Goal: Transaction & Acquisition: Purchase product/service

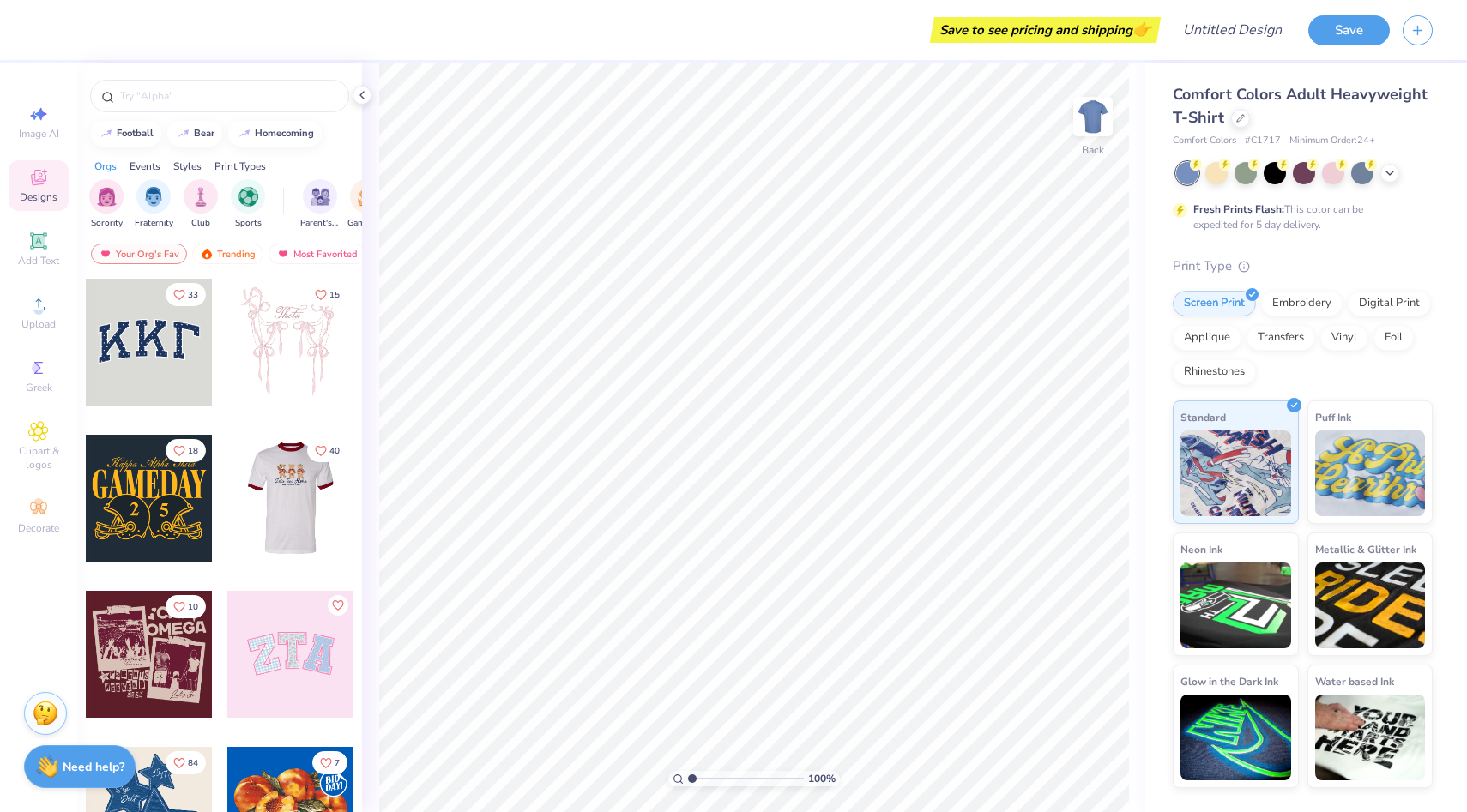
click at [228, 500] on div at bounding box center [164, 498] width 127 height 127
click at [155, 628] on div at bounding box center [149, 653] width 127 height 127
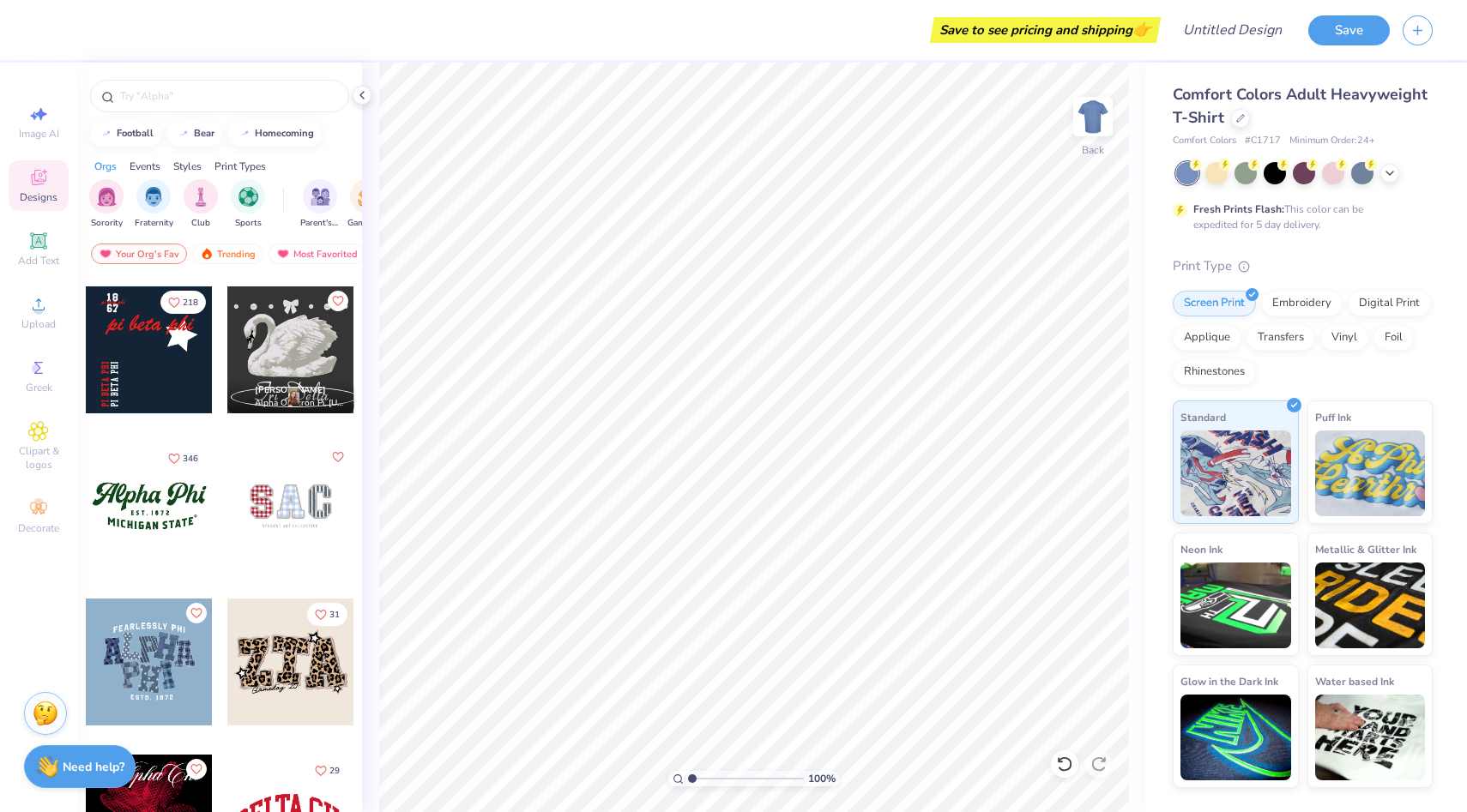
scroll to position [1269, 0]
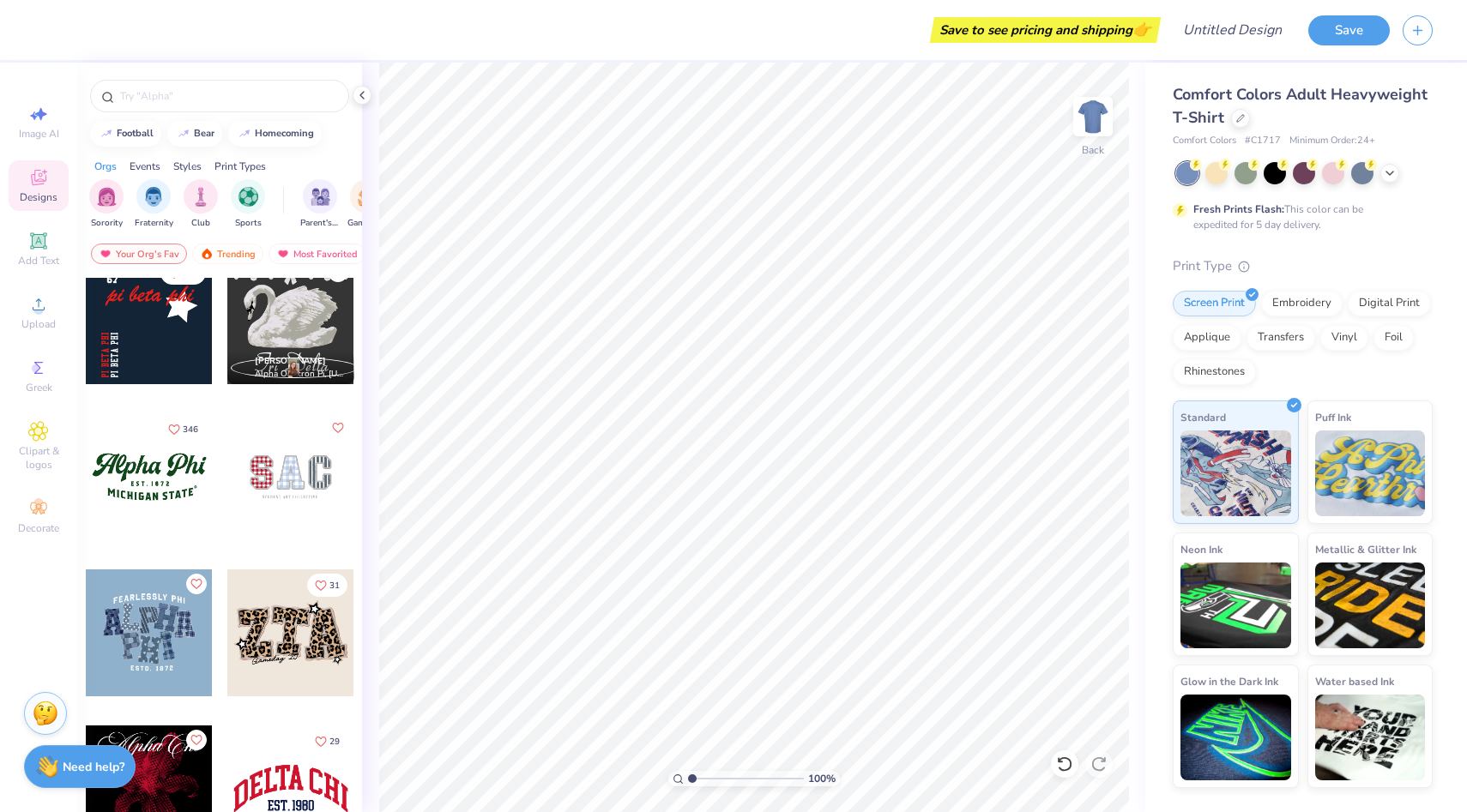
click at [169, 504] on div at bounding box center [149, 476] width 127 height 127
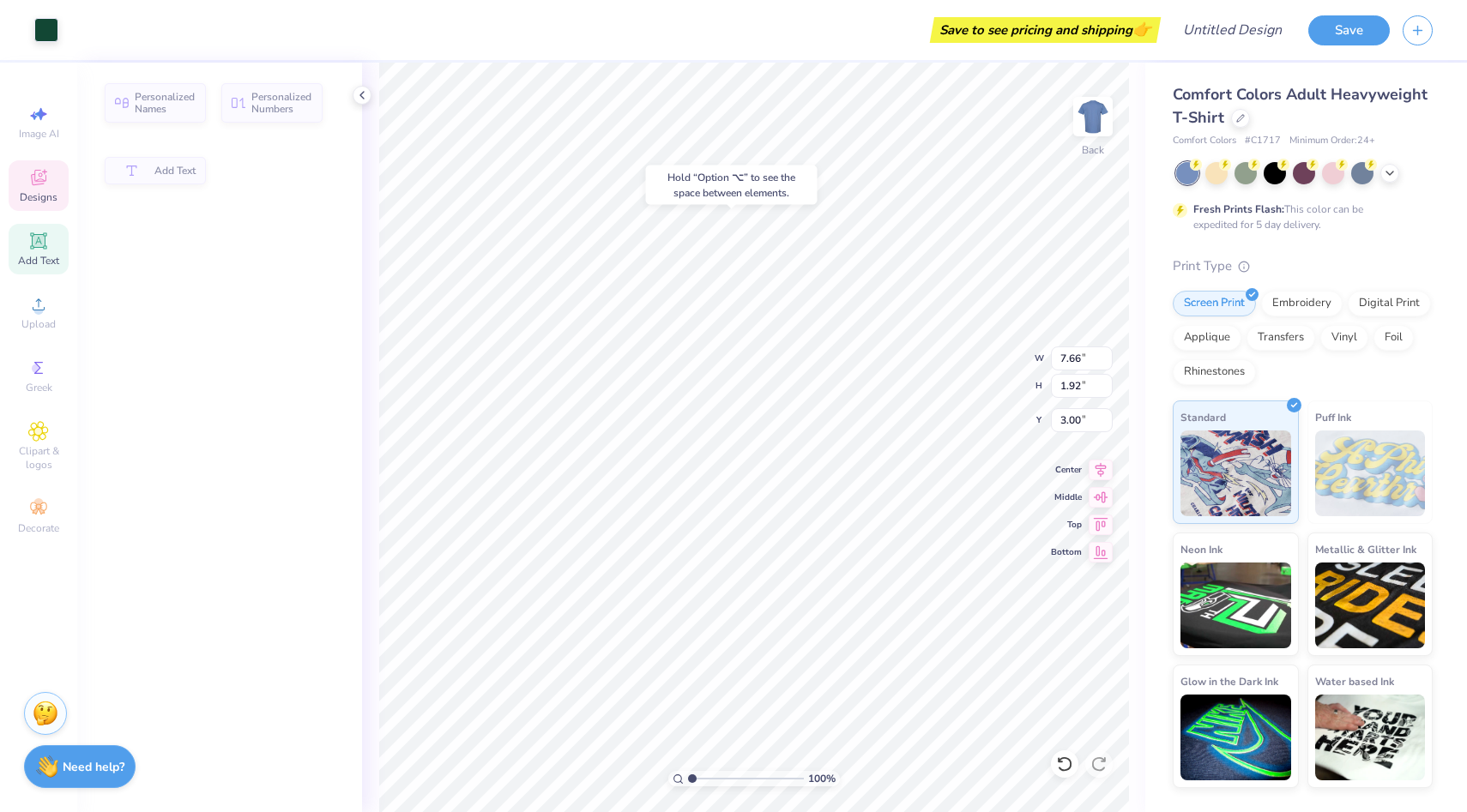
type input "1.92"
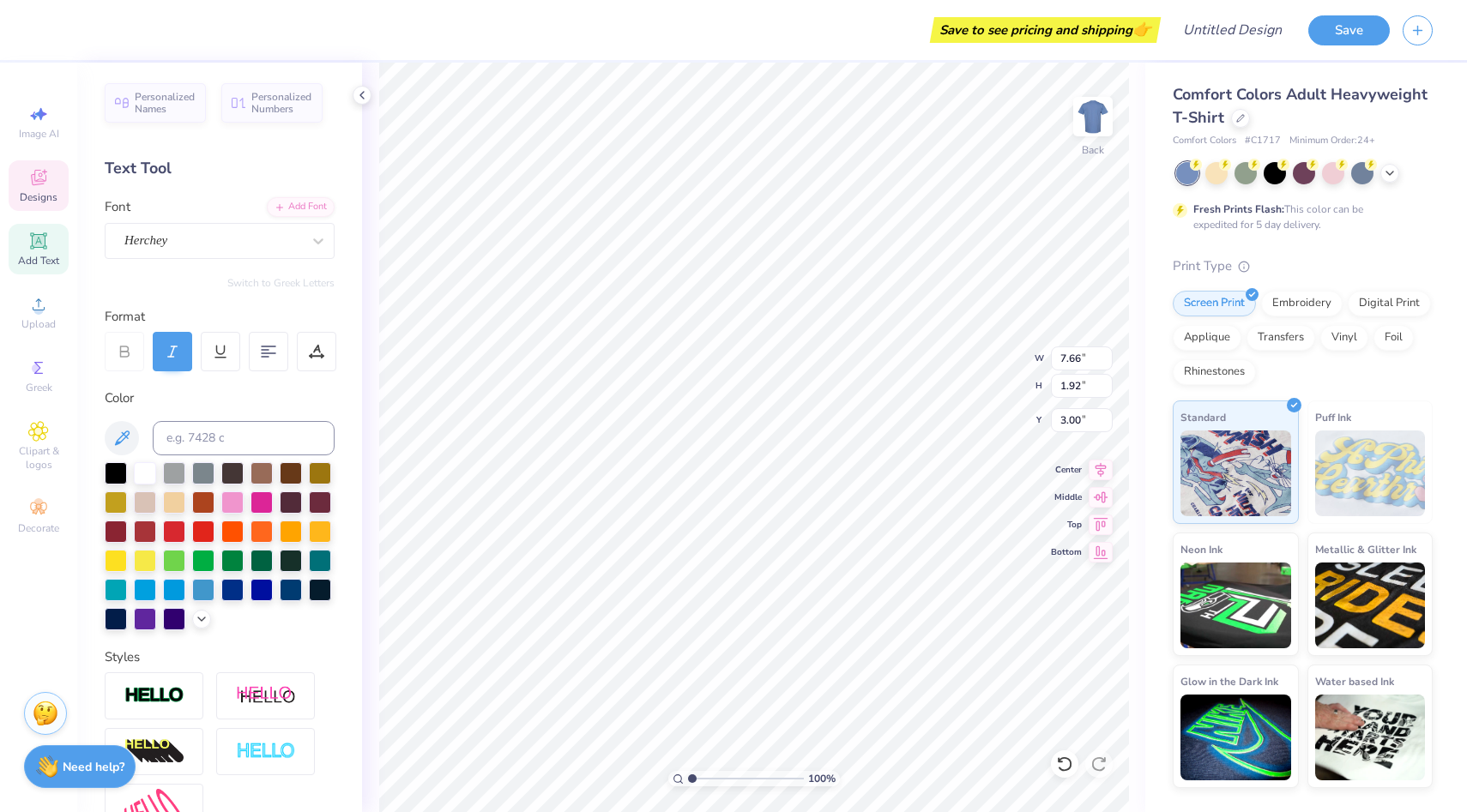
scroll to position [0, 2]
type textarea "Alpha Phi Omega"
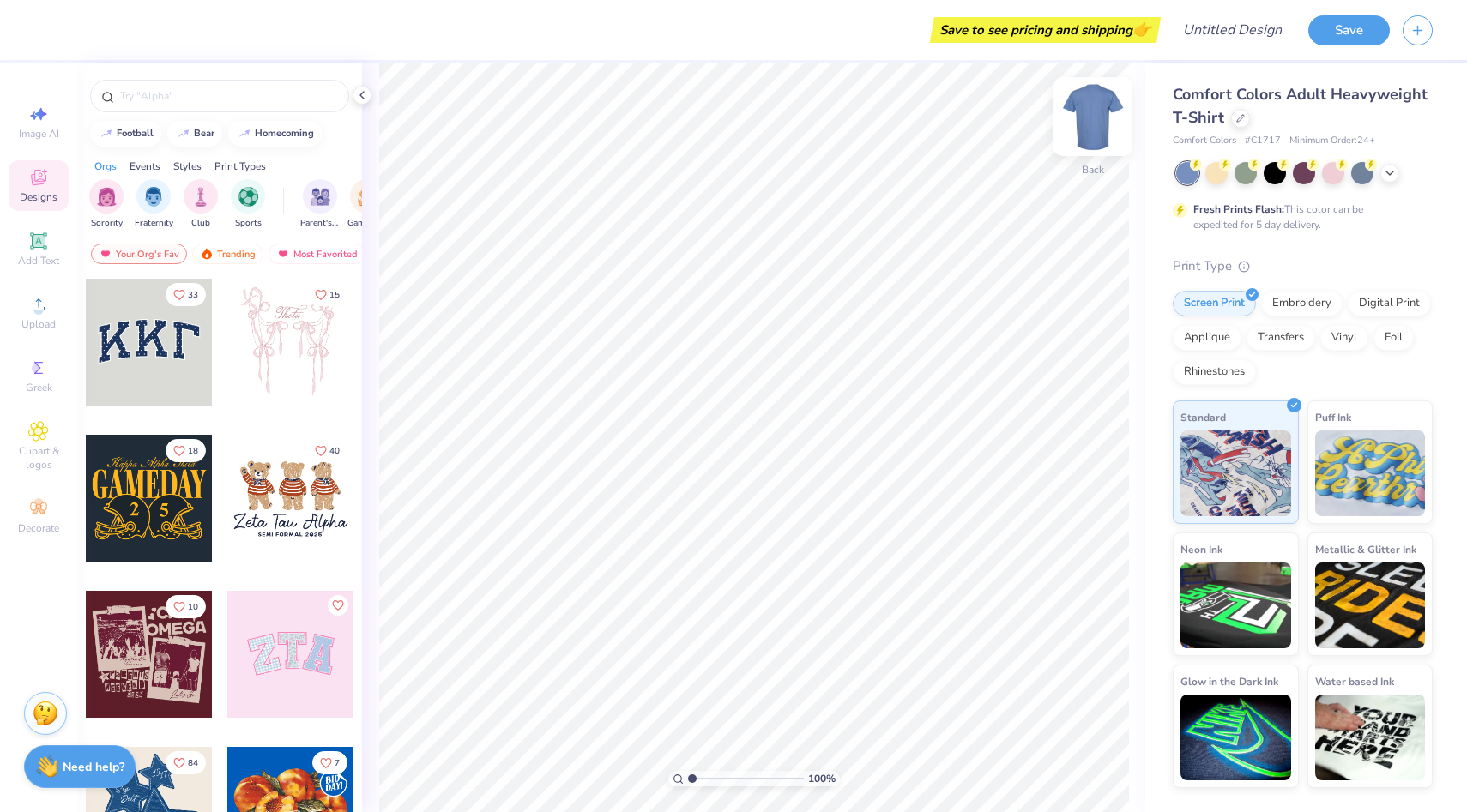
click at [1086, 125] on img at bounding box center [1092, 117] width 69 height 69
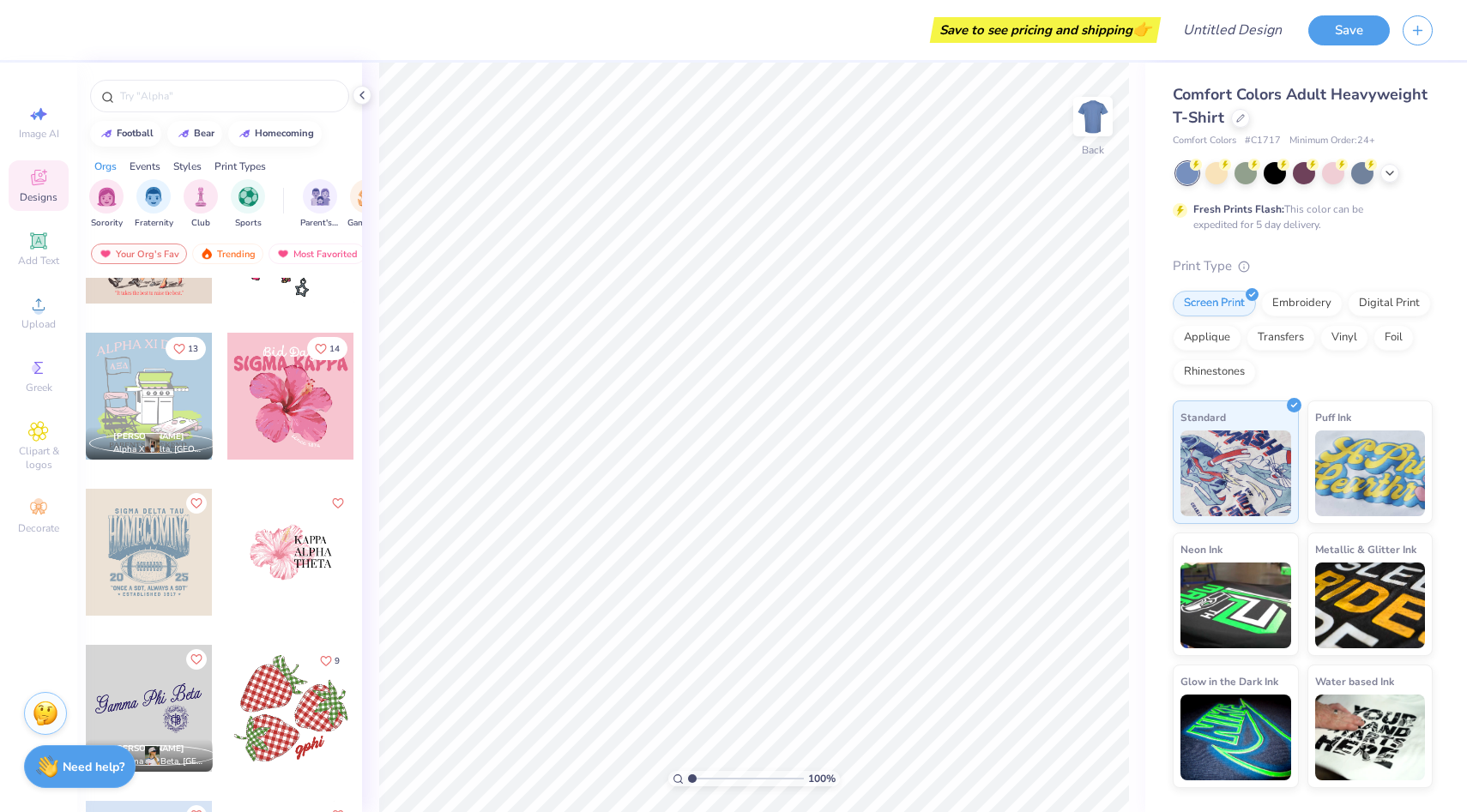
scroll to position [3071, 0]
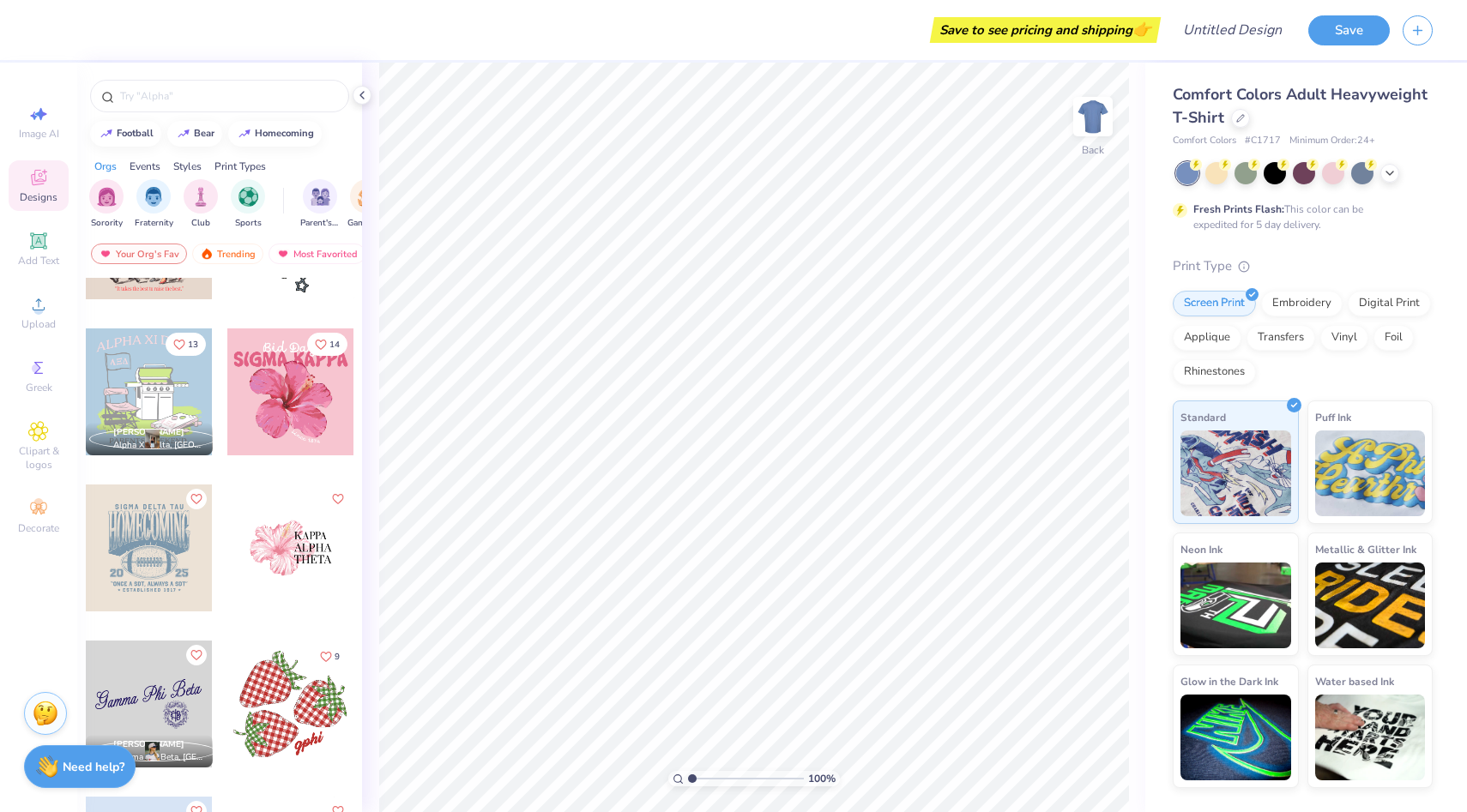
click at [297, 704] on div at bounding box center [163, 704] width 381 height 127
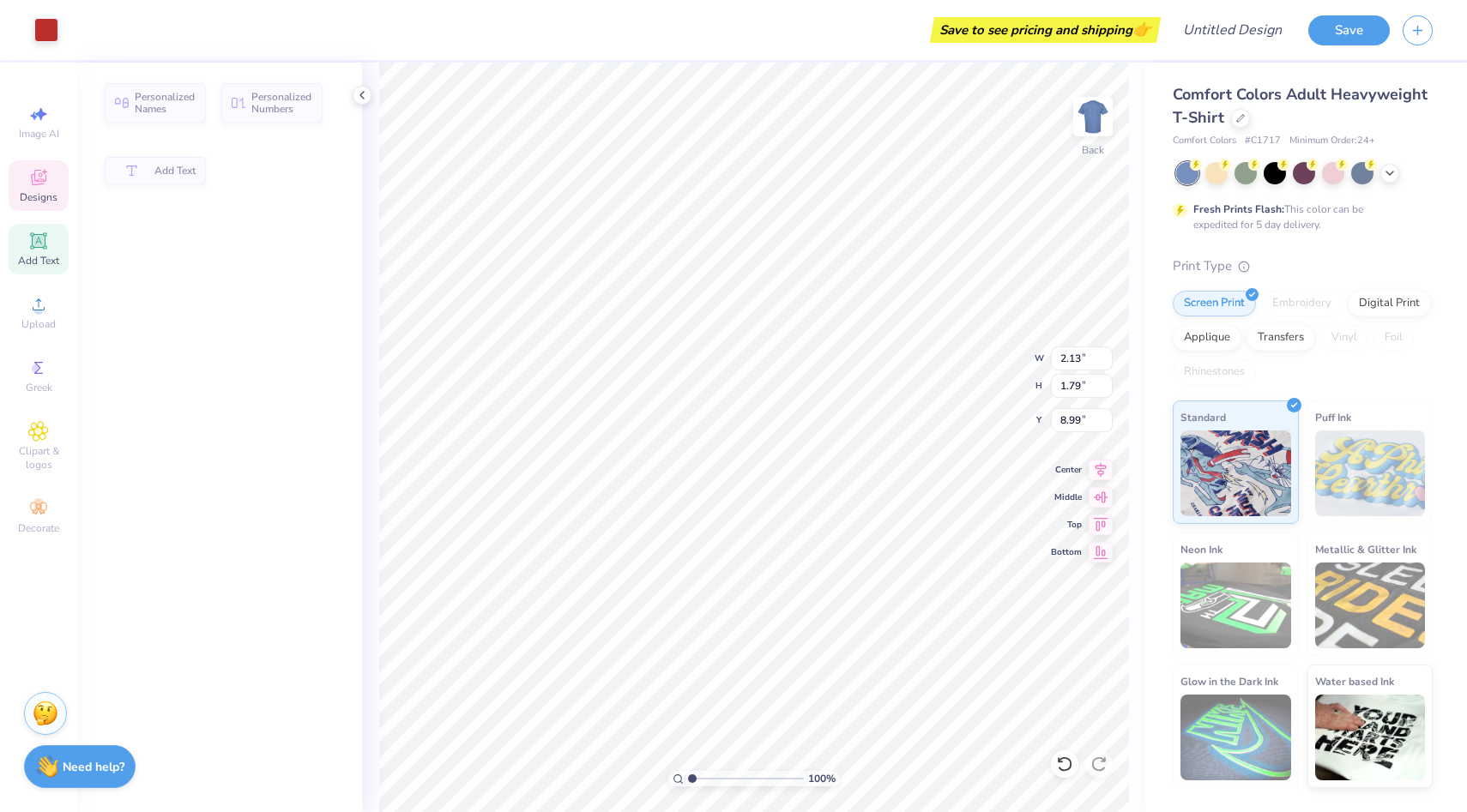
type input "2.13"
type input "1.79"
type input "8.99"
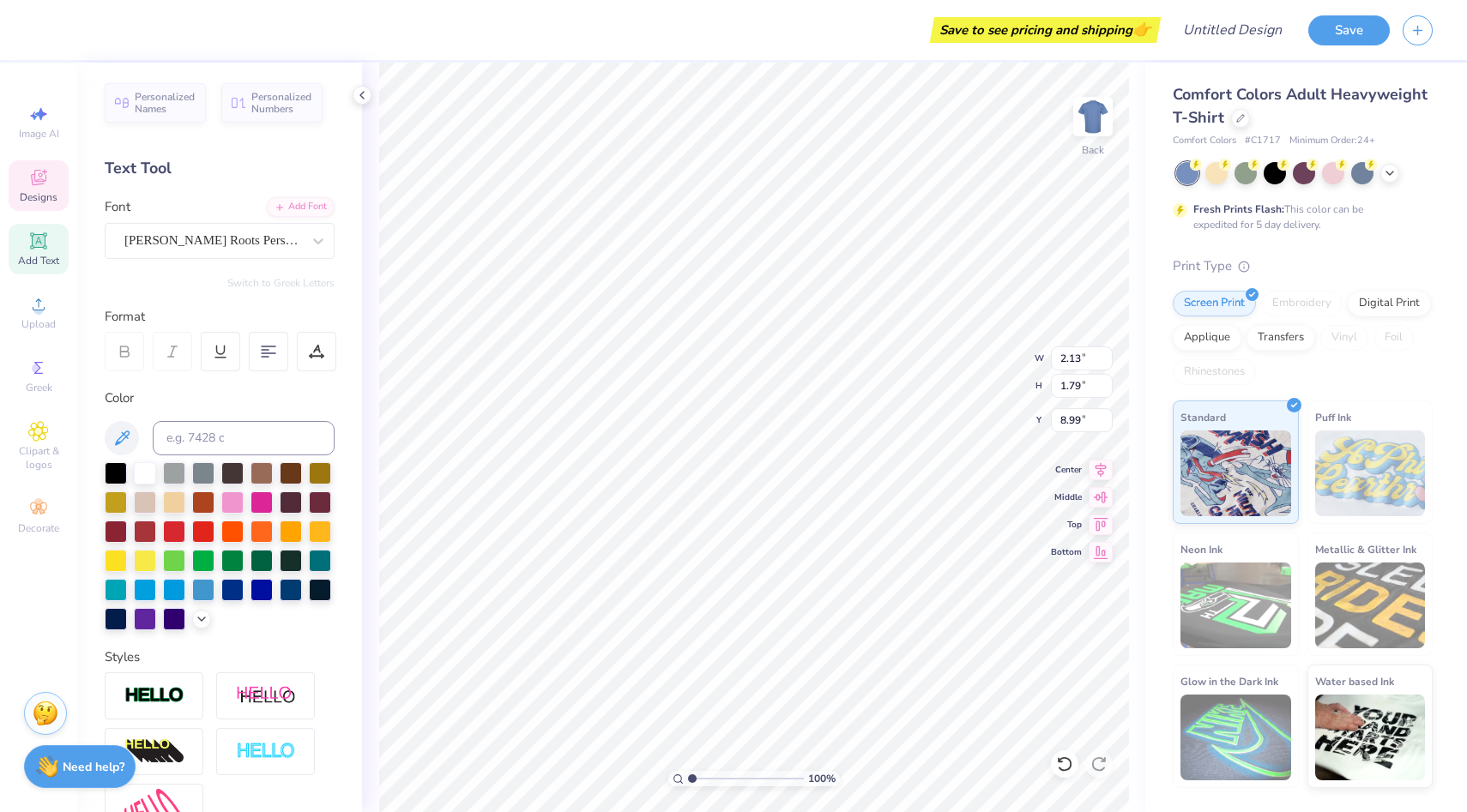
type textarea "APO"
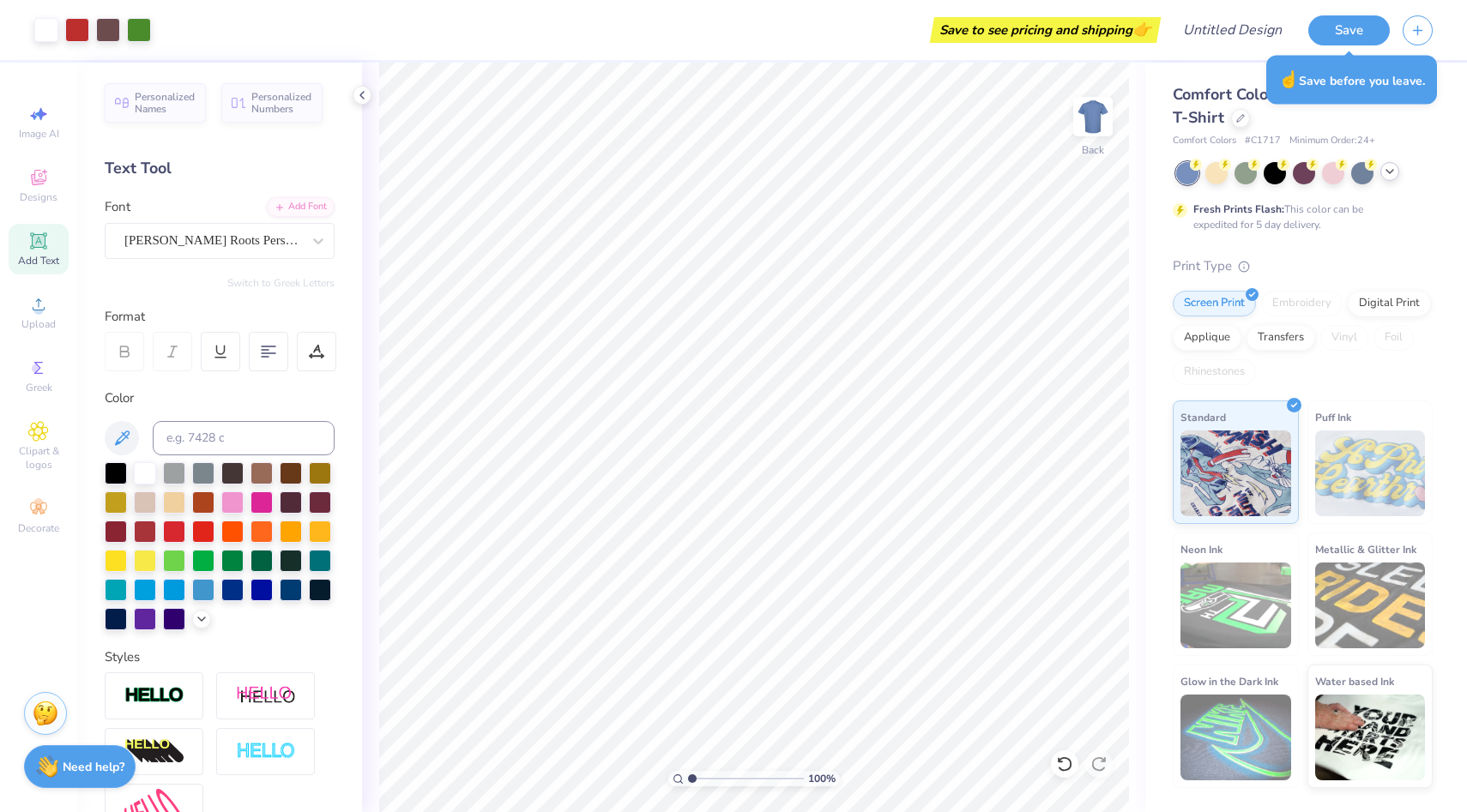
click at [1393, 170] on icon at bounding box center [1389, 171] width 14 height 14
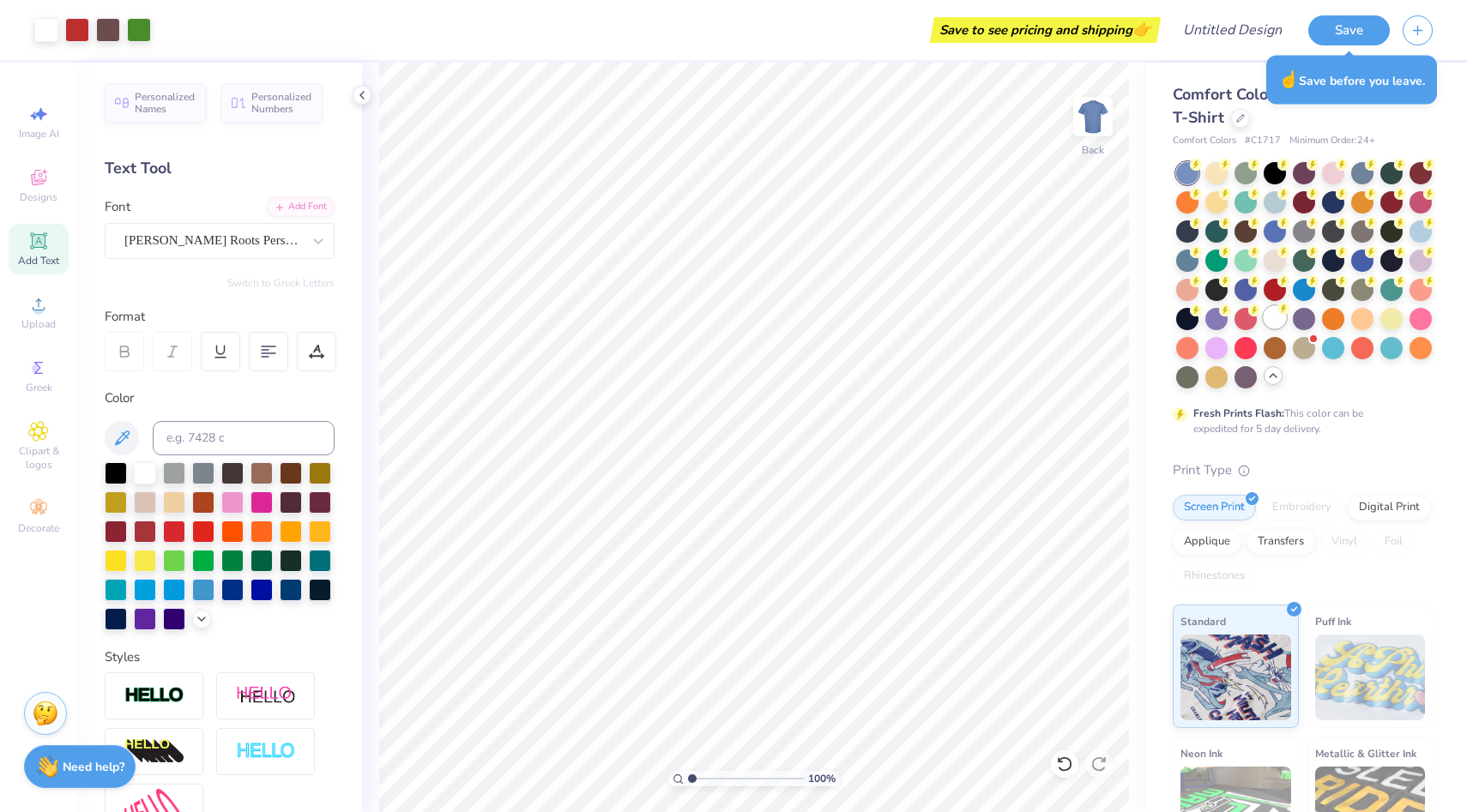
click at [1275, 319] on div at bounding box center [1274, 317] width 23 height 23
click at [1270, 319] on div at bounding box center [1274, 317] width 23 height 23
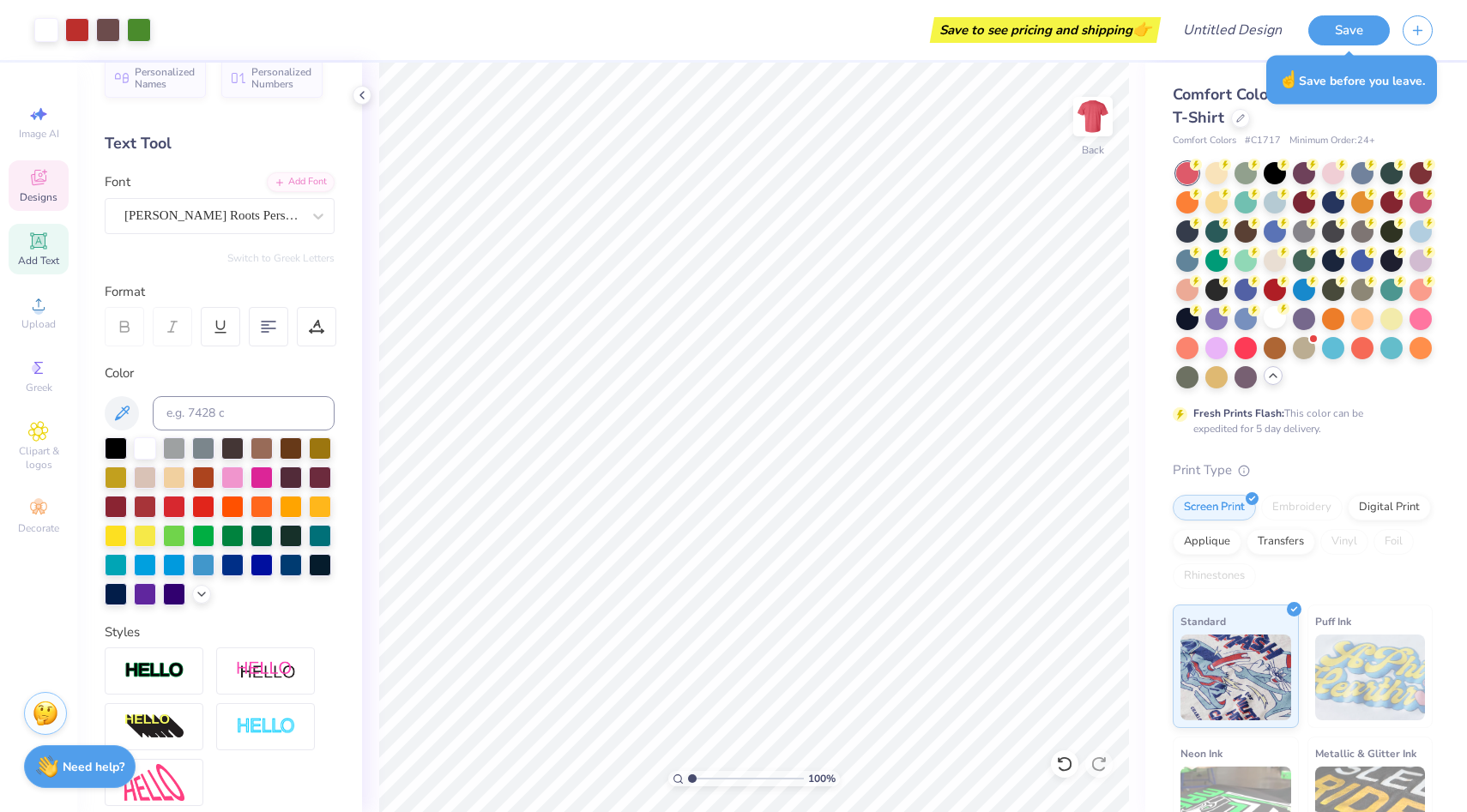
click at [37, 188] on div "Designs" at bounding box center [38, 185] width 60 height 50
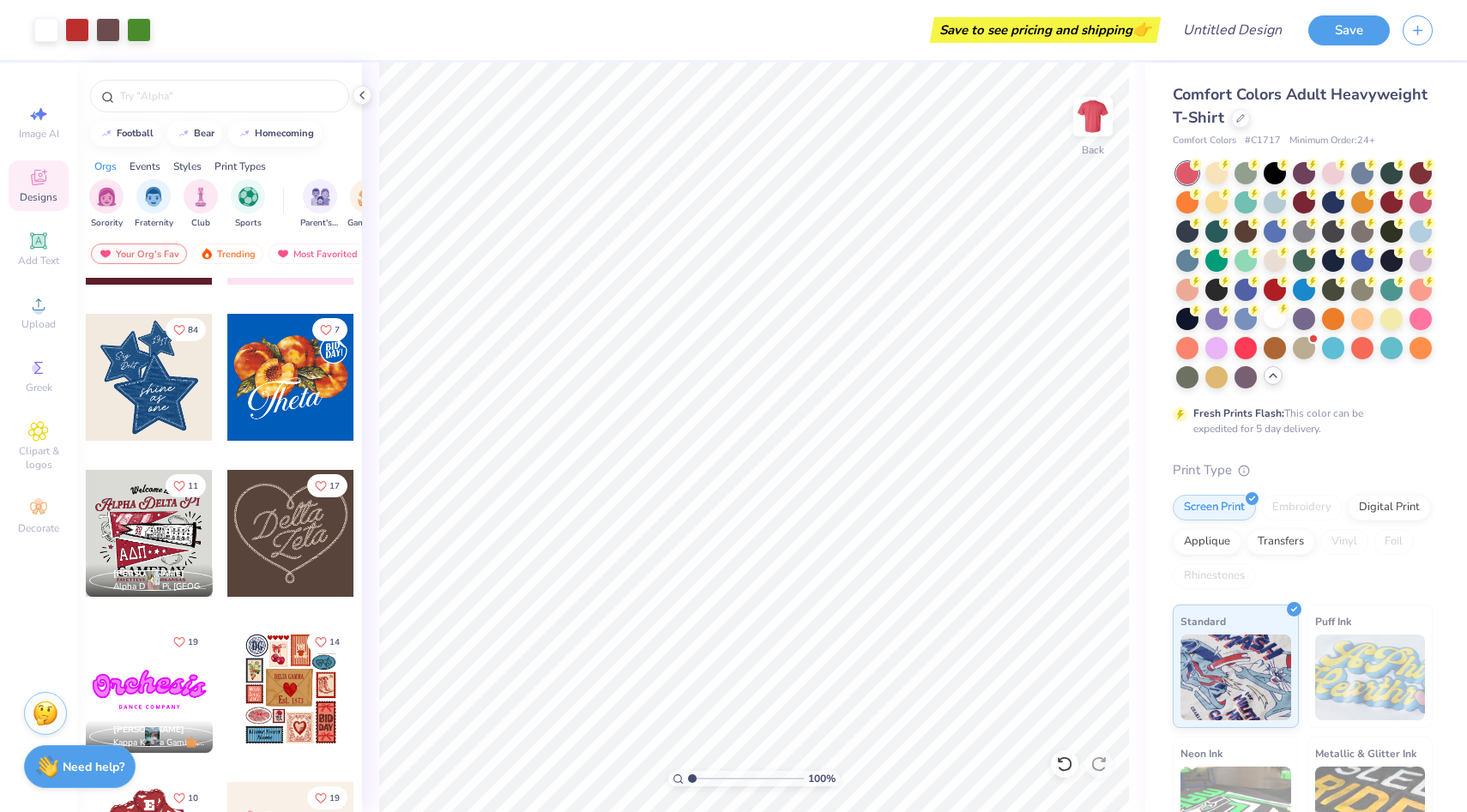
scroll to position [440, 0]
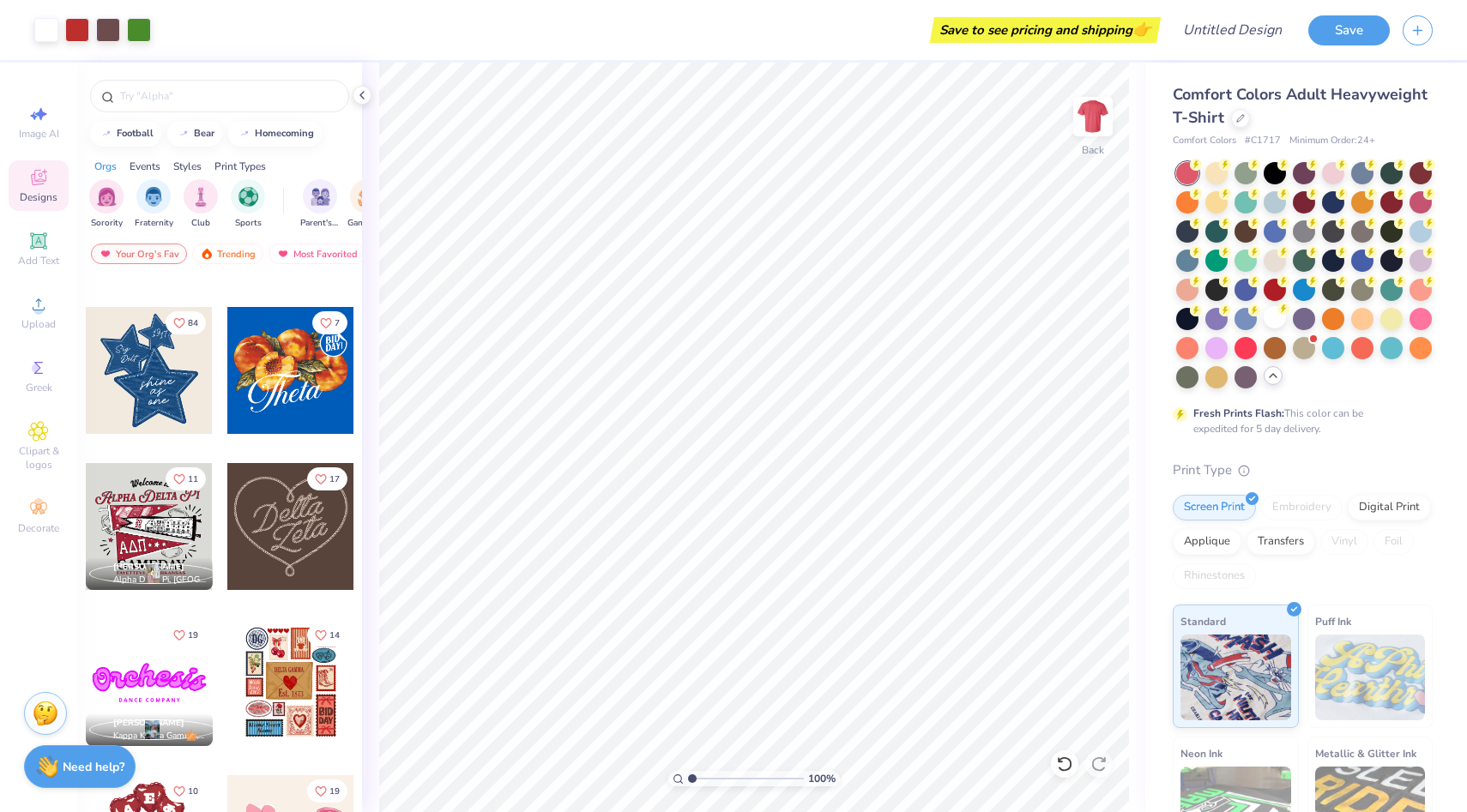
click at [170, 376] on div at bounding box center [149, 370] width 127 height 127
type input "3.83"
type input "3.50"
type input "3.74"
type input "9.69"
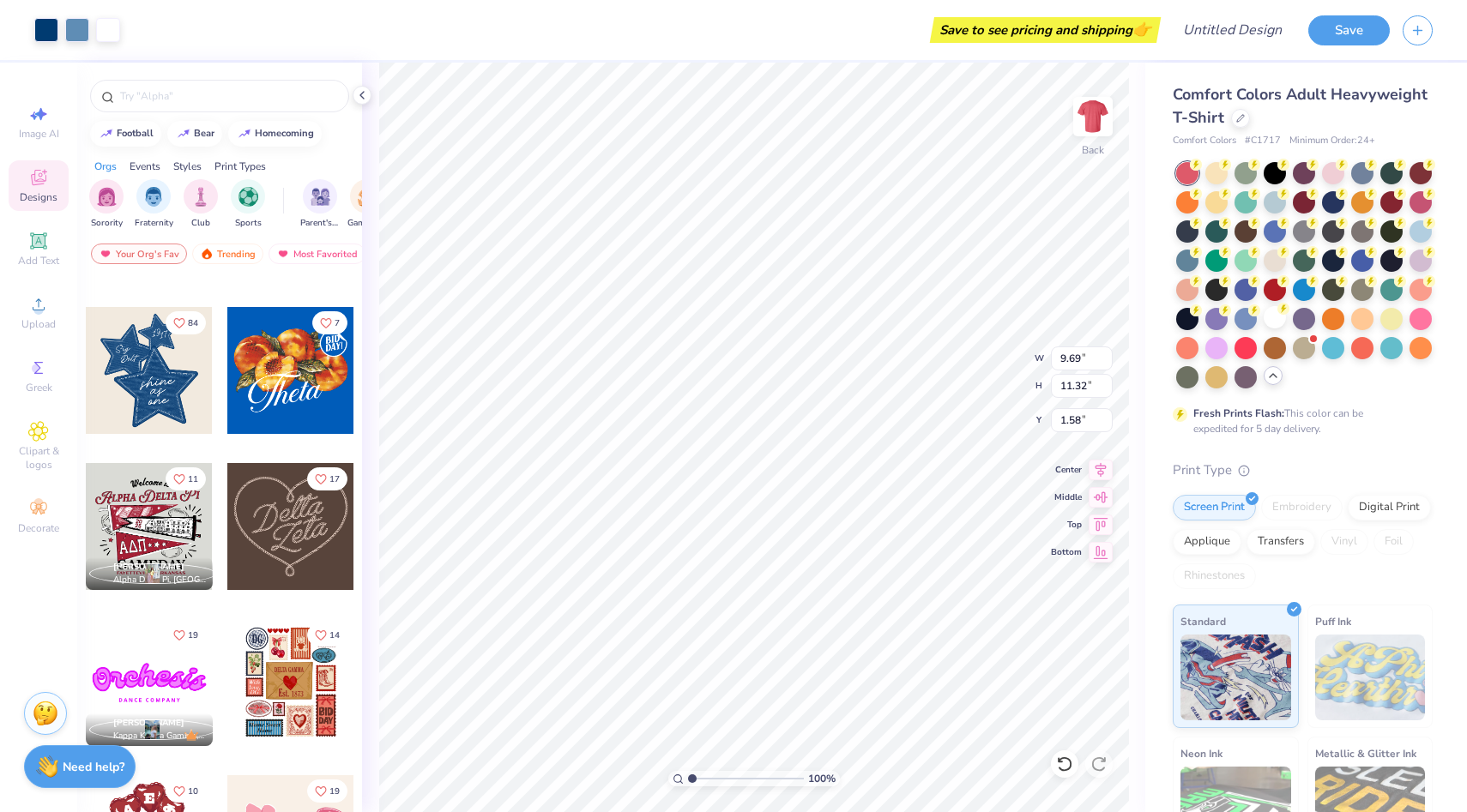
type input "11.32"
type input "1.58"
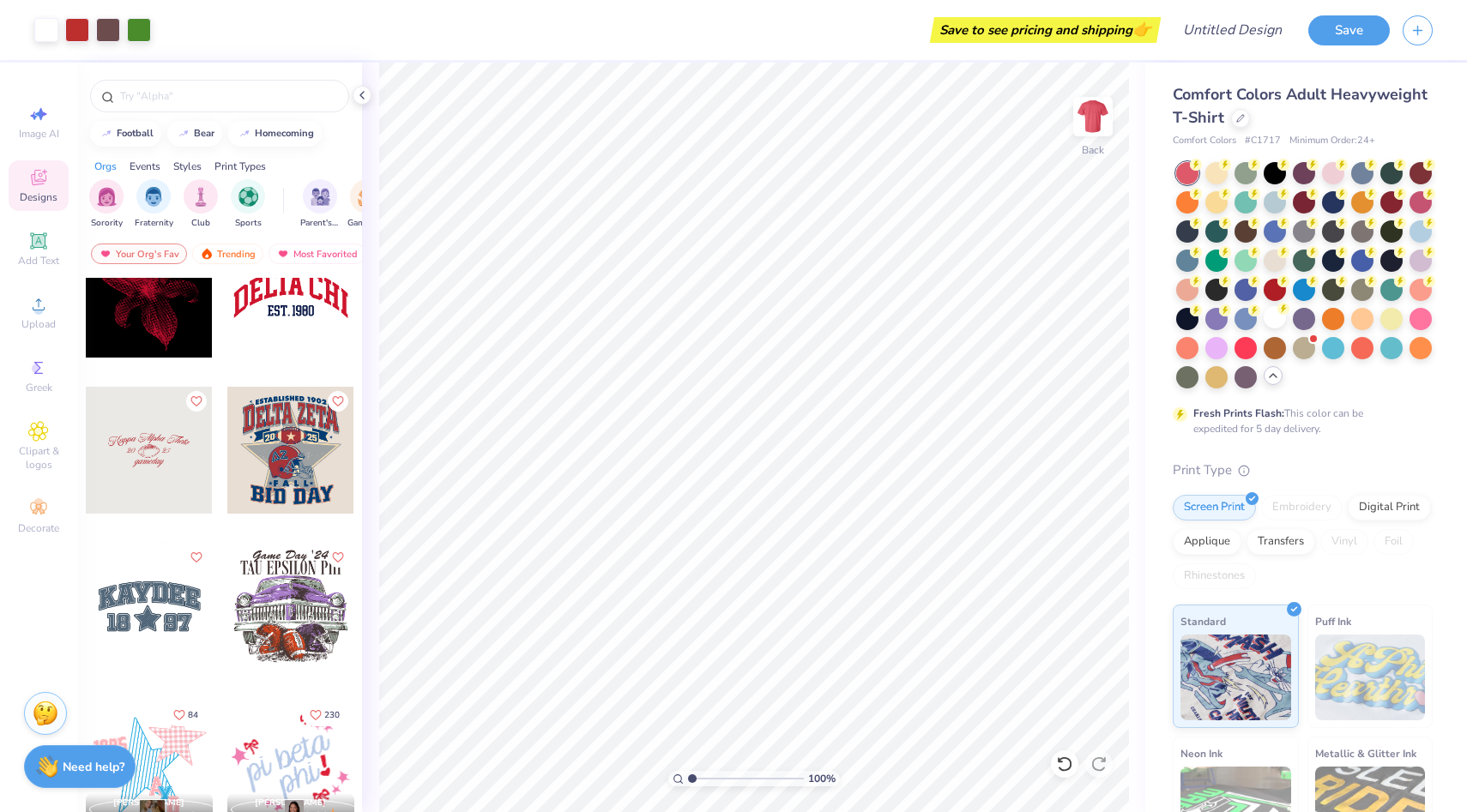
scroll to position [1826, 0]
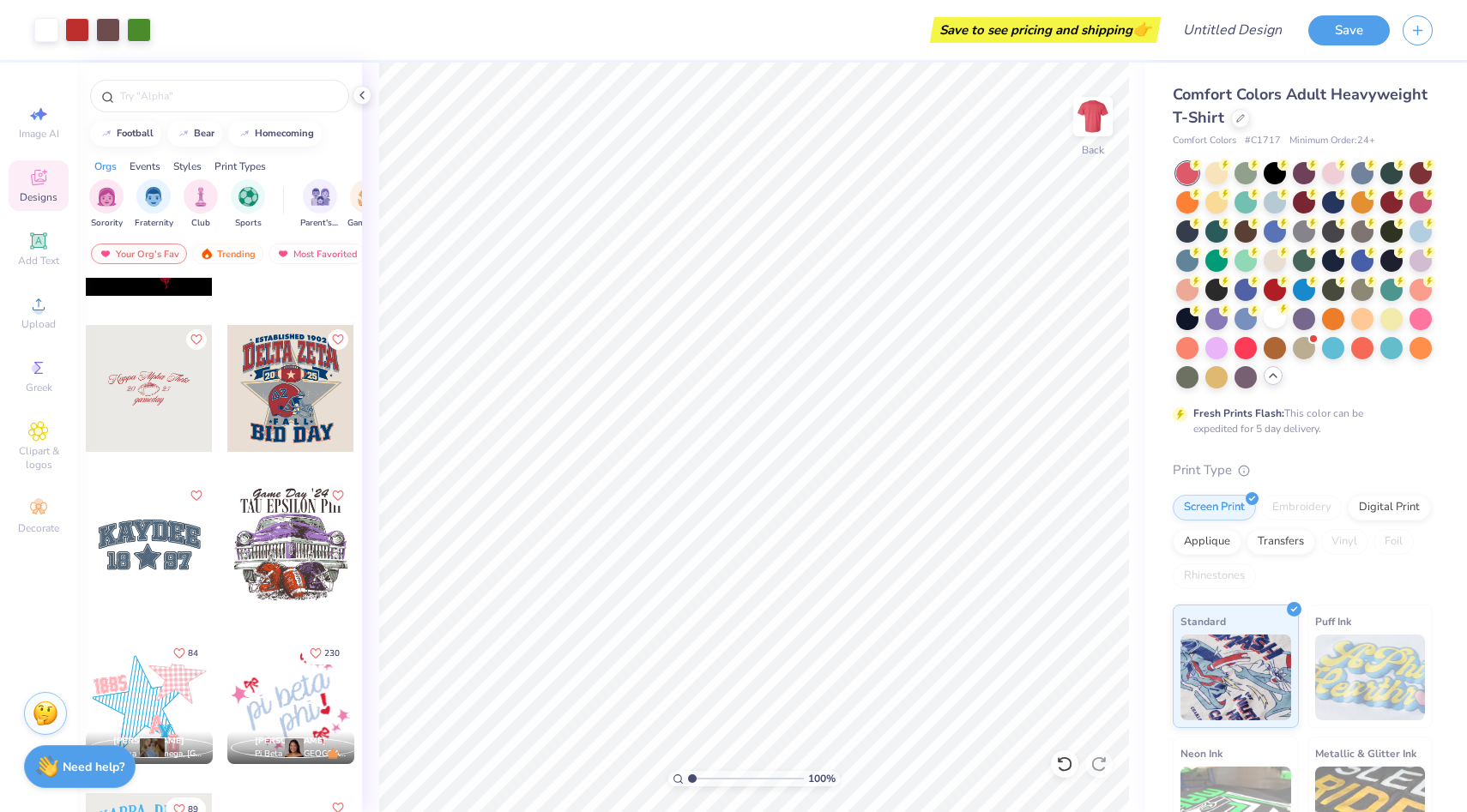
click at [171, 405] on div at bounding box center [149, 388] width 127 height 127
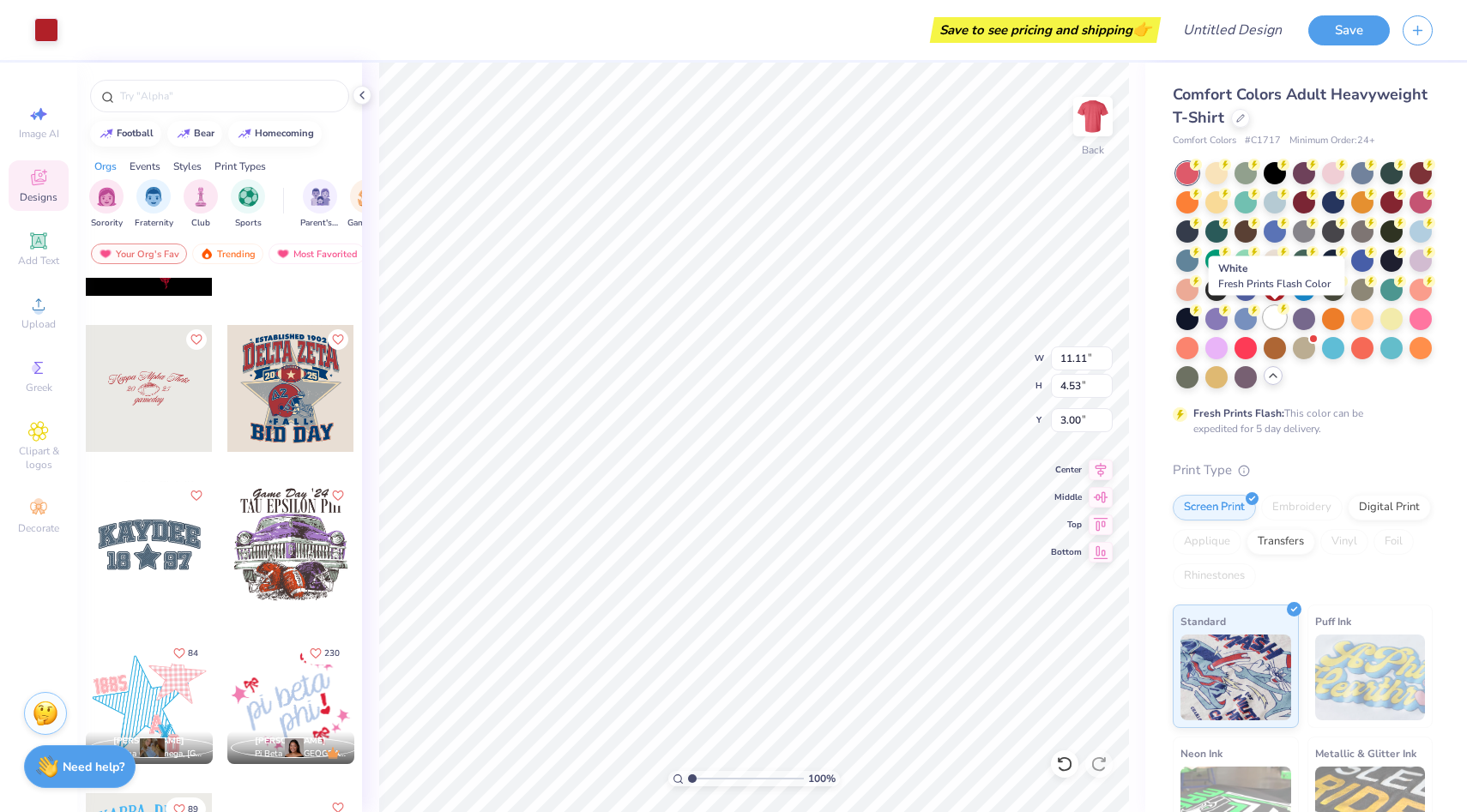
click at [1282, 315] on div at bounding box center [1274, 317] width 23 height 23
type input "3.09"
type input "2.02"
type input "8.81"
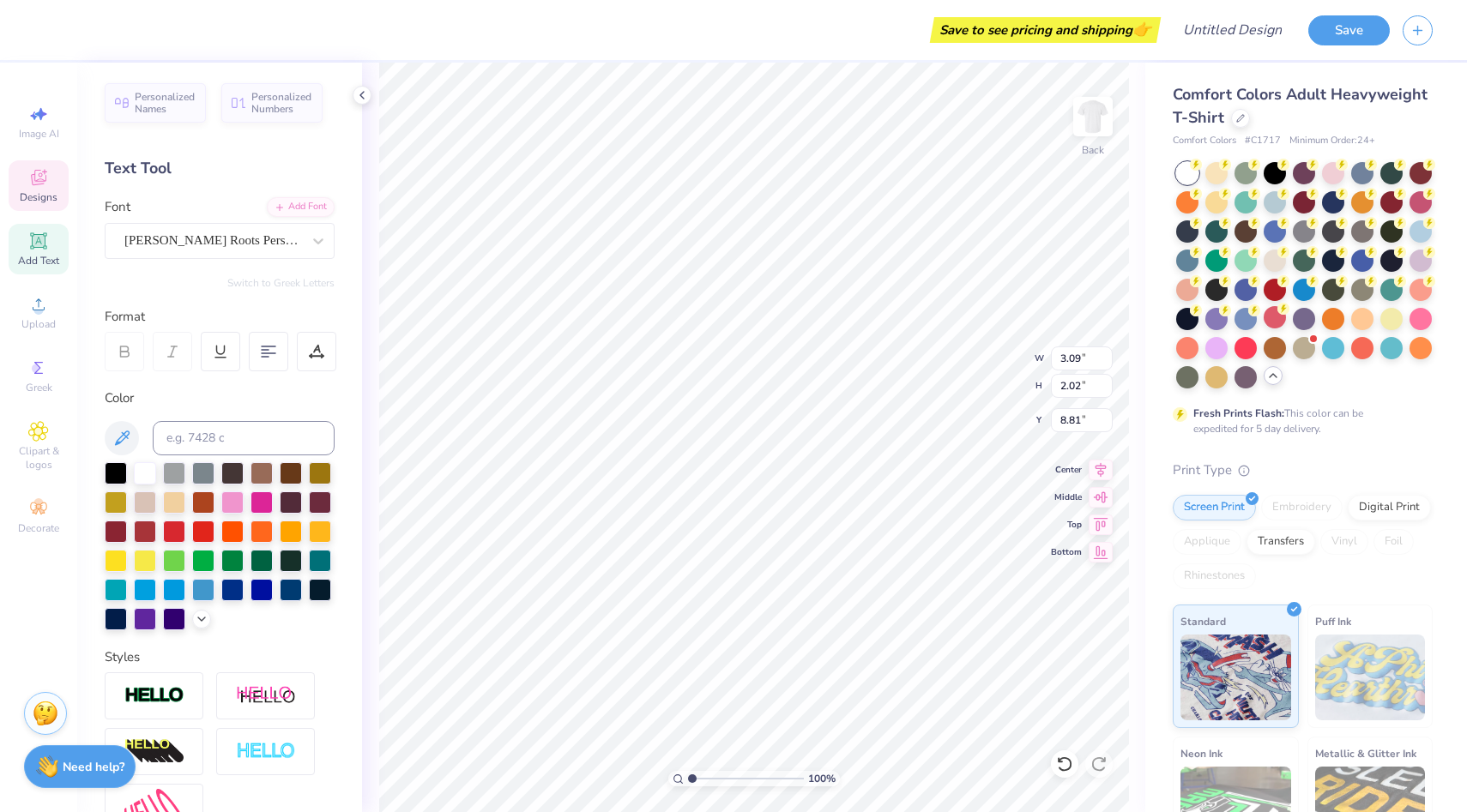
type input "3.65"
type input "3.48"
type input "7.43"
type input "2.64"
type input "3.36"
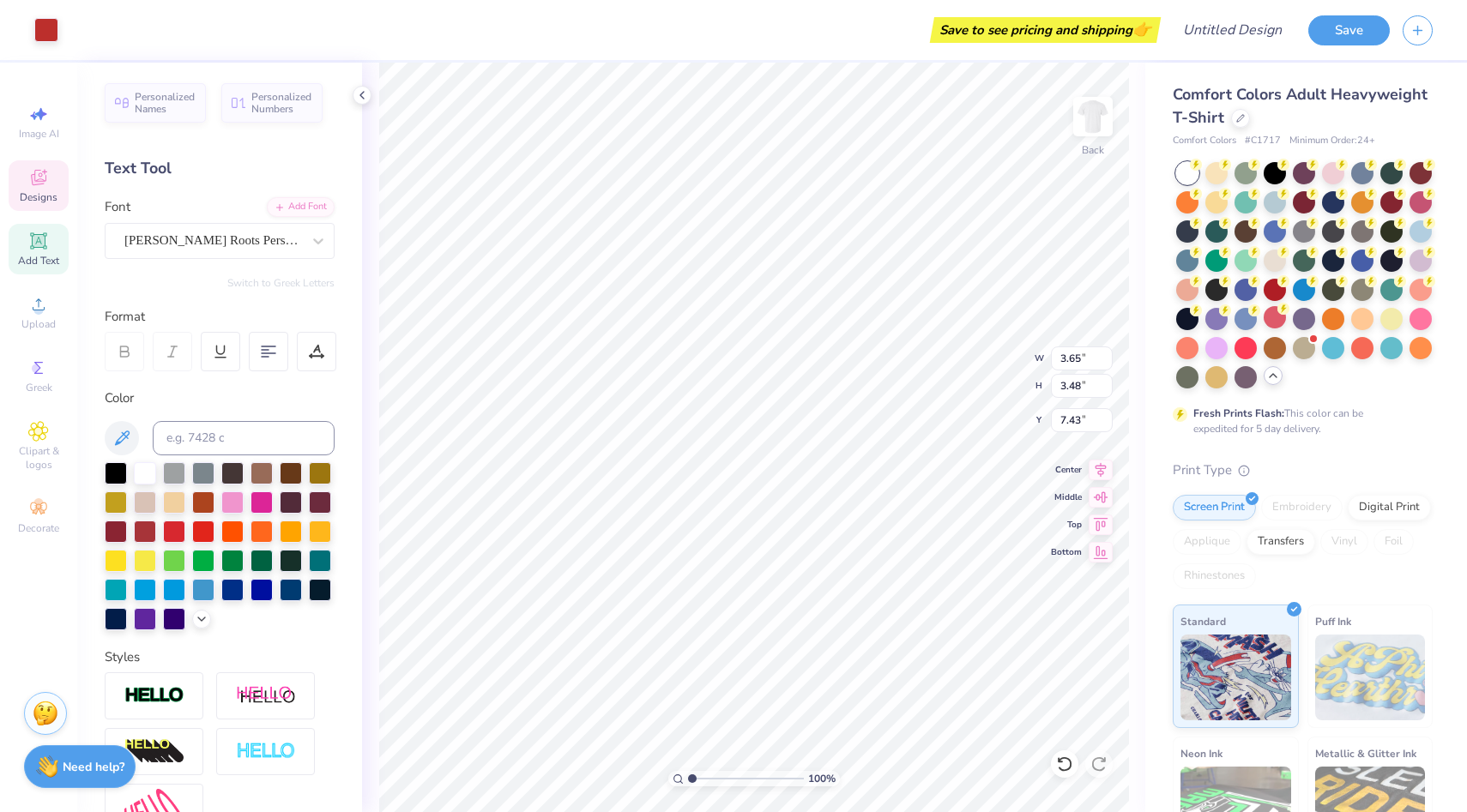
type input "7.53"
type input "2.70"
type input "3.37"
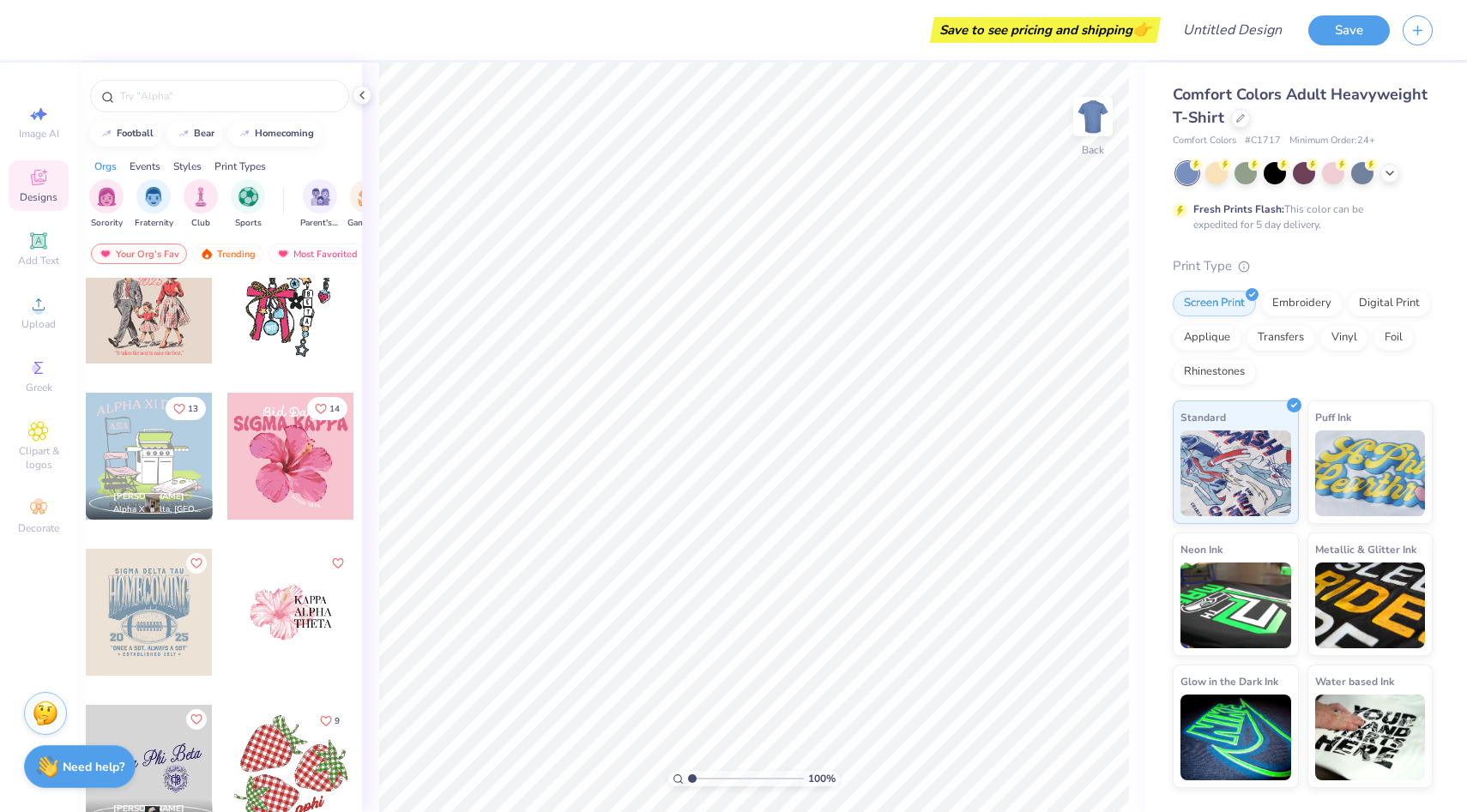
scroll to position [3011, 0]
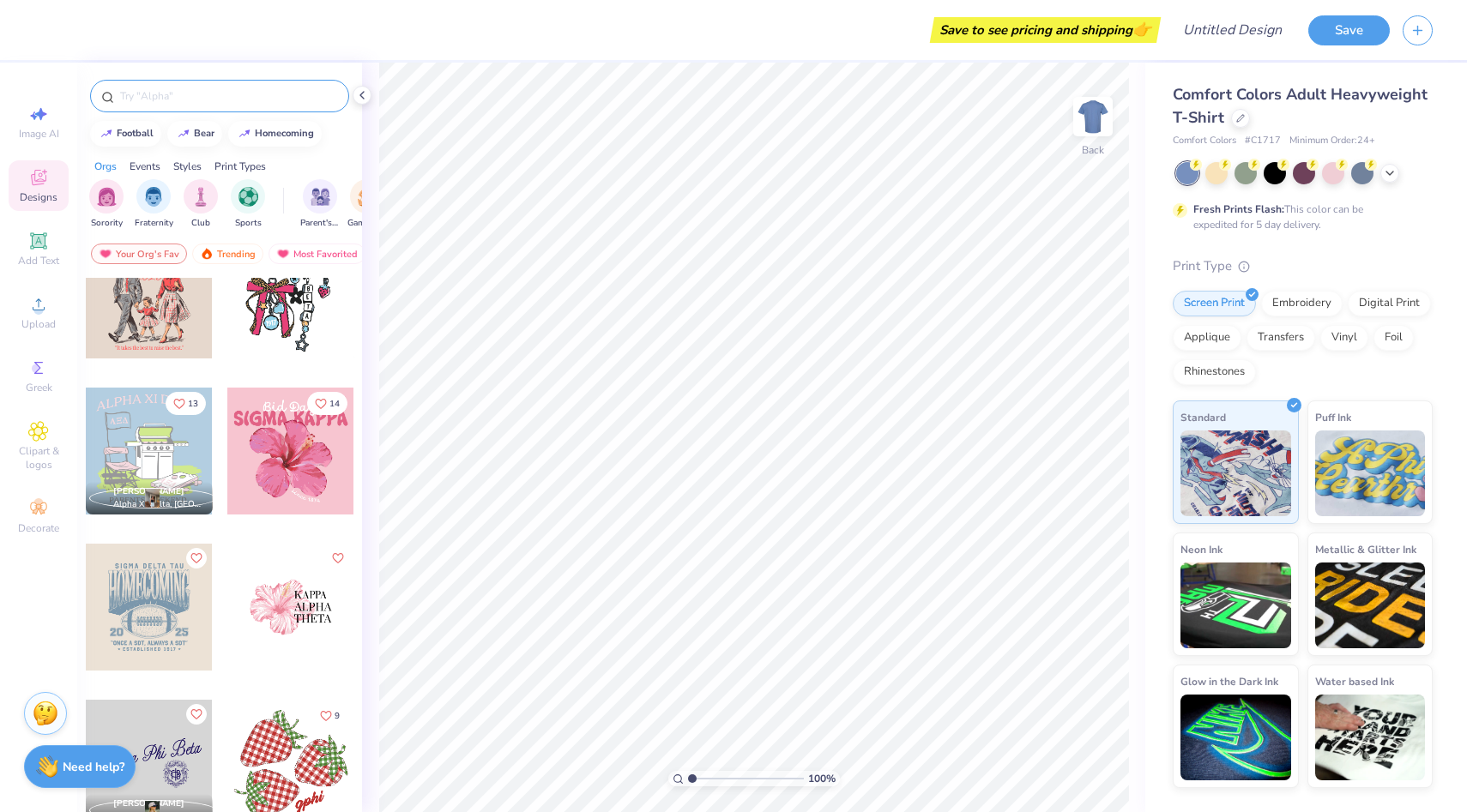
click at [194, 104] on div at bounding box center [219, 96] width 259 height 33
click at [181, 103] on input "text" at bounding box center [228, 96] width 220 height 17
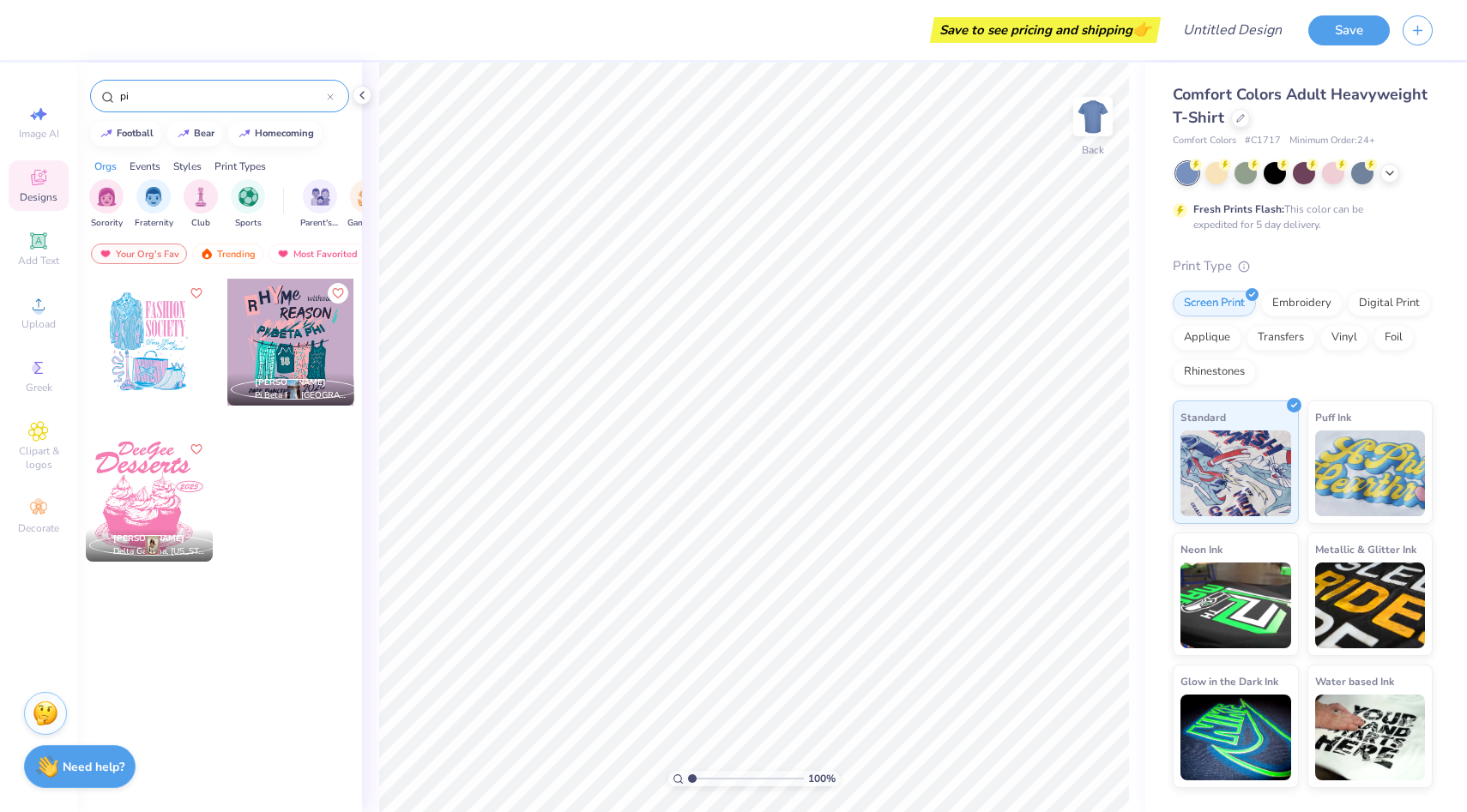
type input "p"
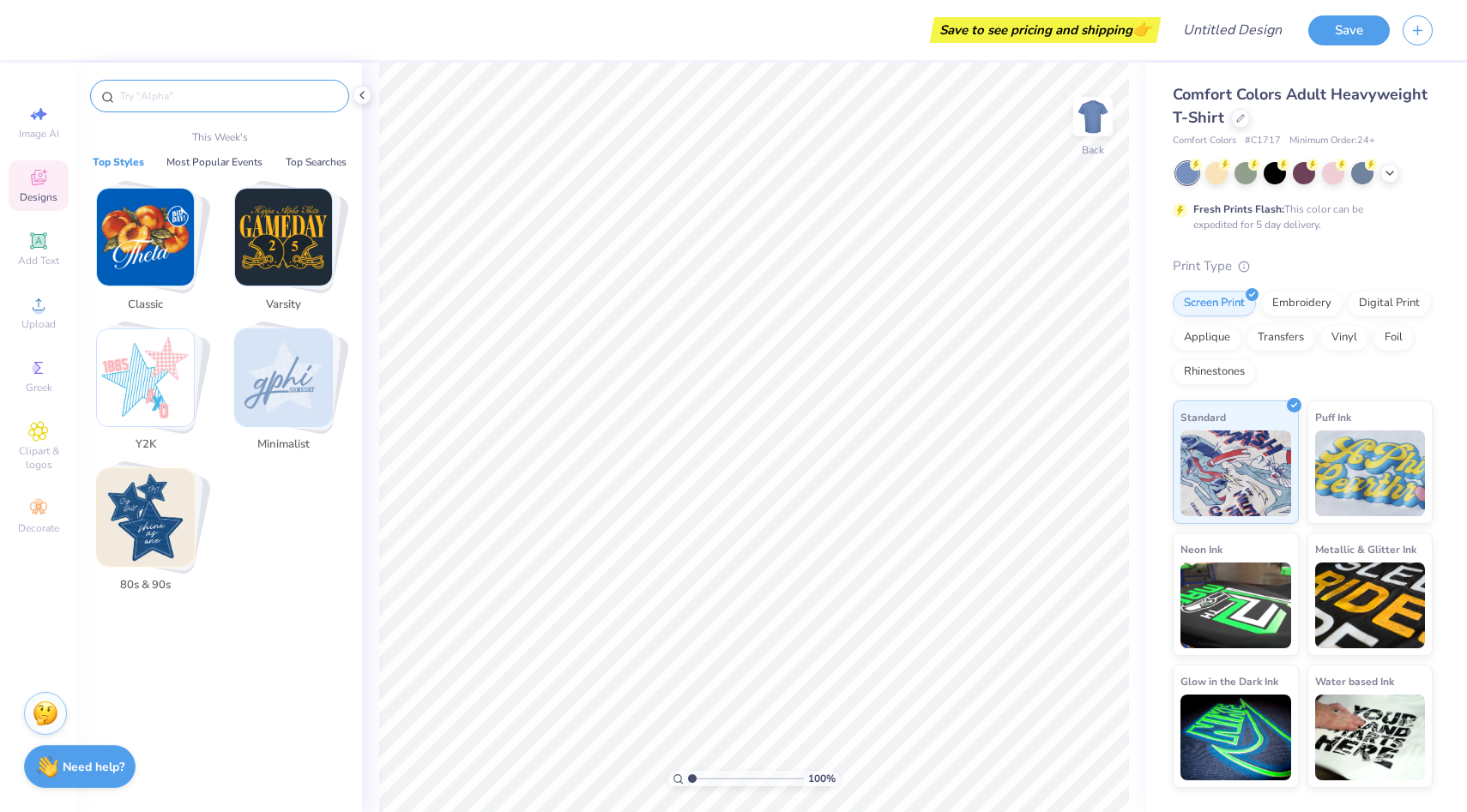
click at [218, 95] on input "text" at bounding box center [228, 96] width 220 height 17
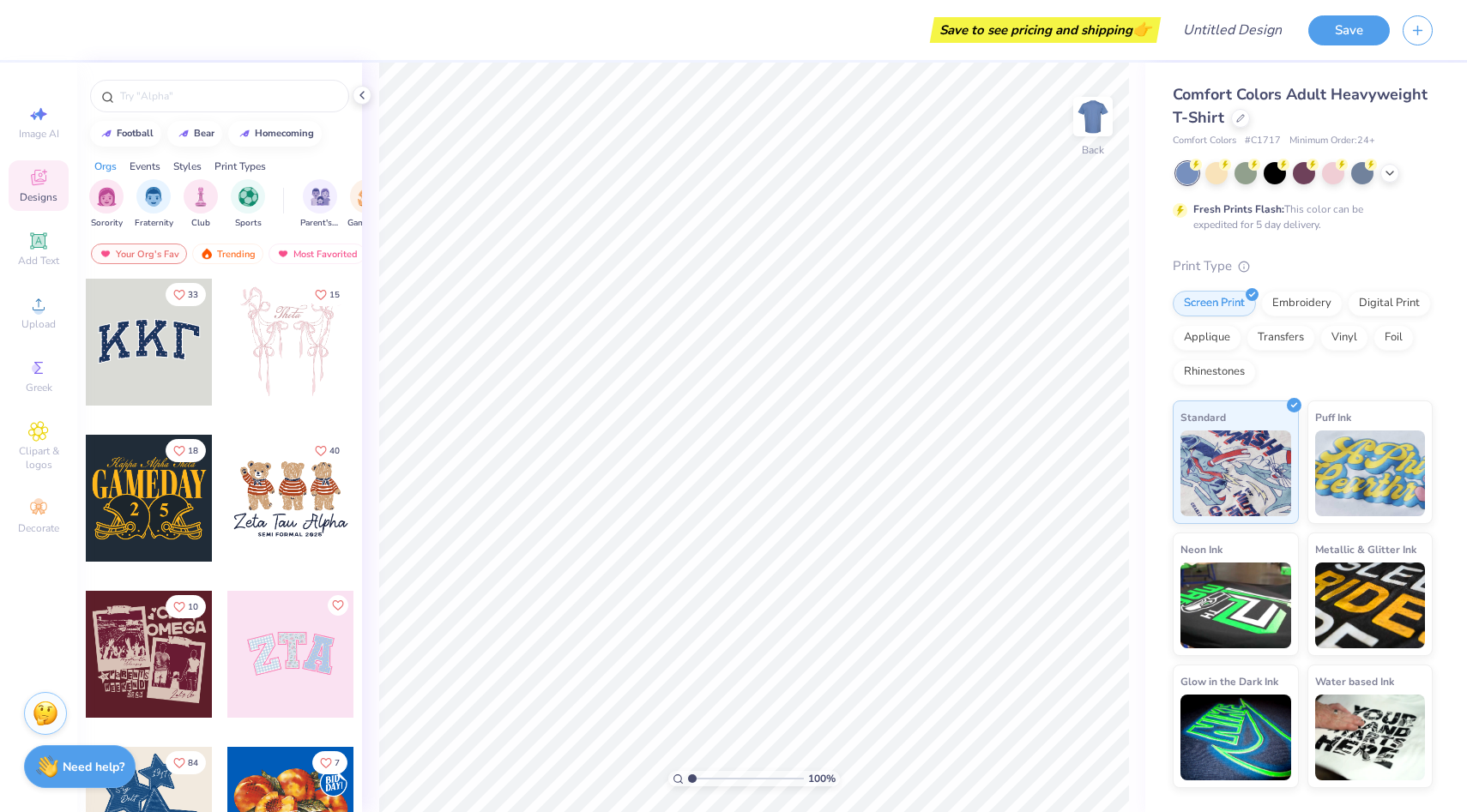
click at [280, 77] on div at bounding box center [219, 92] width 285 height 58
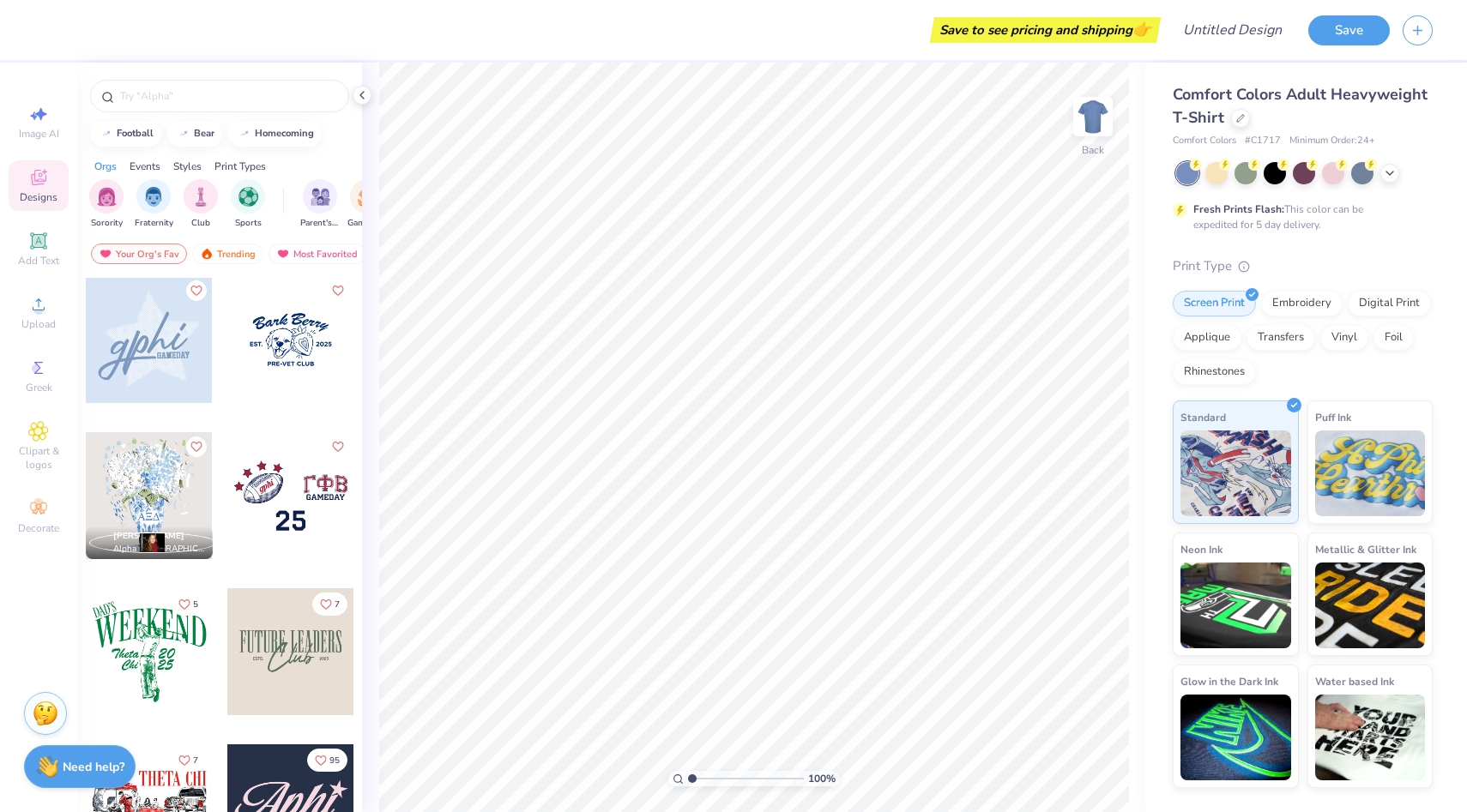
scroll to position [3602, 0]
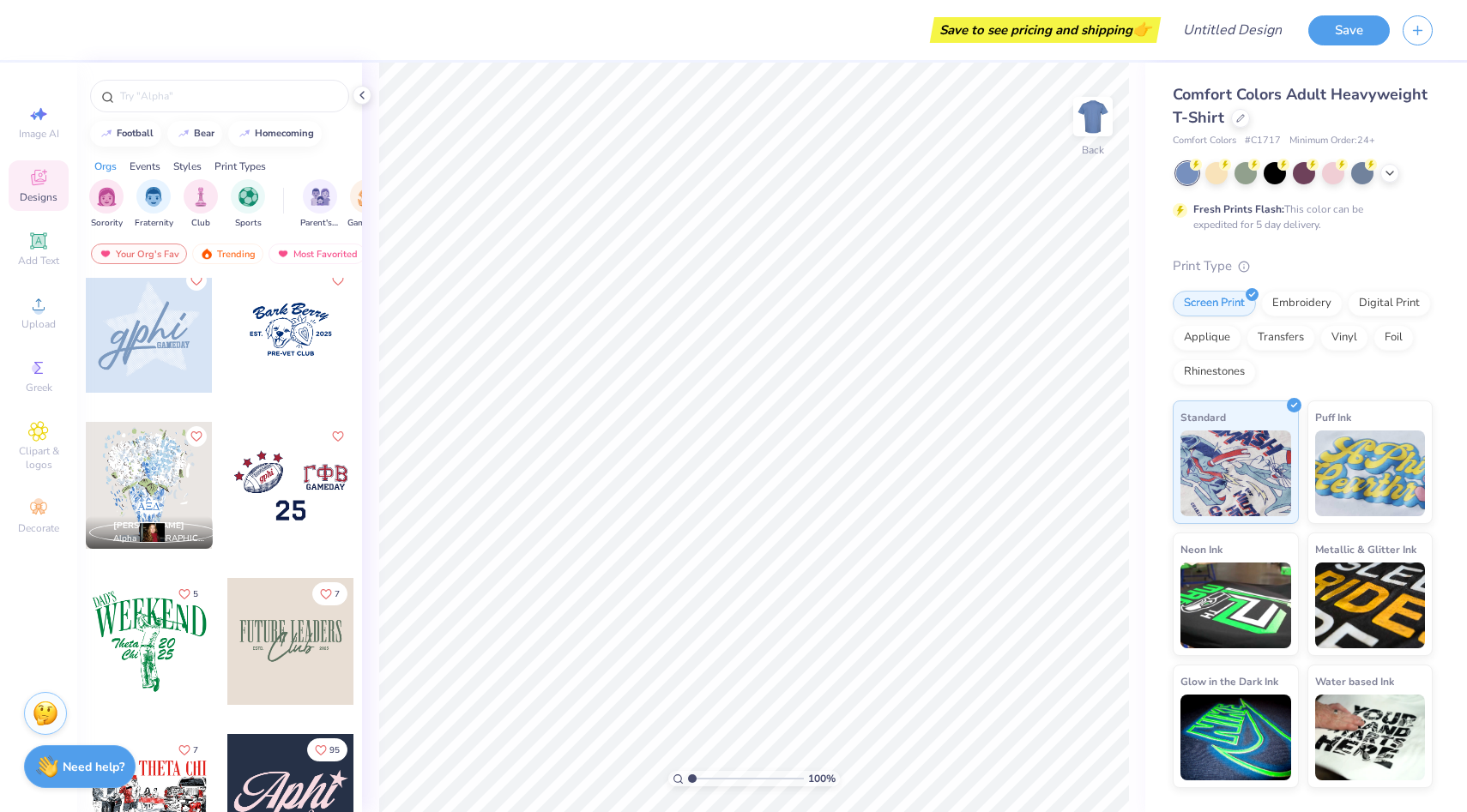
click at [162, 465] on div at bounding box center [149, 485] width 127 height 127
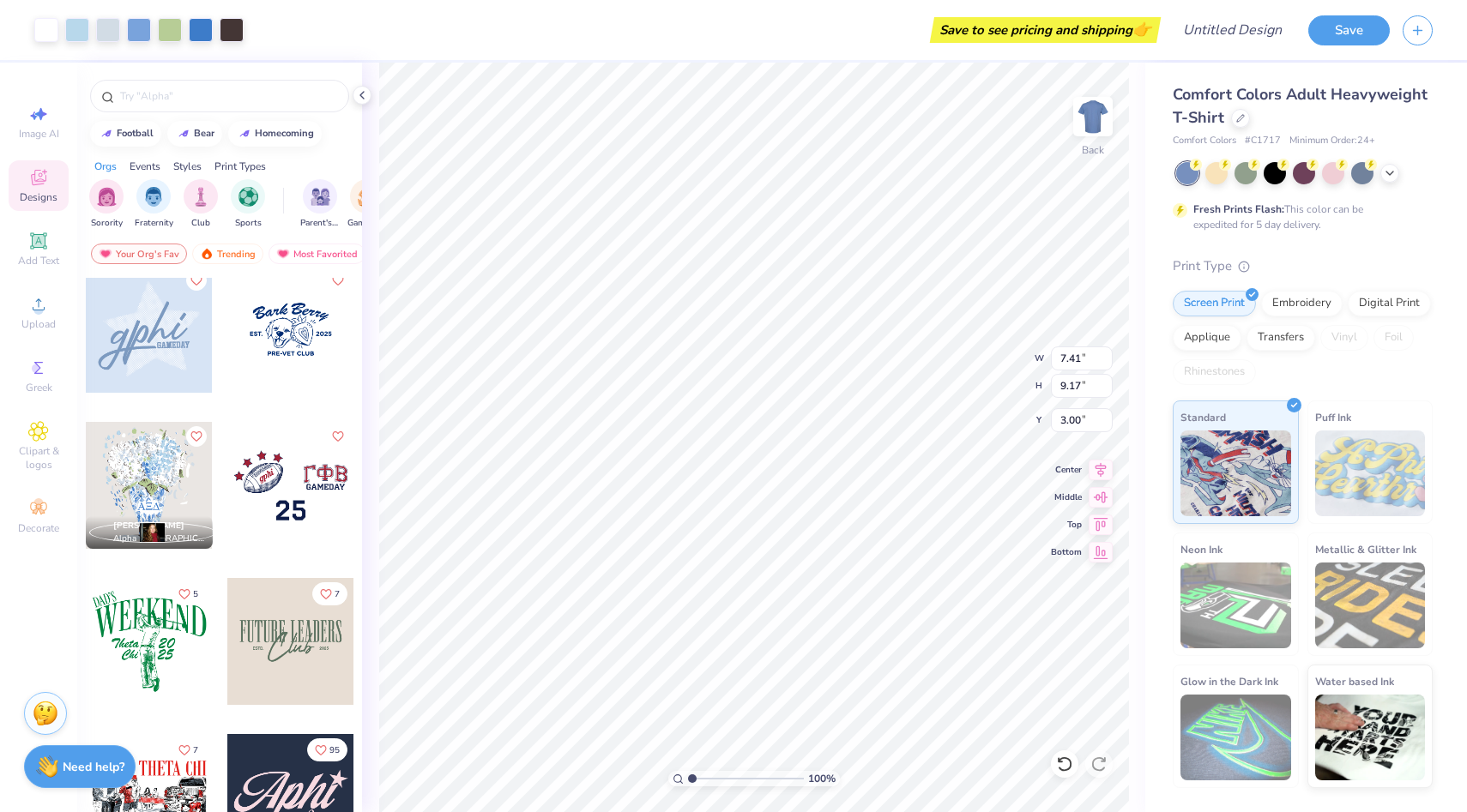
click at [1391, 169] on icon at bounding box center [1389, 173] width 14 height 14
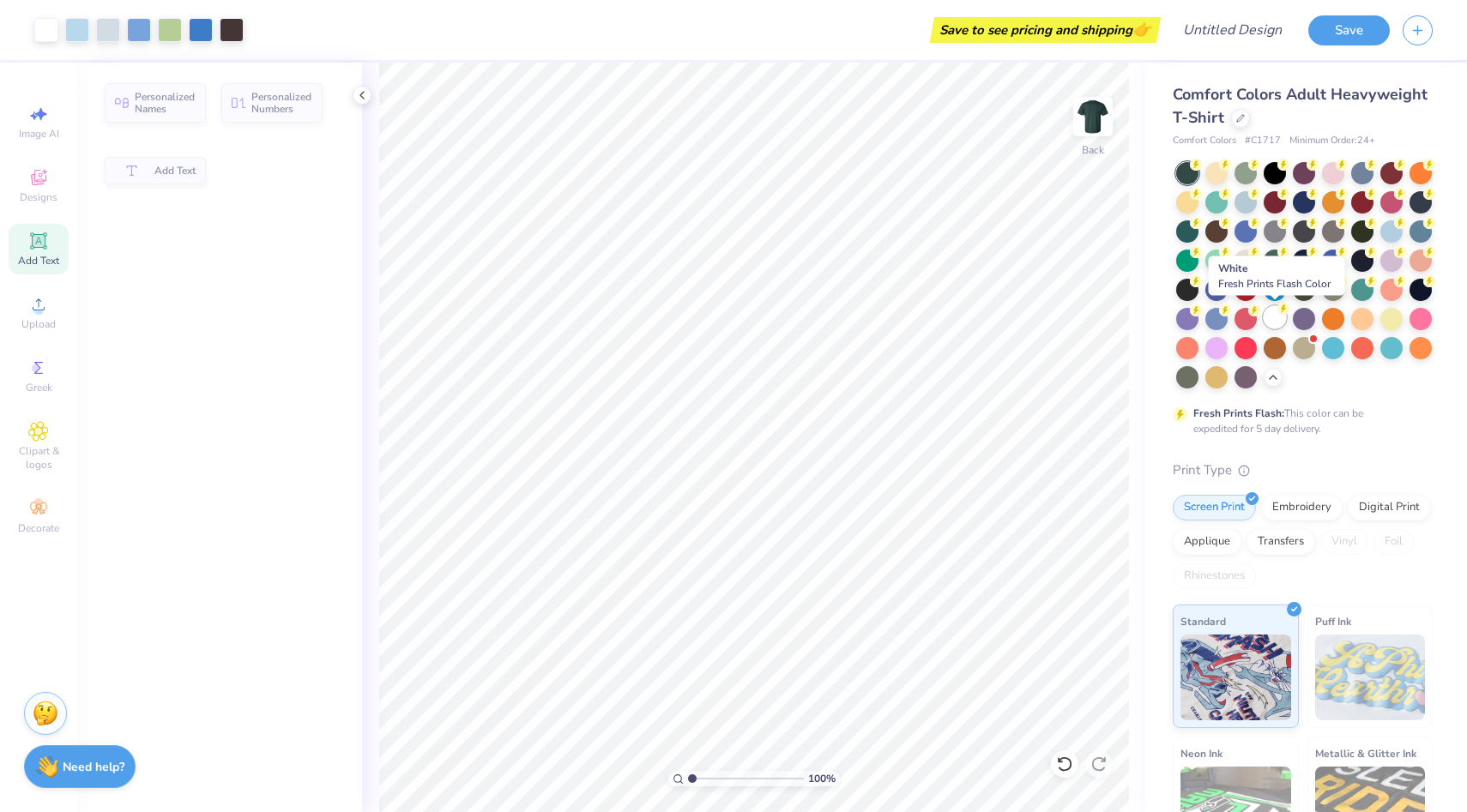
click at [1275, 313] on div at bounding box center [1274, 317] width 23 height 23
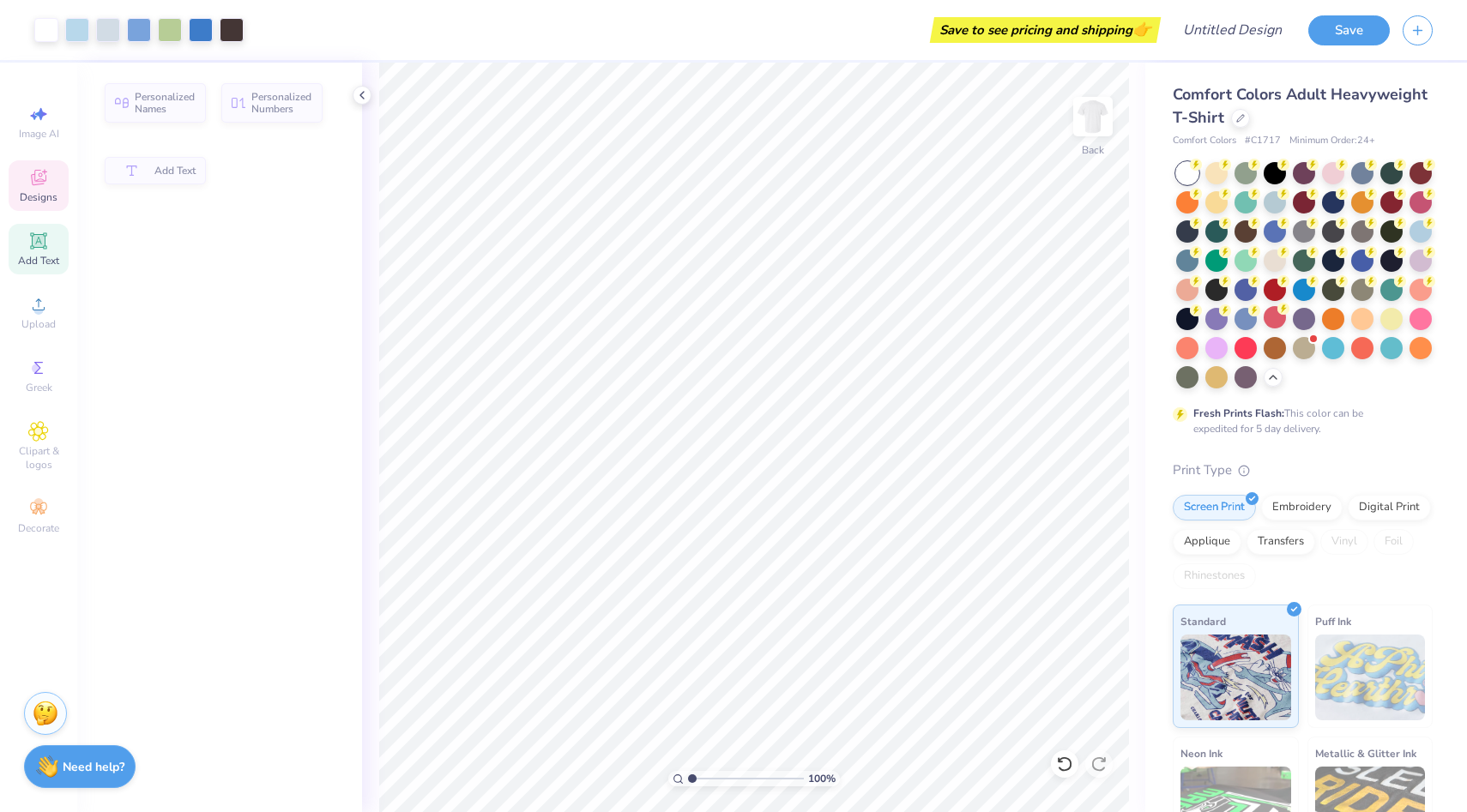
click at [45, 179] on icon at bounding box center [38, 177] width 16 height 16
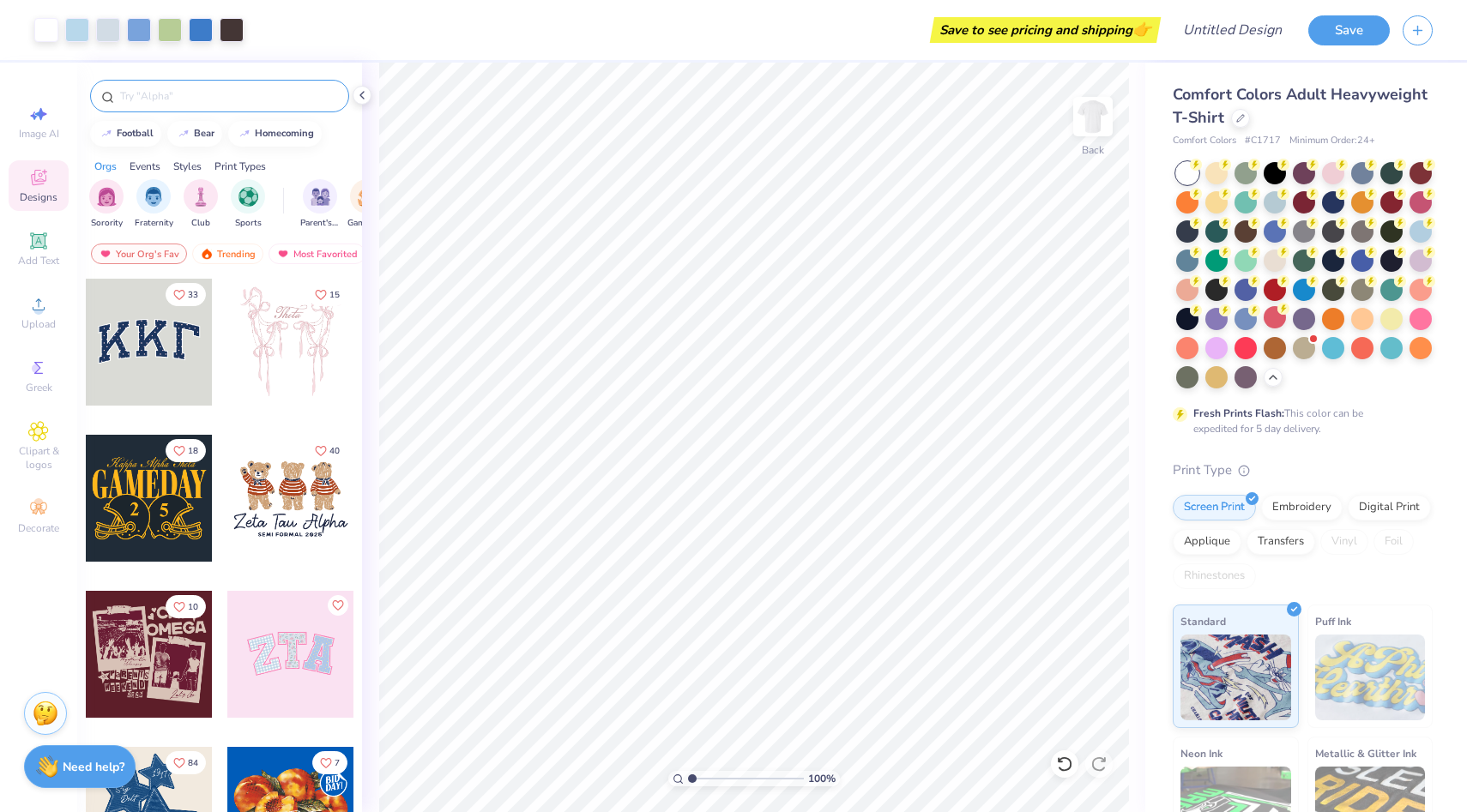
click at [163, 98] on input "text" at bounding box center [228, 96] width 220 height 17
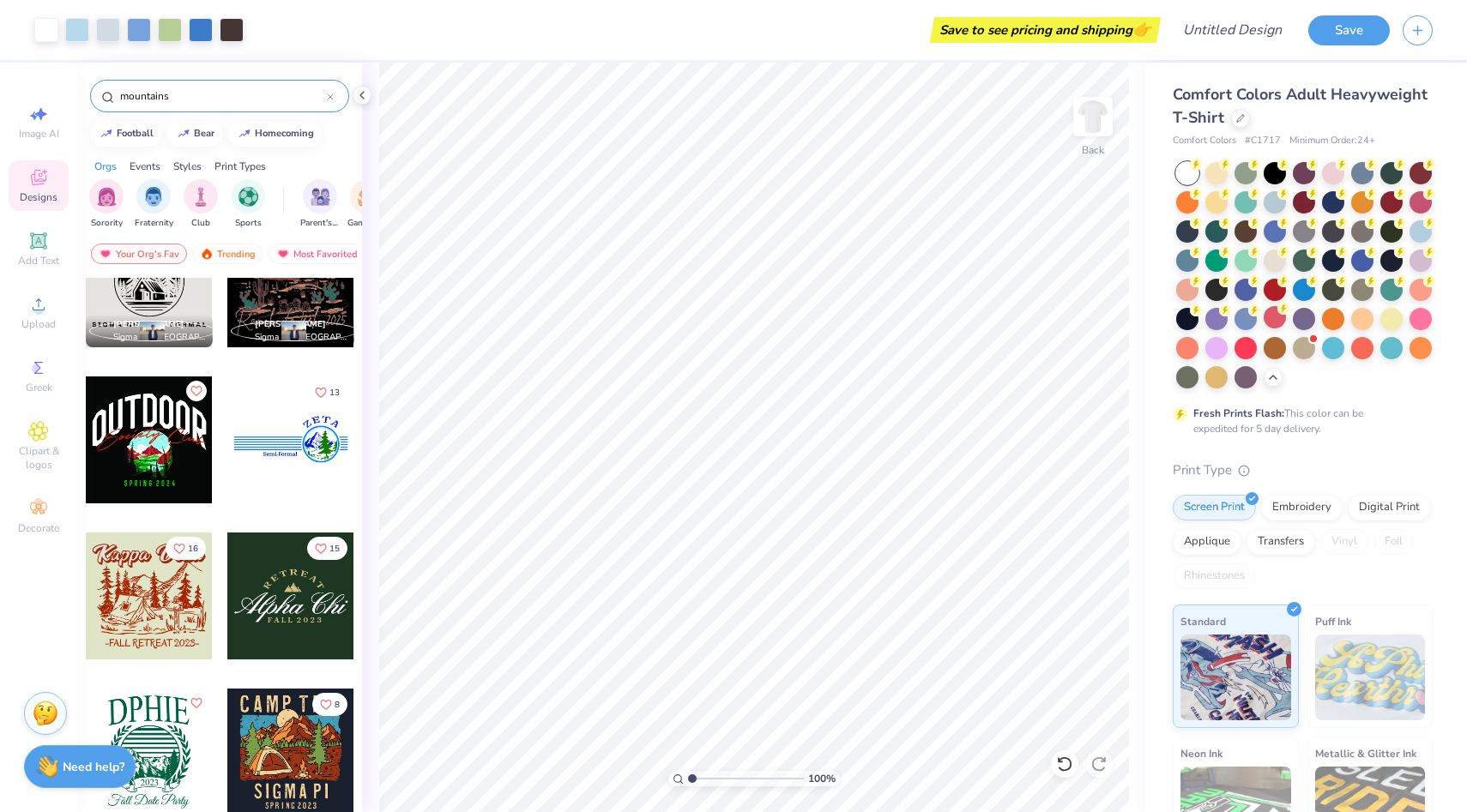
scroll to position [837, 0]
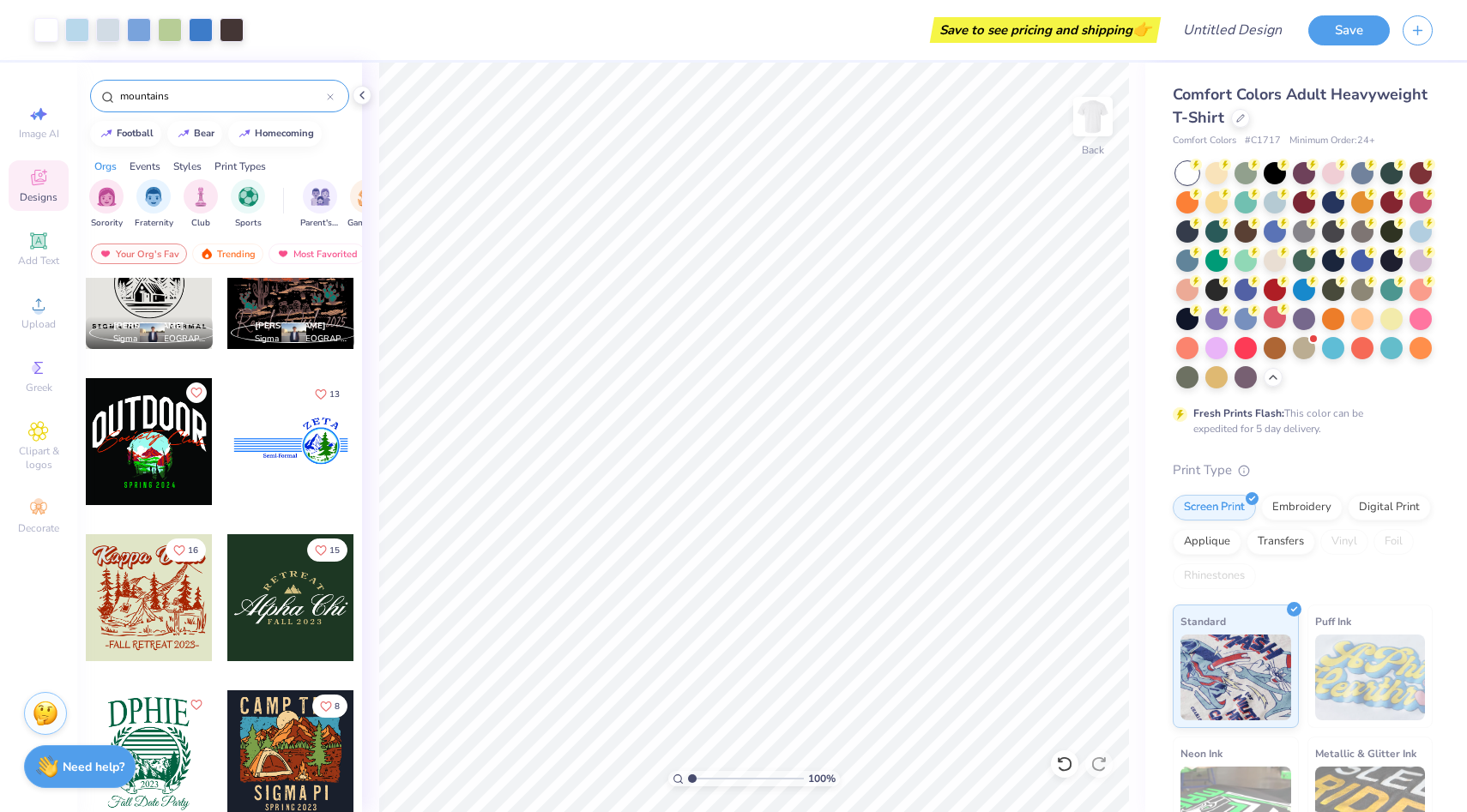
type input "mountains"
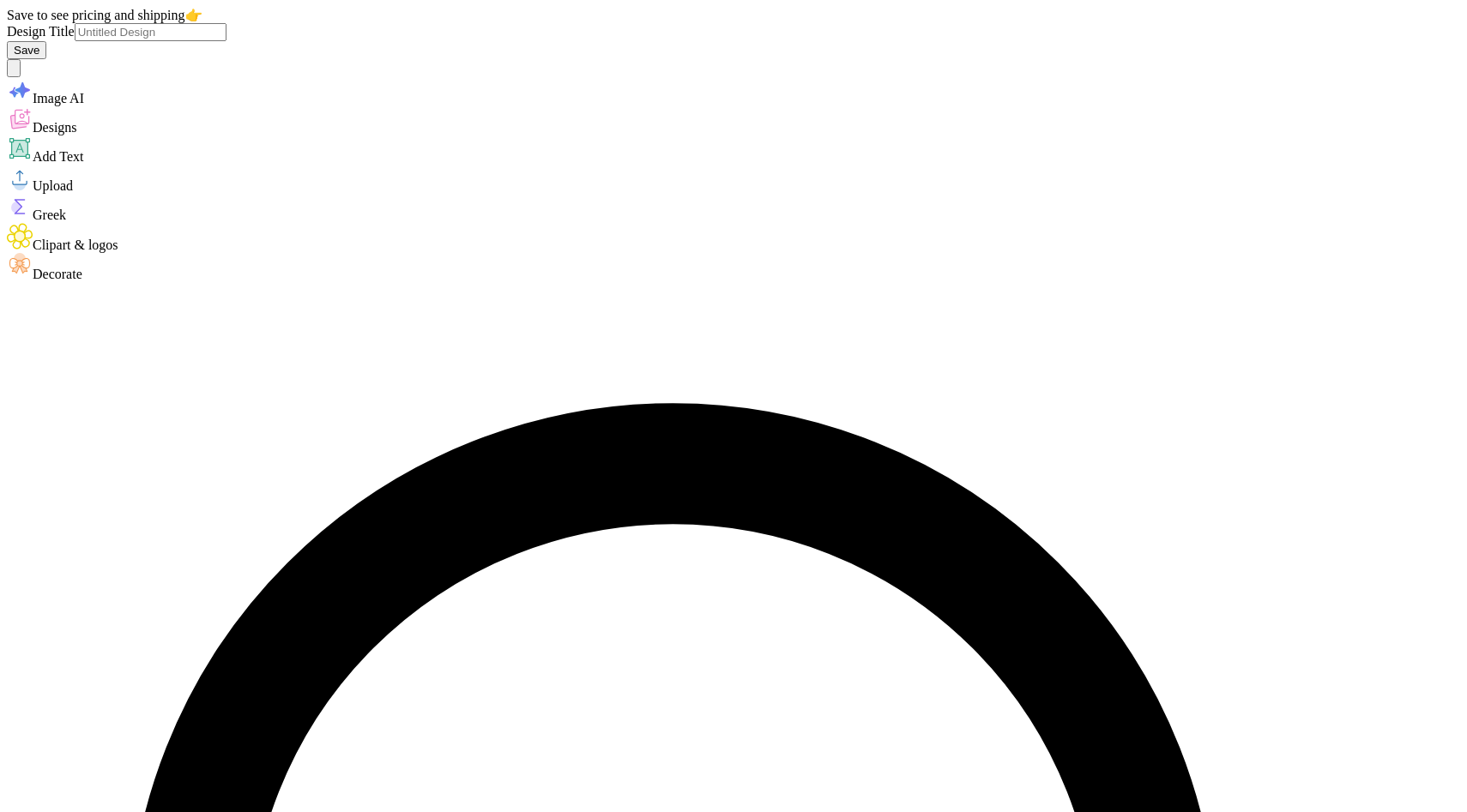
type input "mountain"
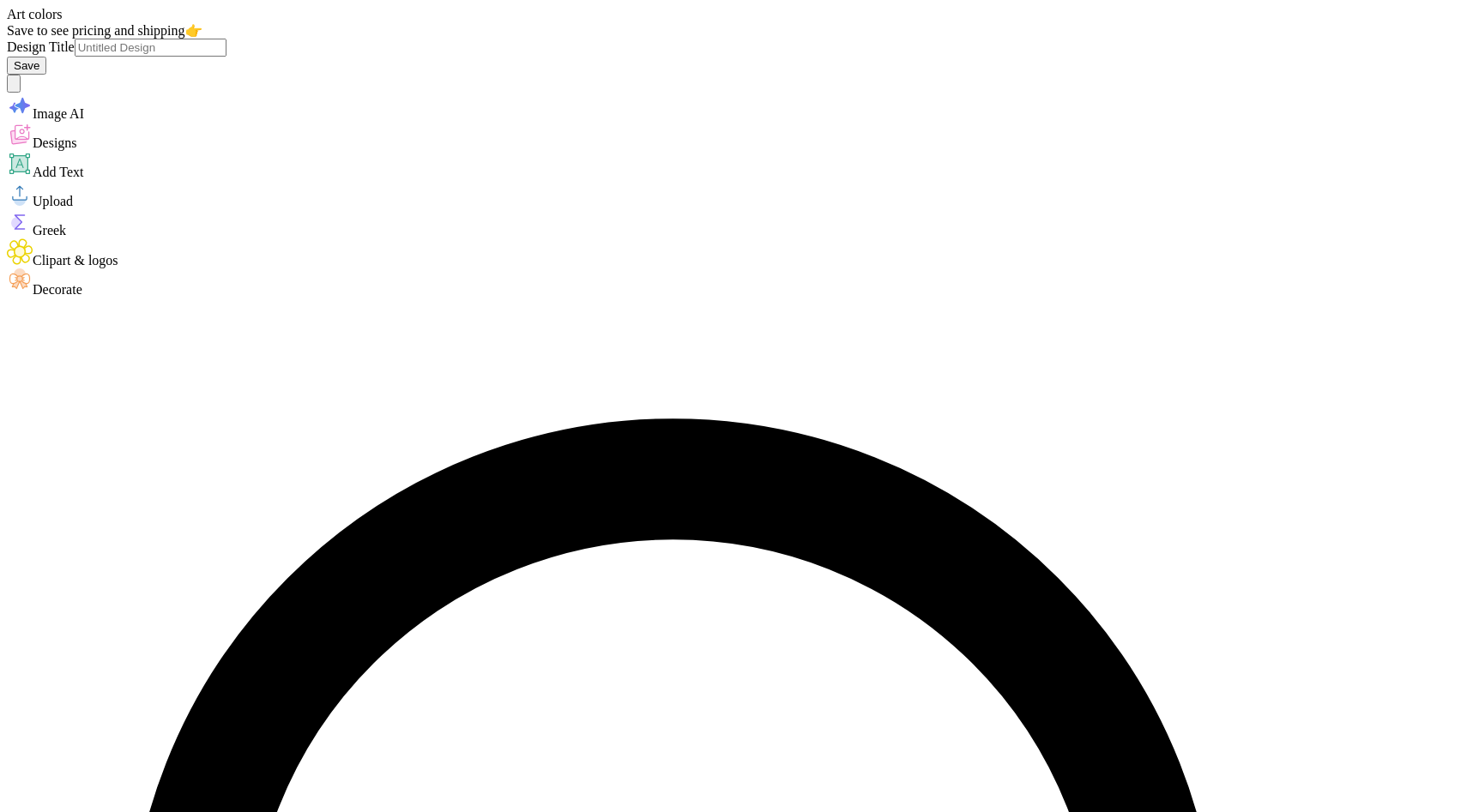
type input "3.90"
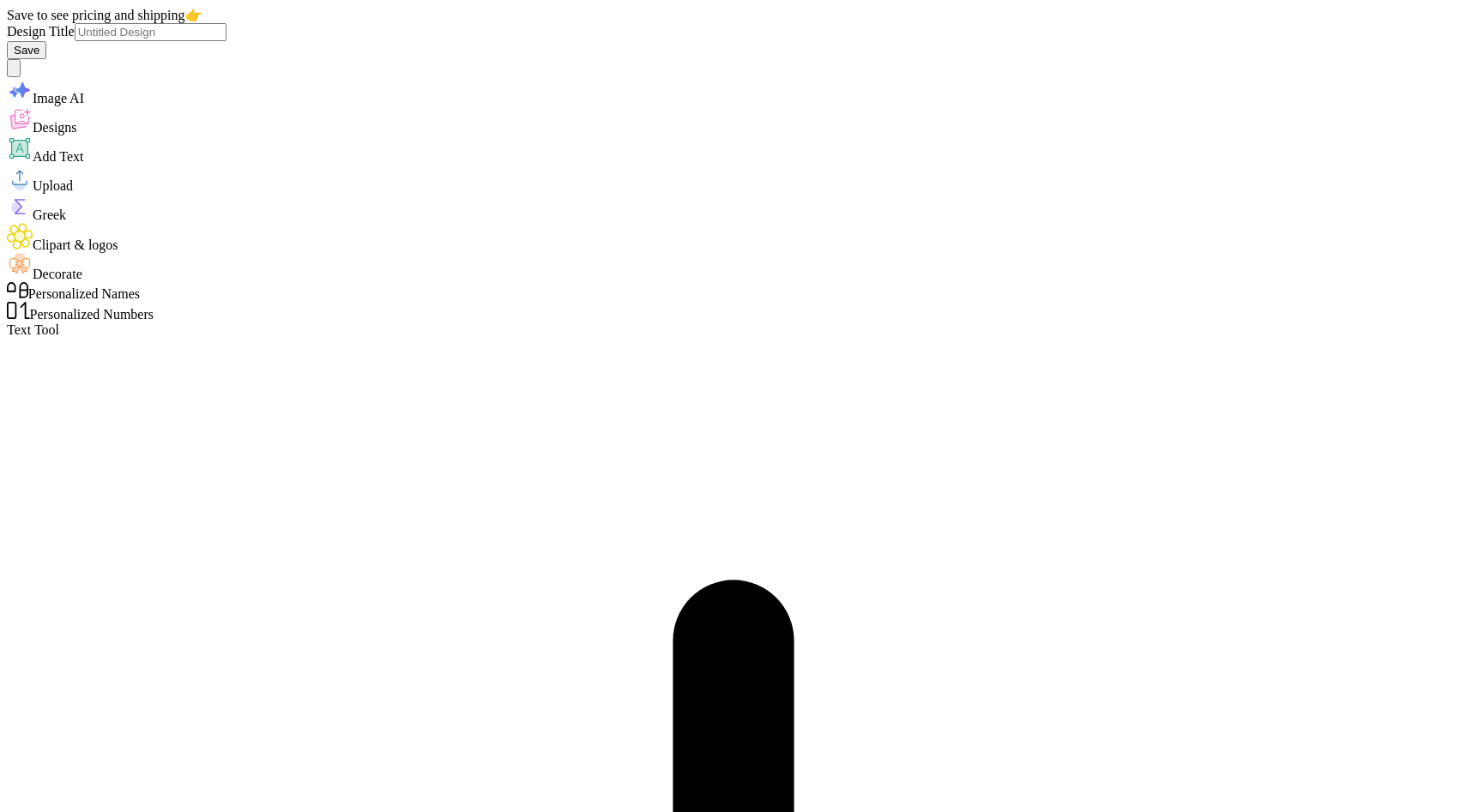
scroll to position [0, 4]
type textarea "Alpha Phi Omega"
type input "3.25"
type input "1.08"
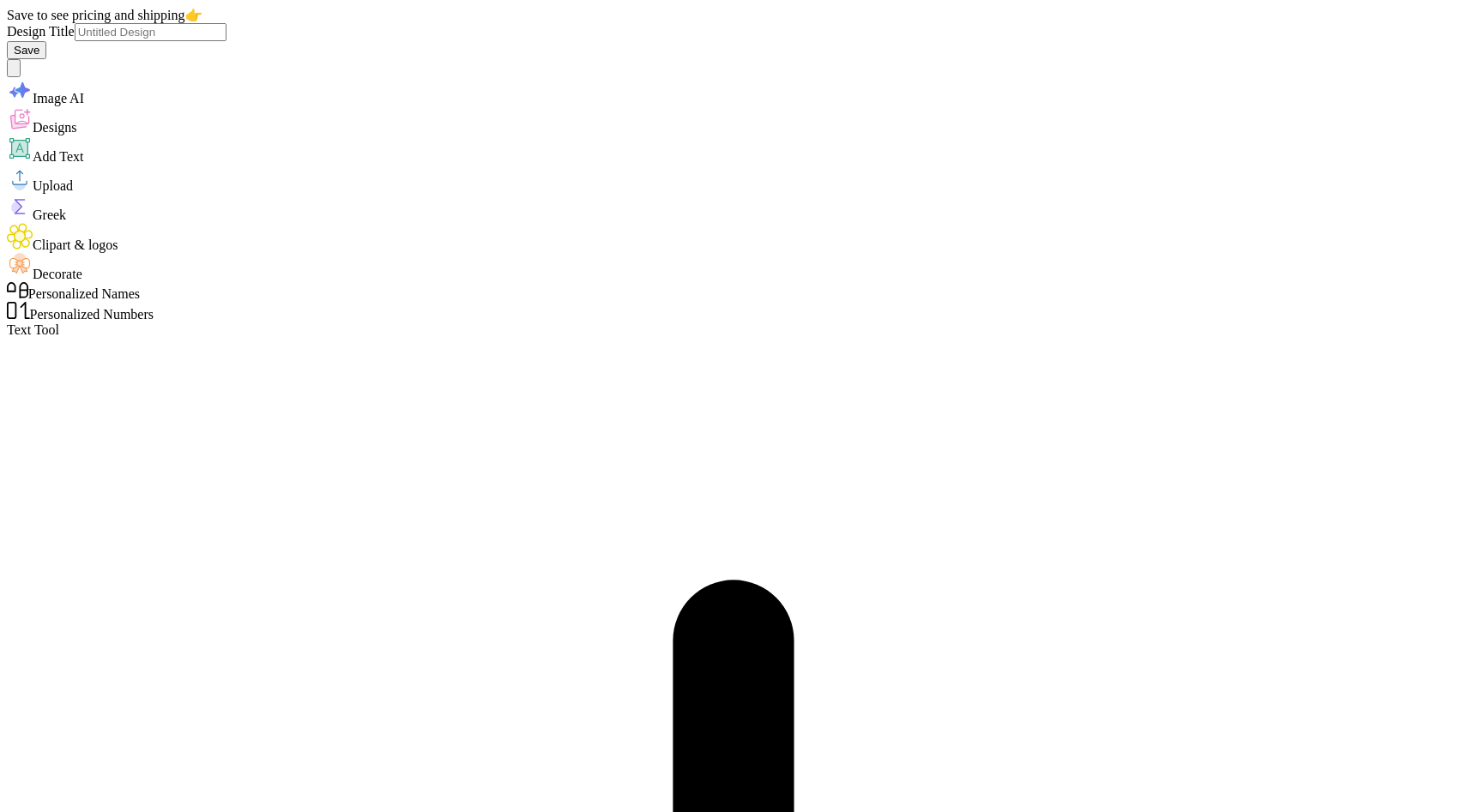
type input "3.90"
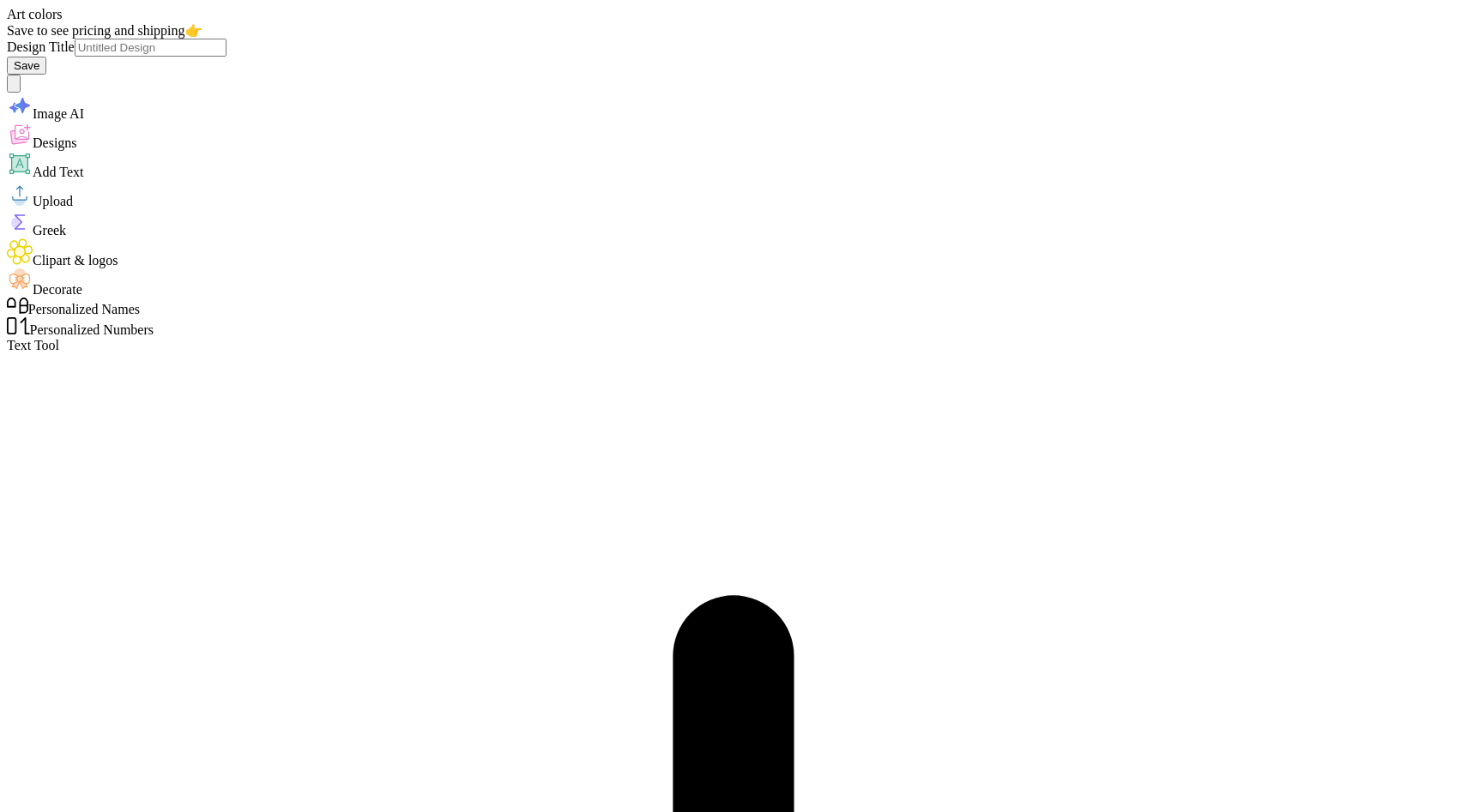
type input "5.14"
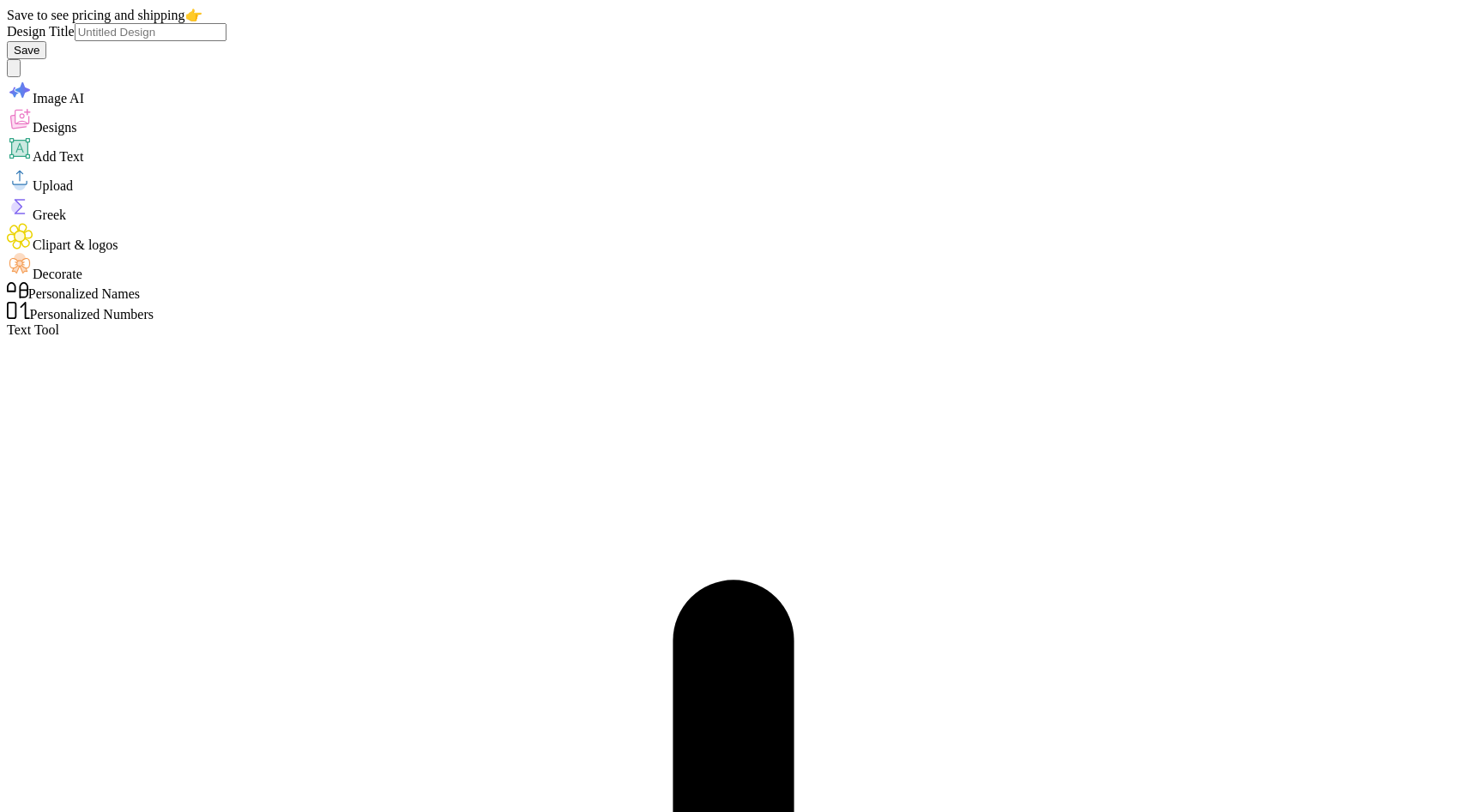
type textarea "APO"
type input "2.83"
type input "0.29"
type input "6.43"
type input "3.56"
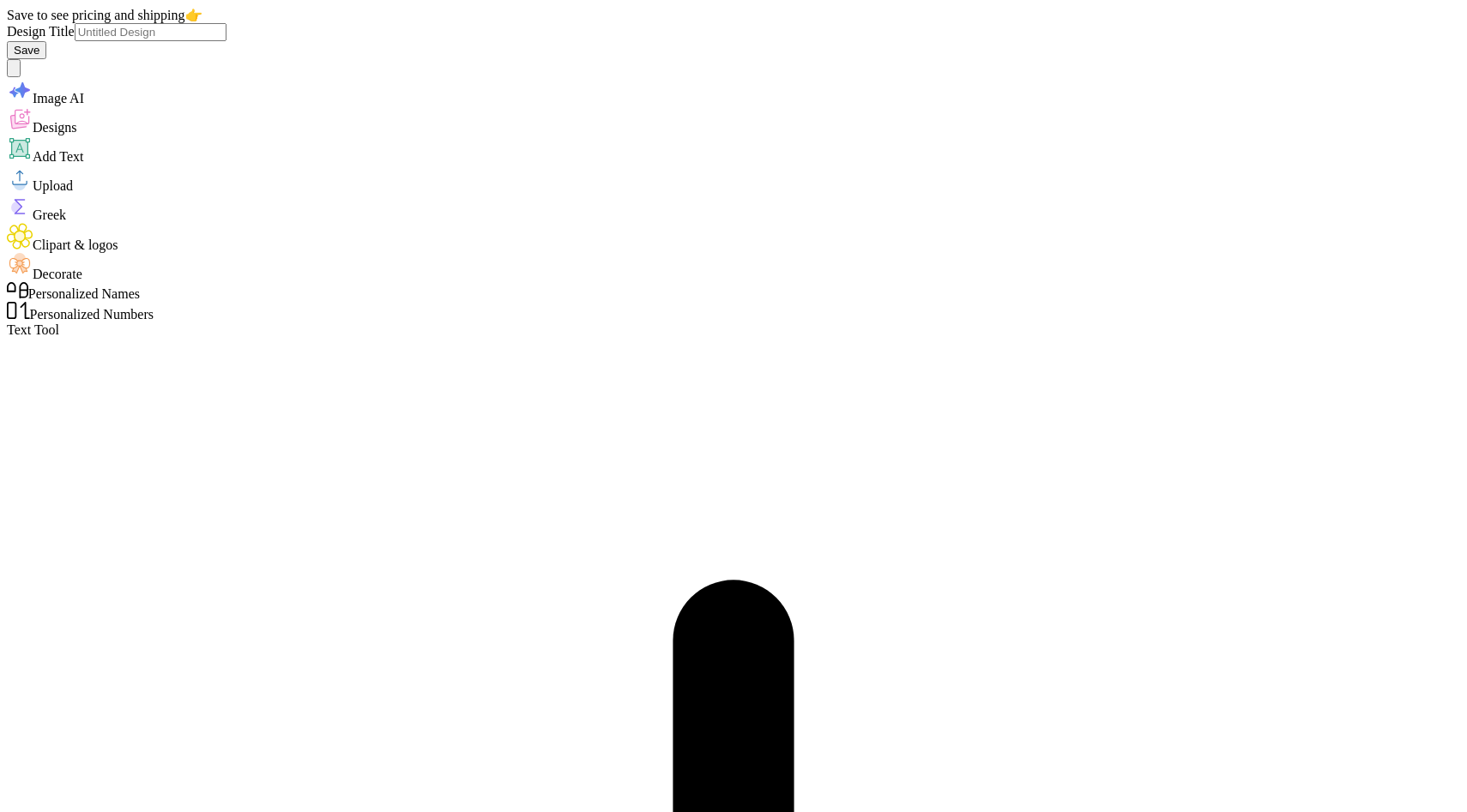
type input "1.15"
type input "5.29"
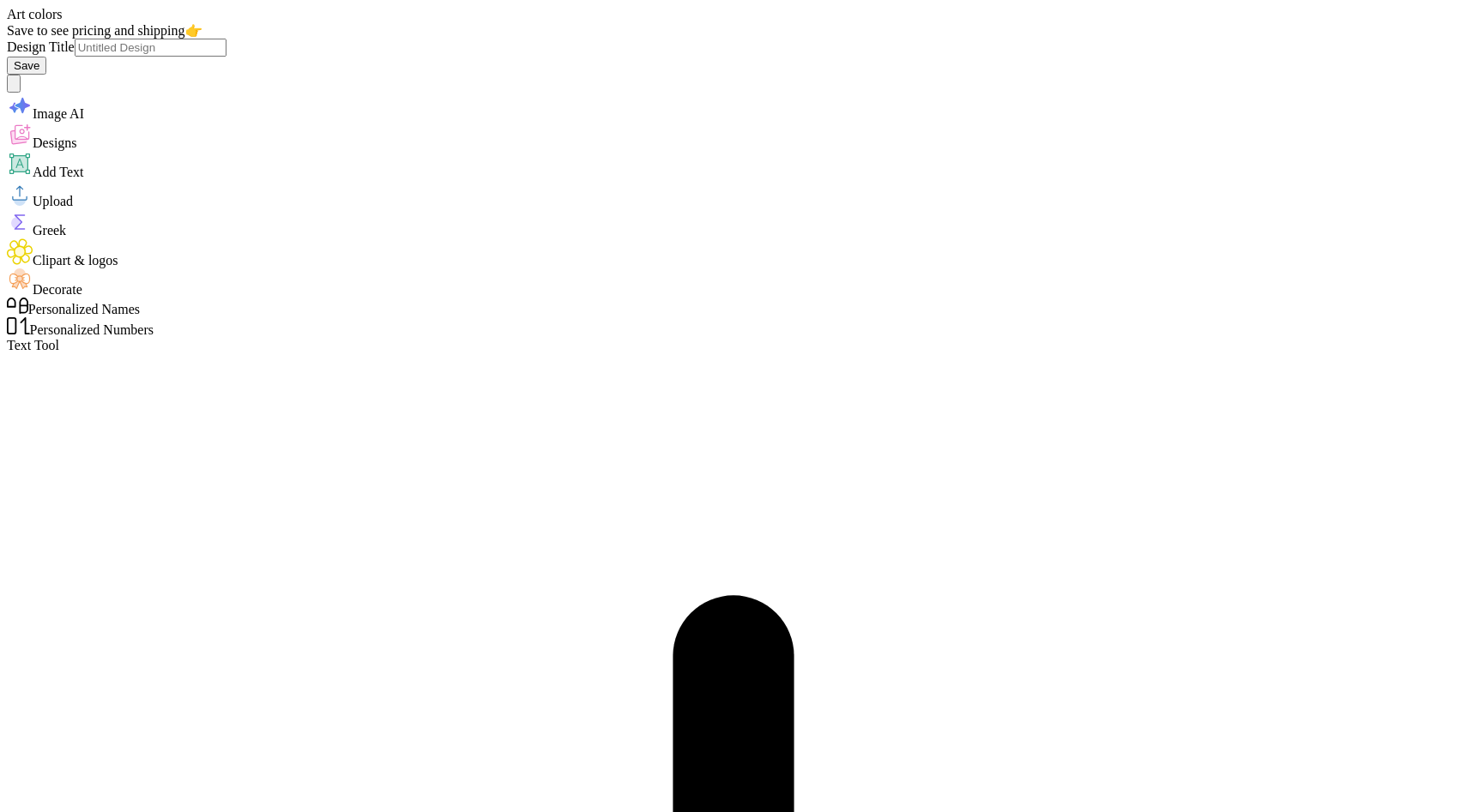
drag, startPoint x: 1084, startPoint y: 132, endPoint x: 300, endPoint y: 360, distance: 816.5
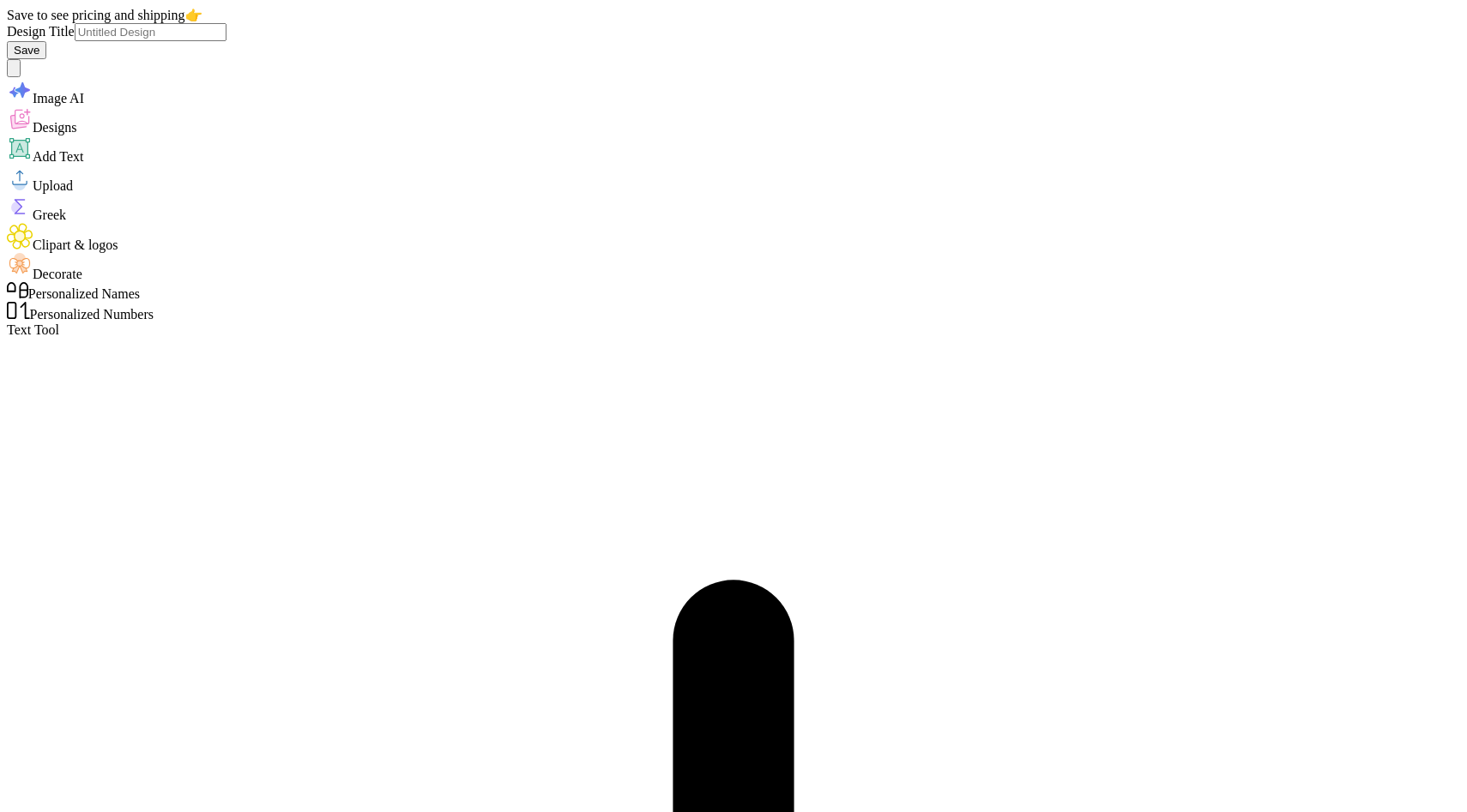
click at [45, 135] on span "Designs" at bounding box center [54, 127] width 44 height 15
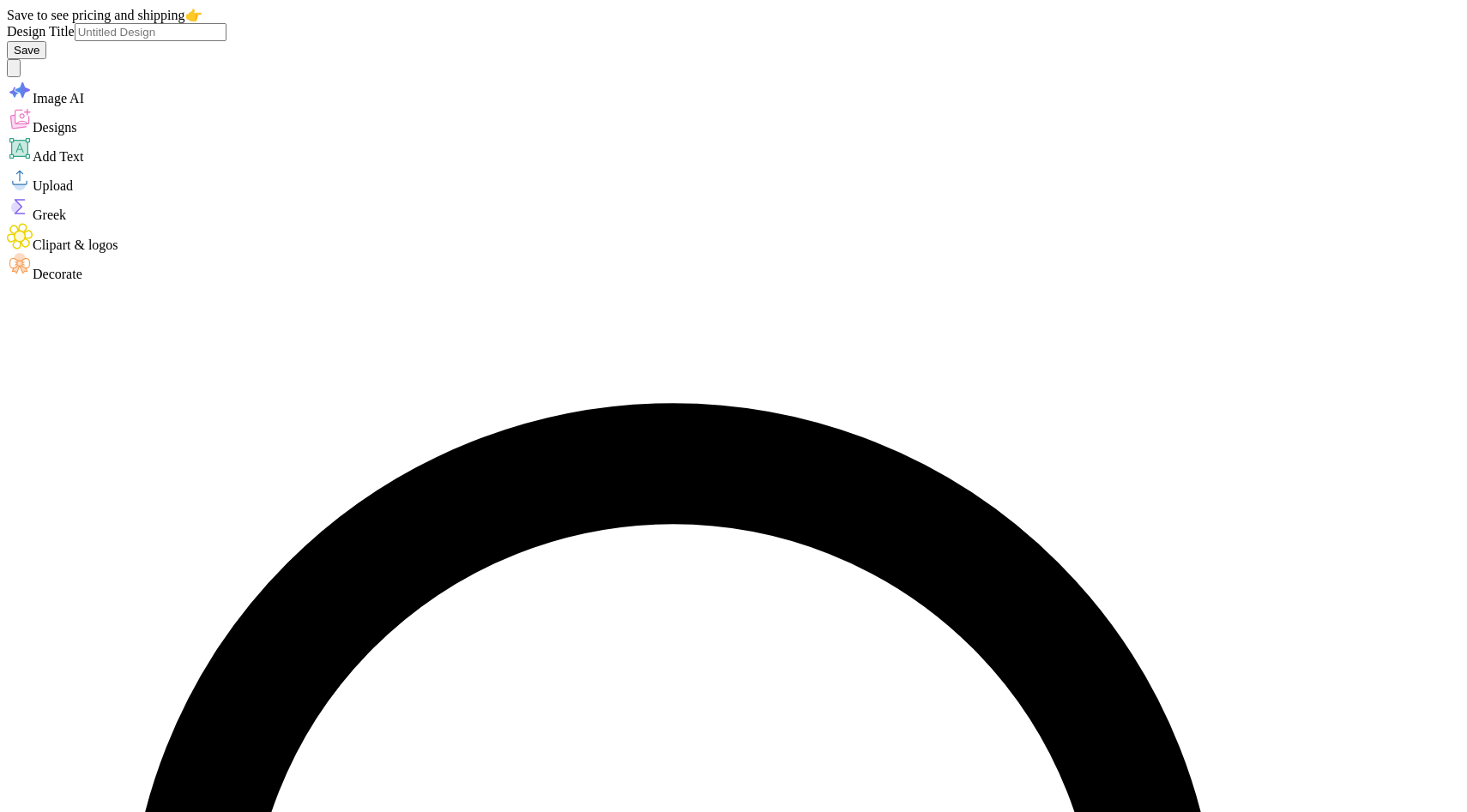
type input "mountain"
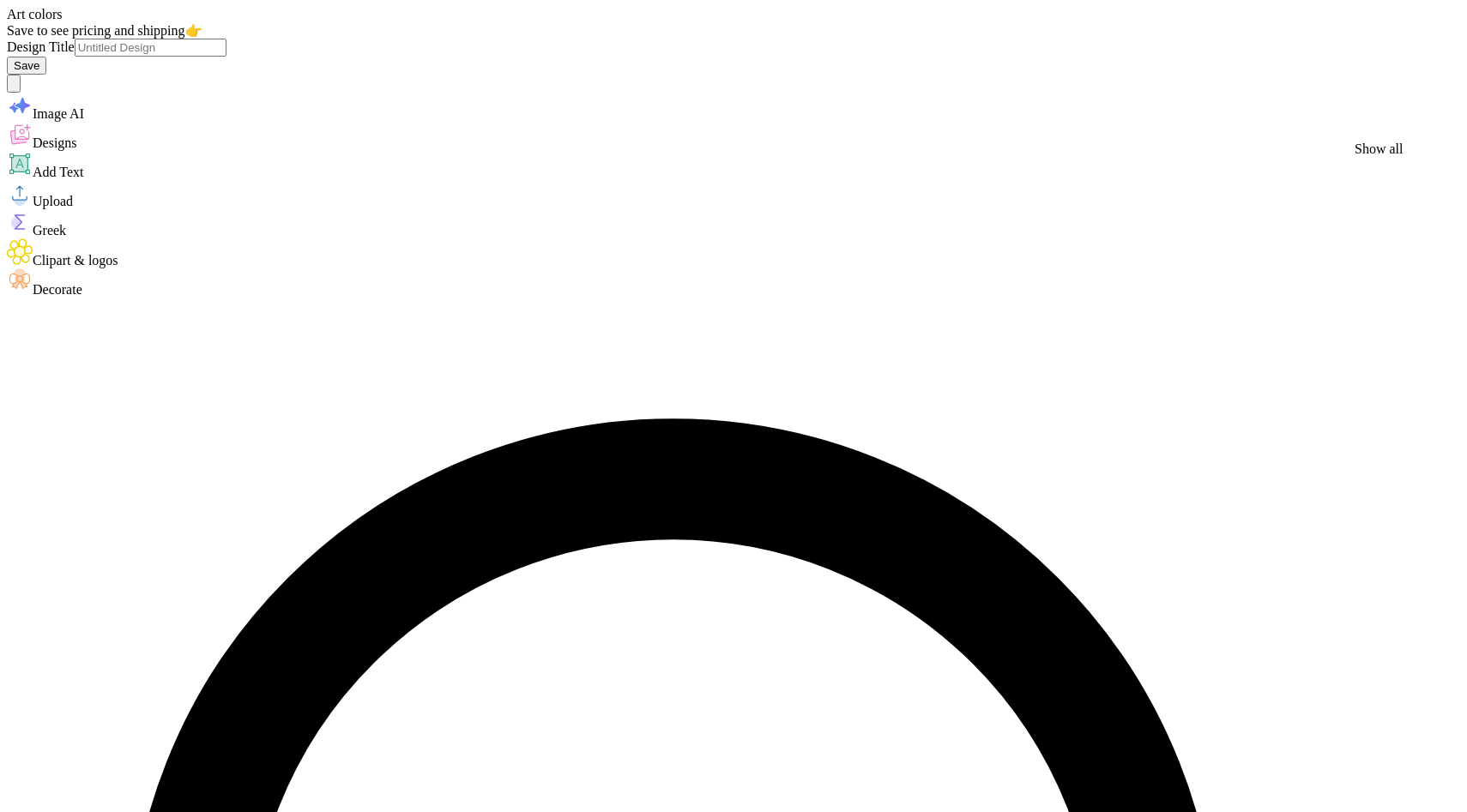
drag, startPoint x: 1266, startPoint y: 312, endPoint x: 1293, endPoint y: 326, distance: 30.4
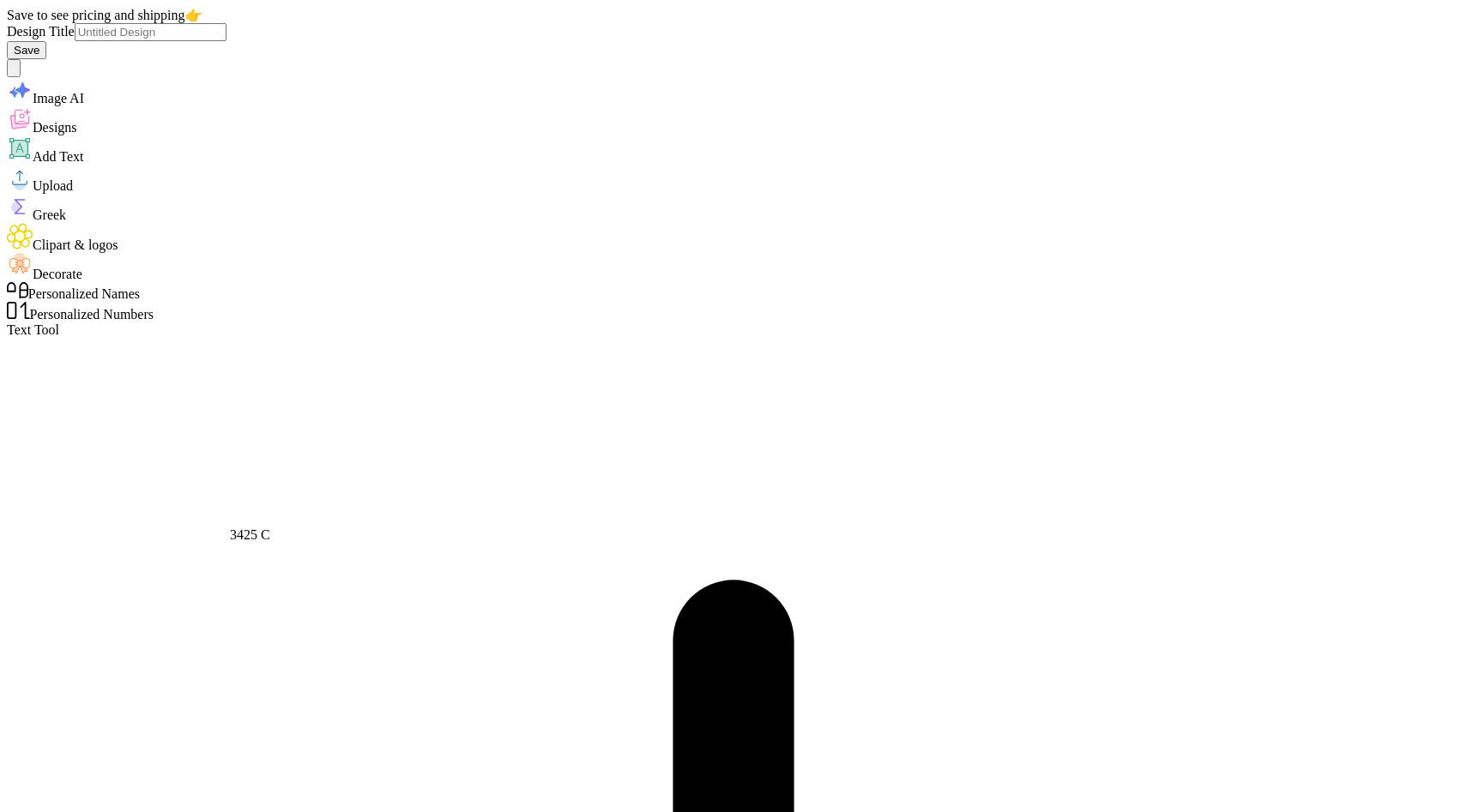
type input "2.83"
type input "0.29"
type input "6.43"
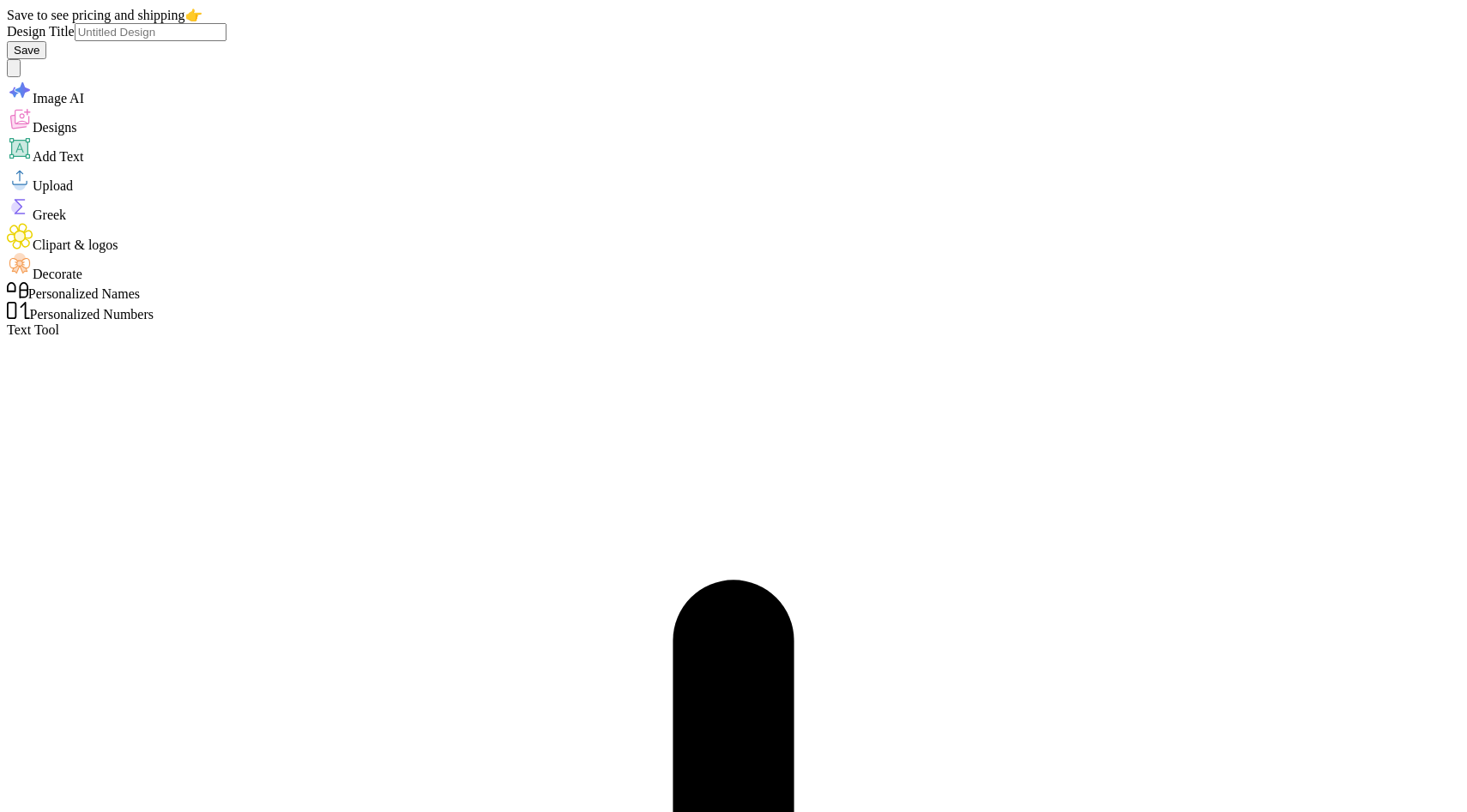
type input "0.28"
type input "6.47"
type input "3.56"
type input "1.15"
type input "5.33"
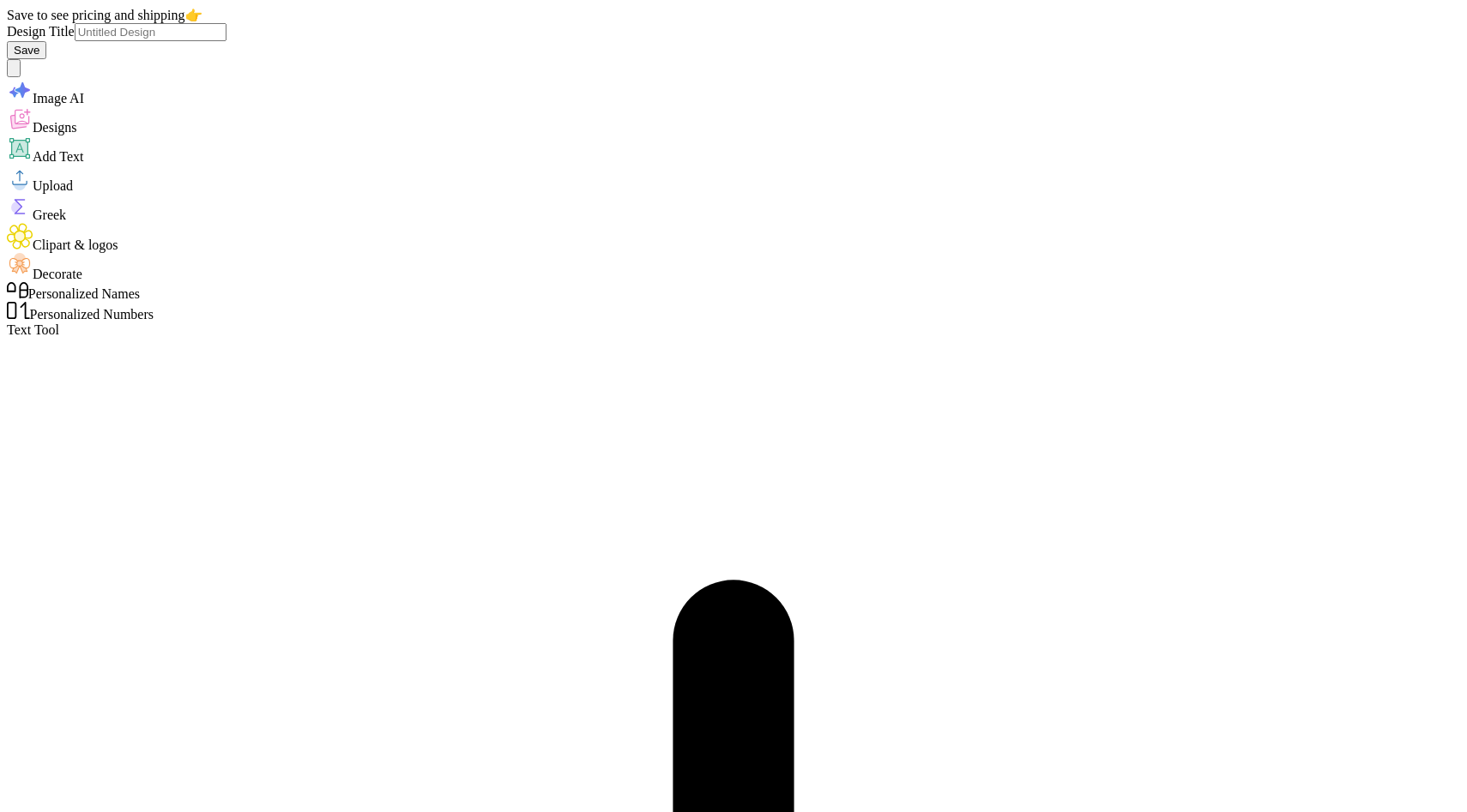
type input "3.25"
type input "1.08"
type input "4.03"
type input "6.65"
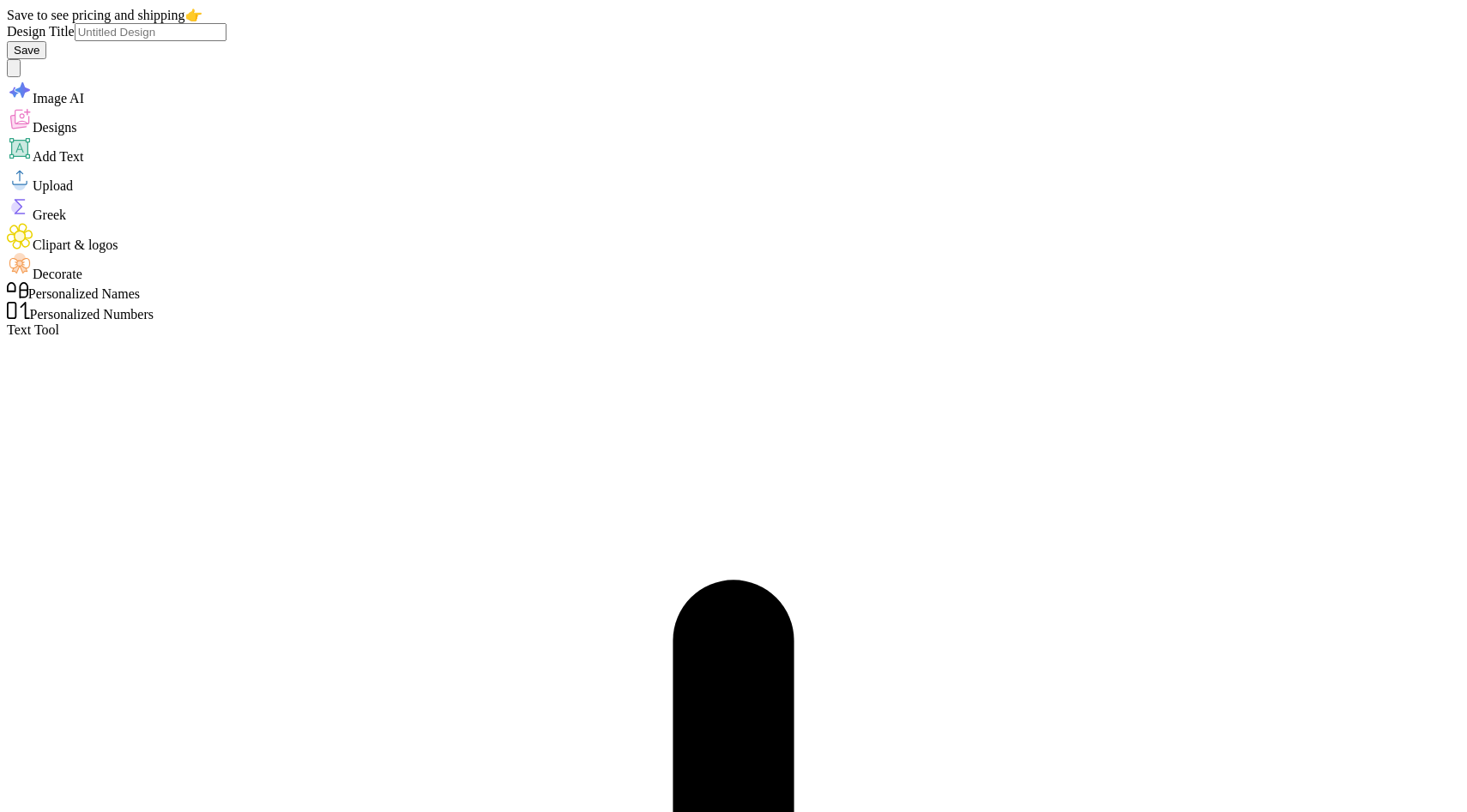
scroll to position [0, 1]
type textarea "FALL 2 0 2 5"
type input "6.72"
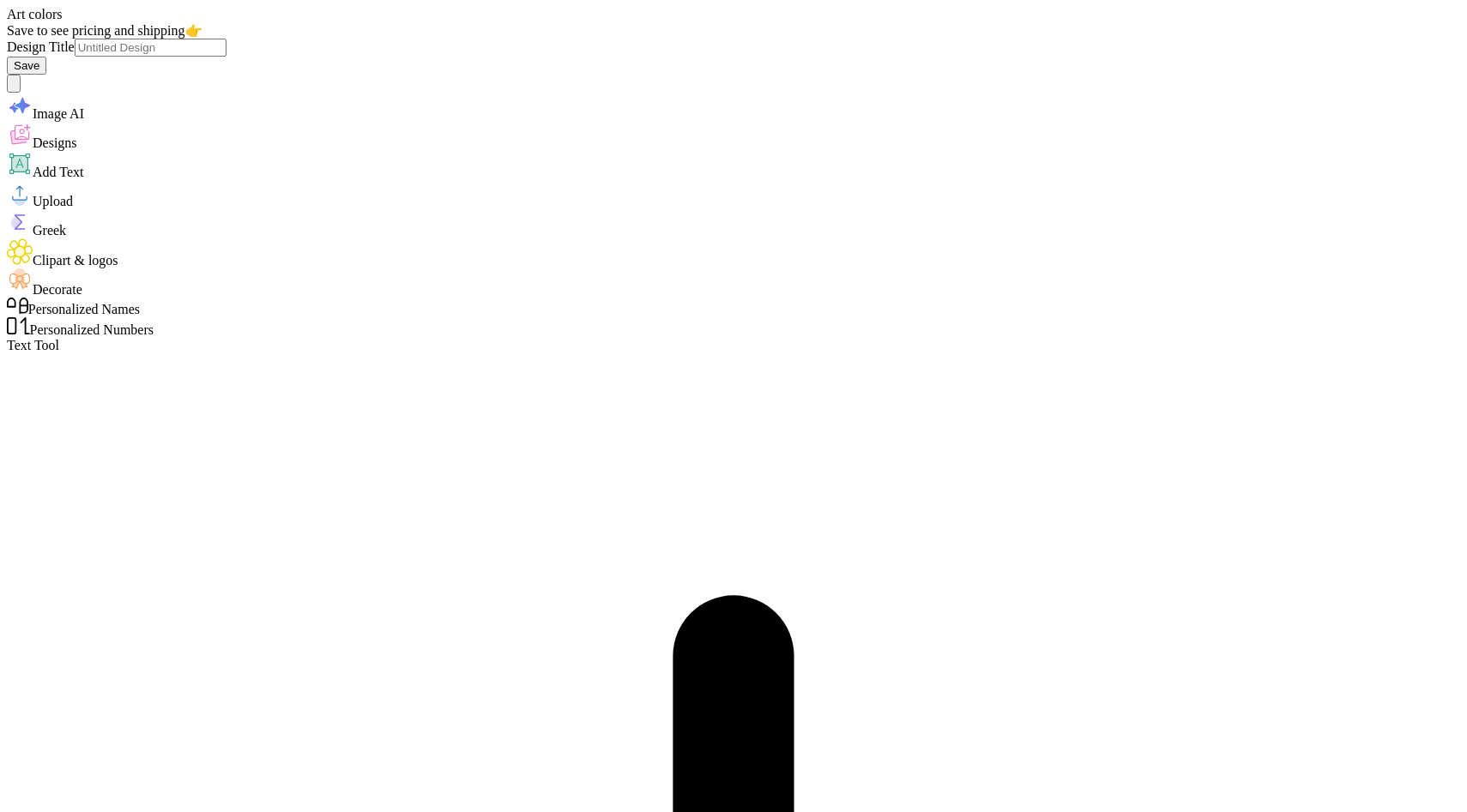
type input "3.10"
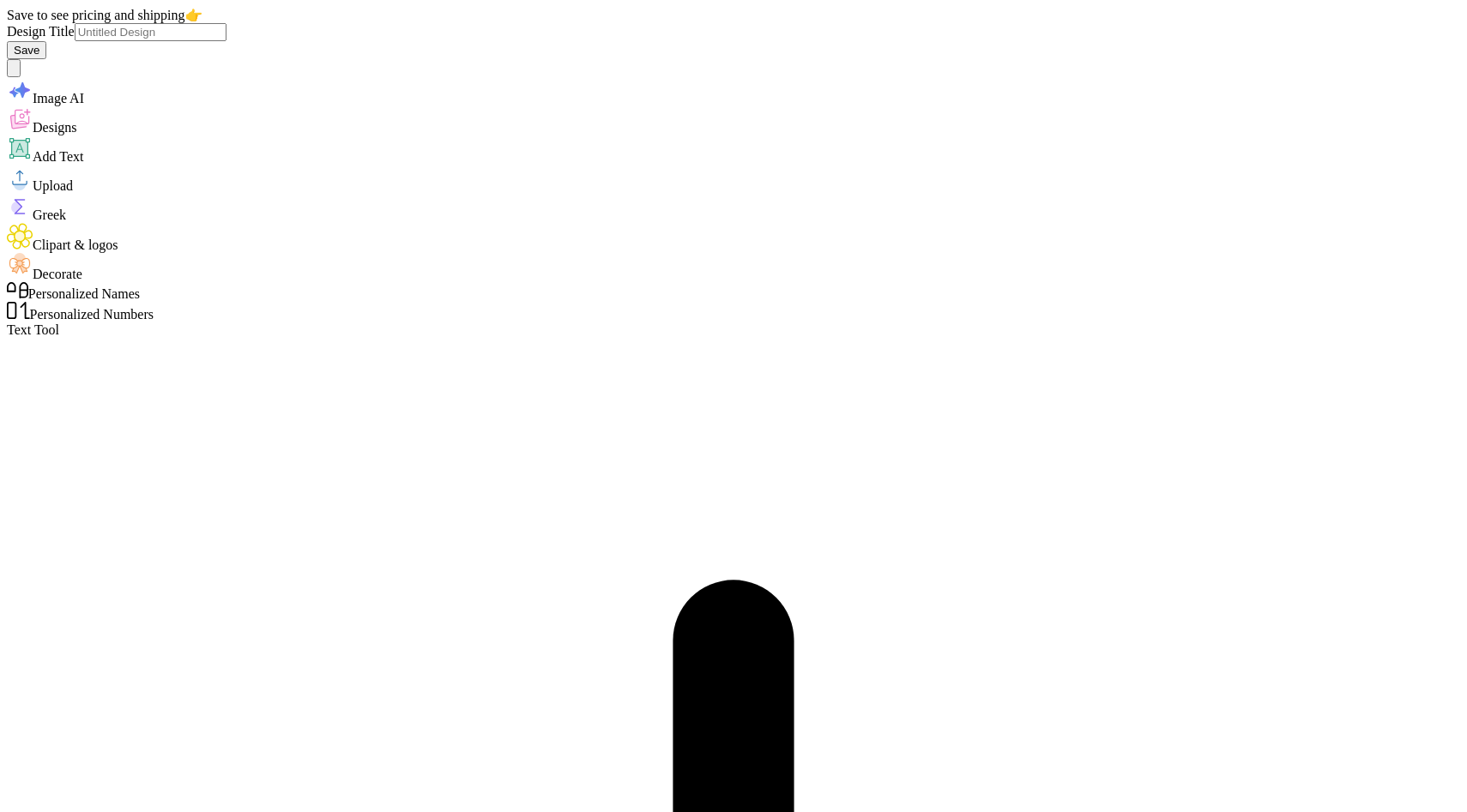
scroll to position [0, 0]
type textarea "S"
type textarea "ALpha phi omega"
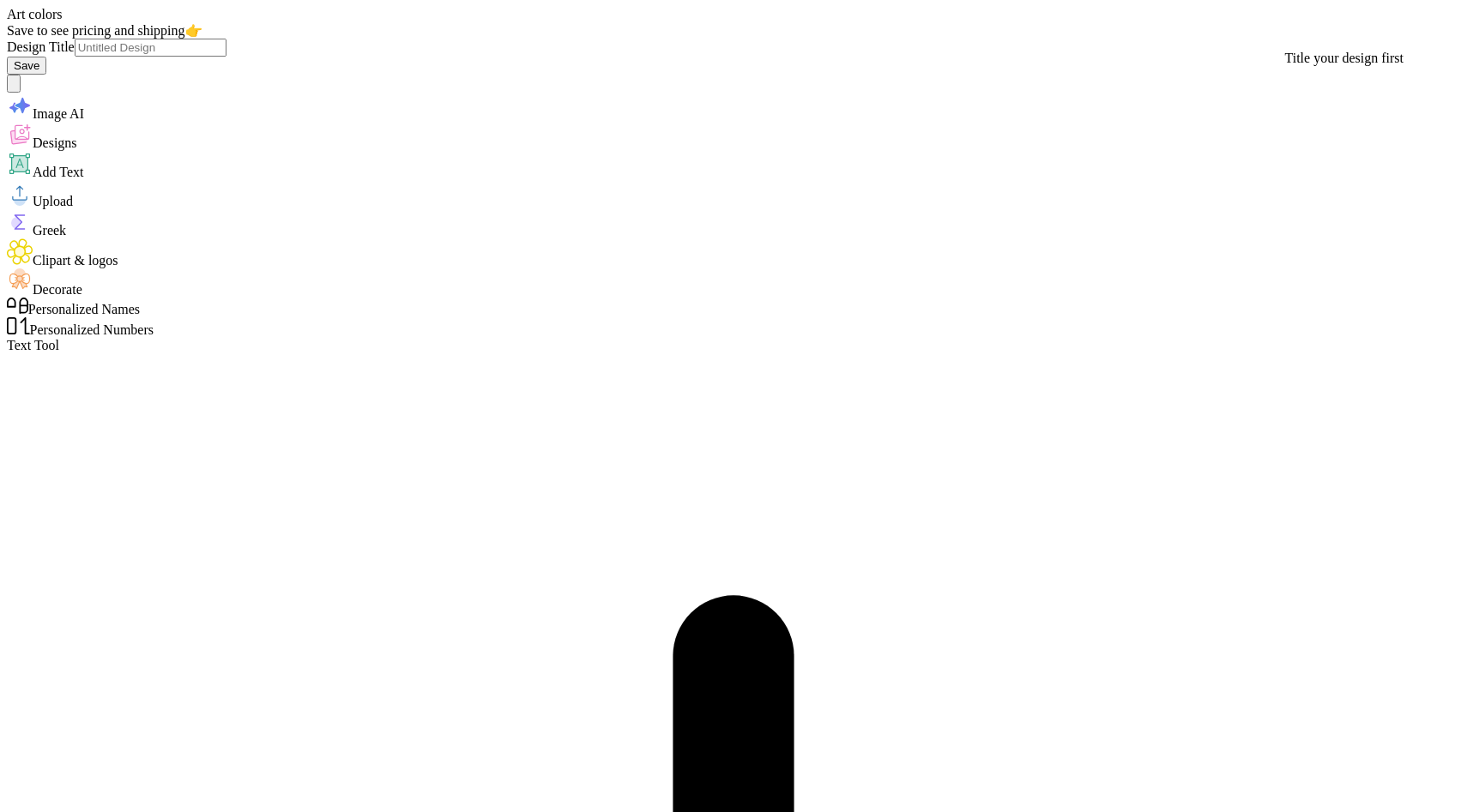
click at [46, 56] on button "Save" at bounding box center [27, 65] width 39 height 18
click at [1006, 30] on div "Save to see pricing and shipping 👉" at bounding box center [734, 31] width 1453 height 17
click at [46, 56] on button "Save" at bounding box center [27, 65] width 39 height 18
type textarea "x"
click at [227, 38] on input "Design Title" at bounding box center [151, 47] width 152 height 18
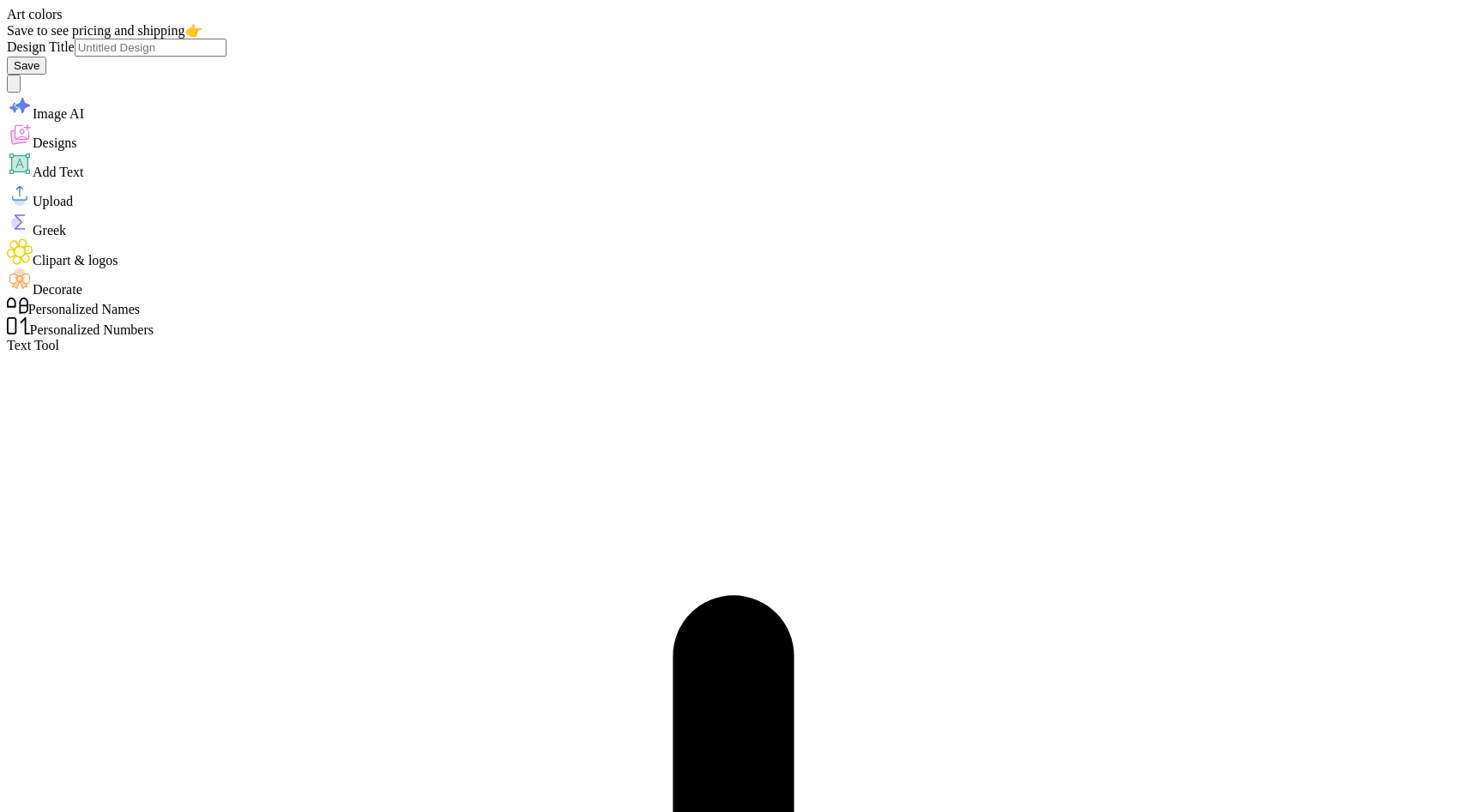
type input "m"
type textarea "x"
type input "mo"
type textarea "x"
type input "mou"
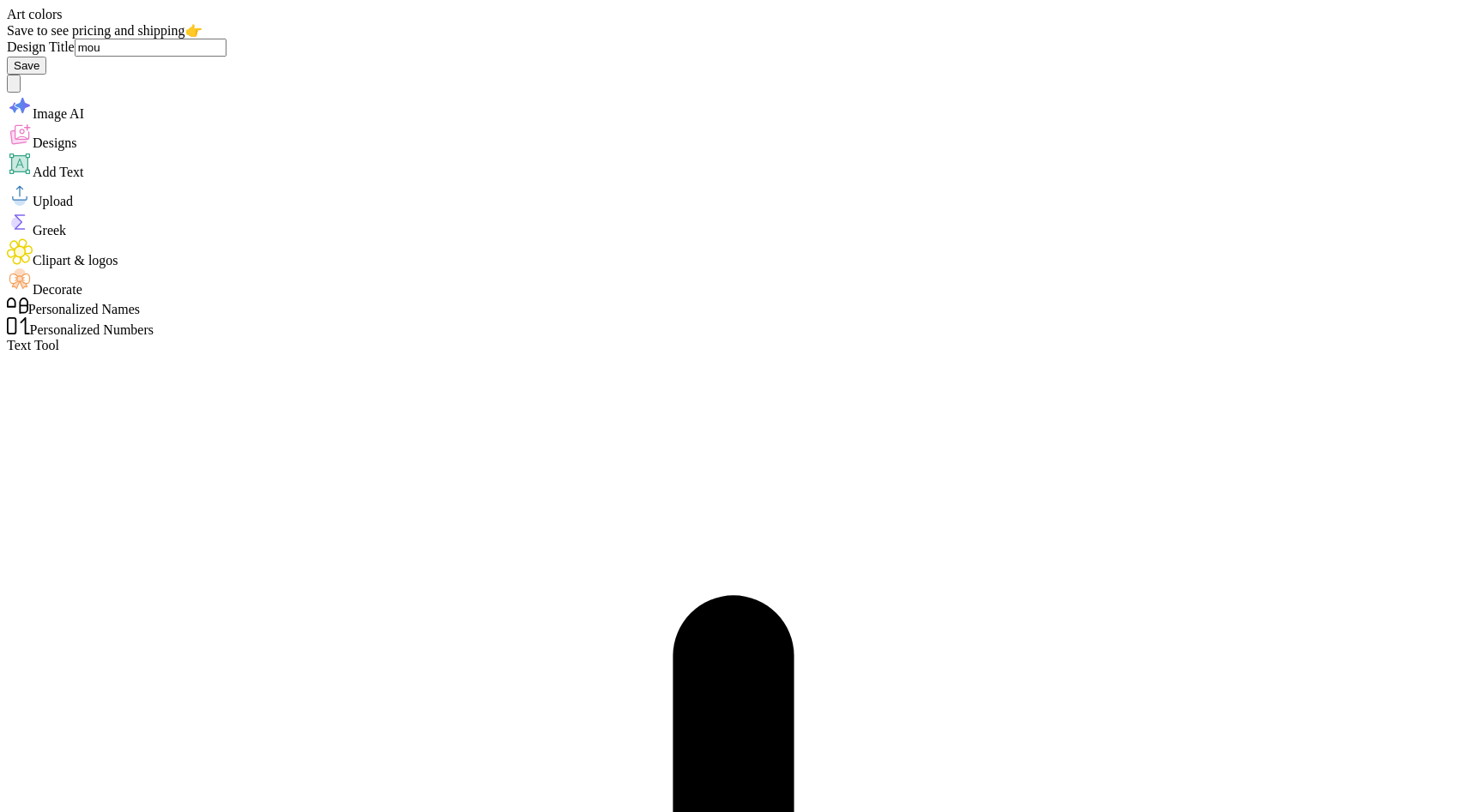
type textarea "x"
type input "moun"
type textarea "x"
type input "mount"
type textarea "x"
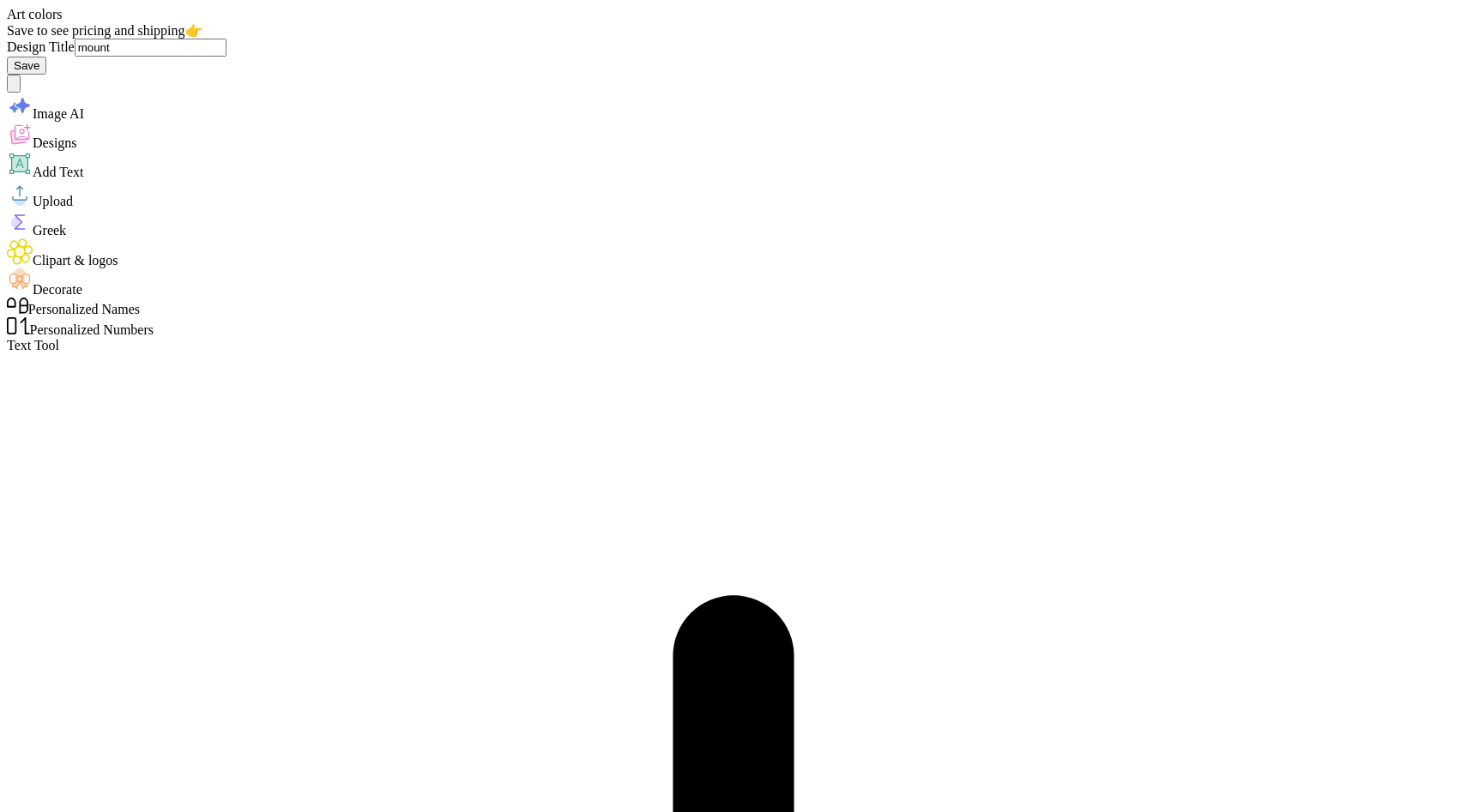
type input "mounta"
type textarea "x"
type input "mountai"
type textarea "x"
type input "mountain"
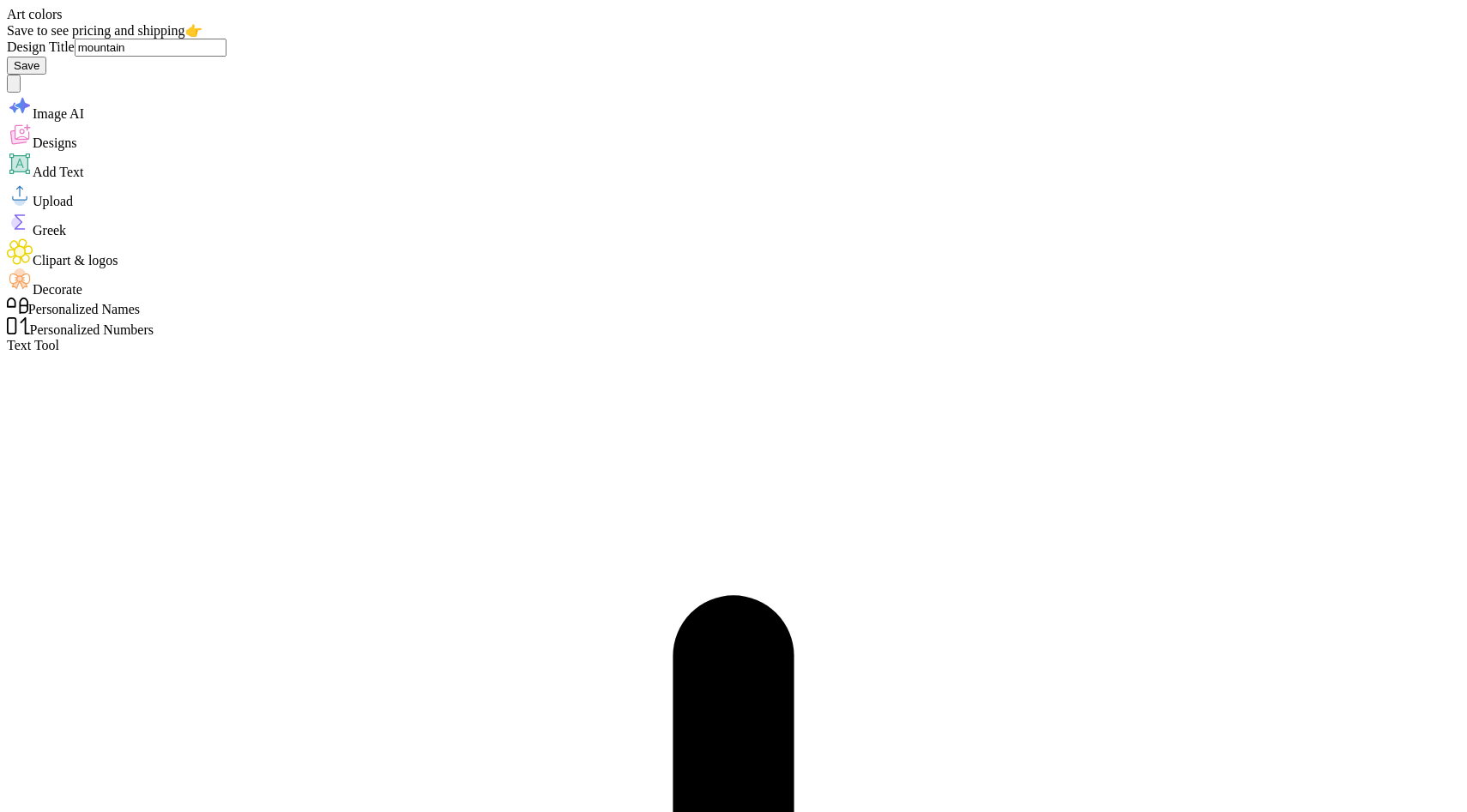
type textarea "x"
type input "mountain"
type textarea "x"
type input "mountain w"
type textarea "x"
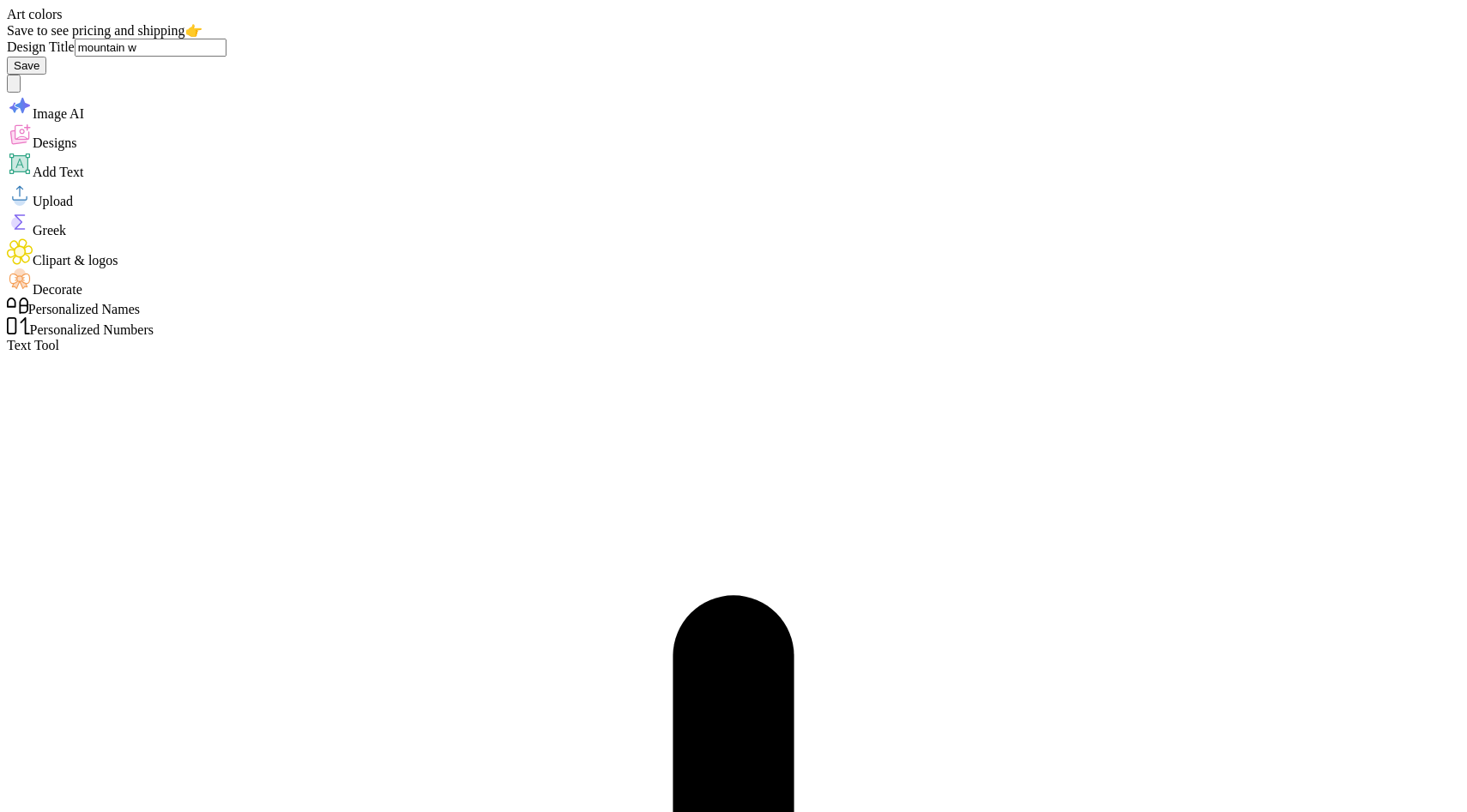
type input "mountain we"
type textarea "x"
type input "mountain wee"
type textarea "x"
type input "mountain week"
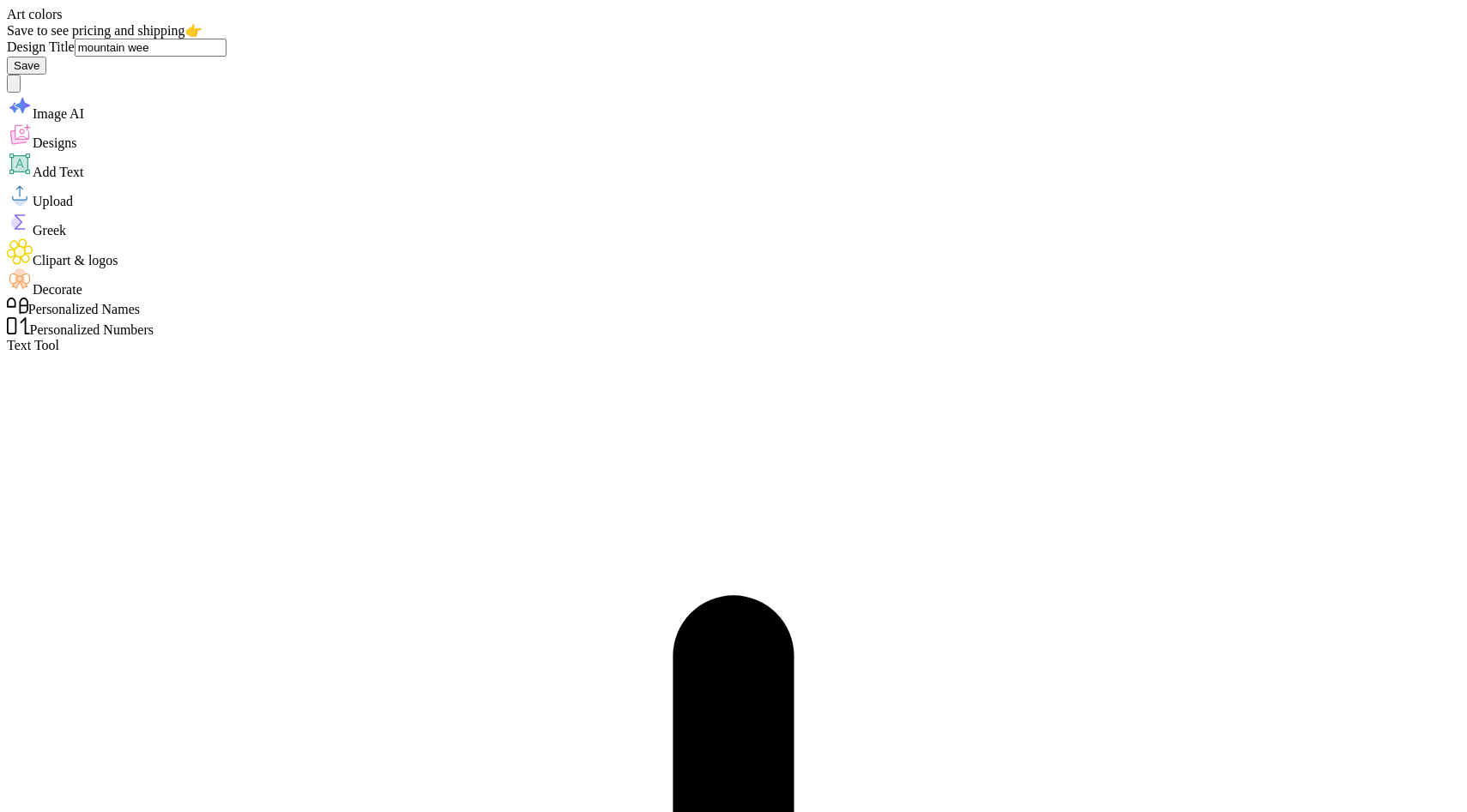
type textarea "x"
type input "mountain weeke"
type textarea "x"
type input "mountain weeked"
type textarea "x"
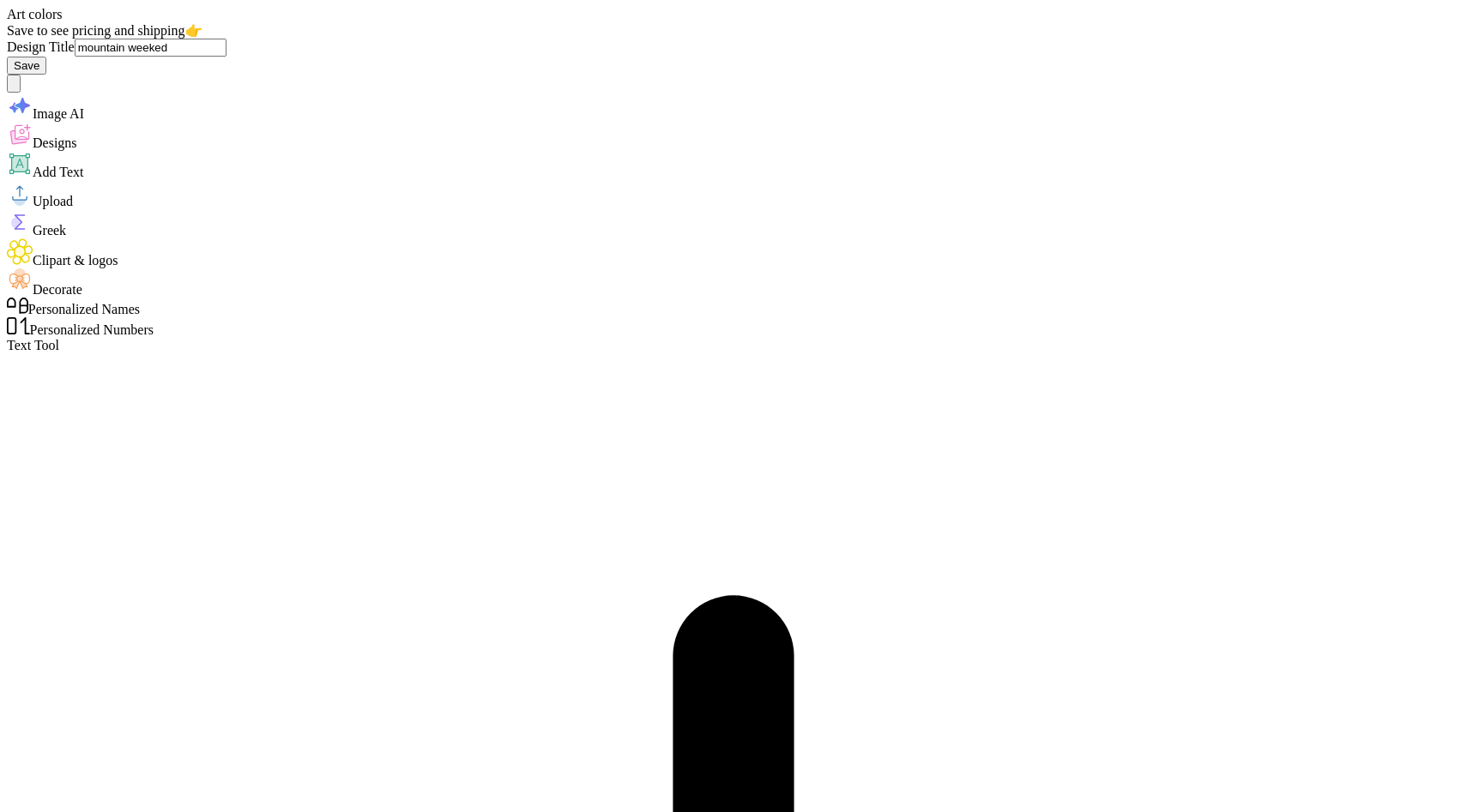
type input "mountain weeke"
type textarea "x"
type input "mountain weeked"
type textarea "x"
type input "mountain weeke"
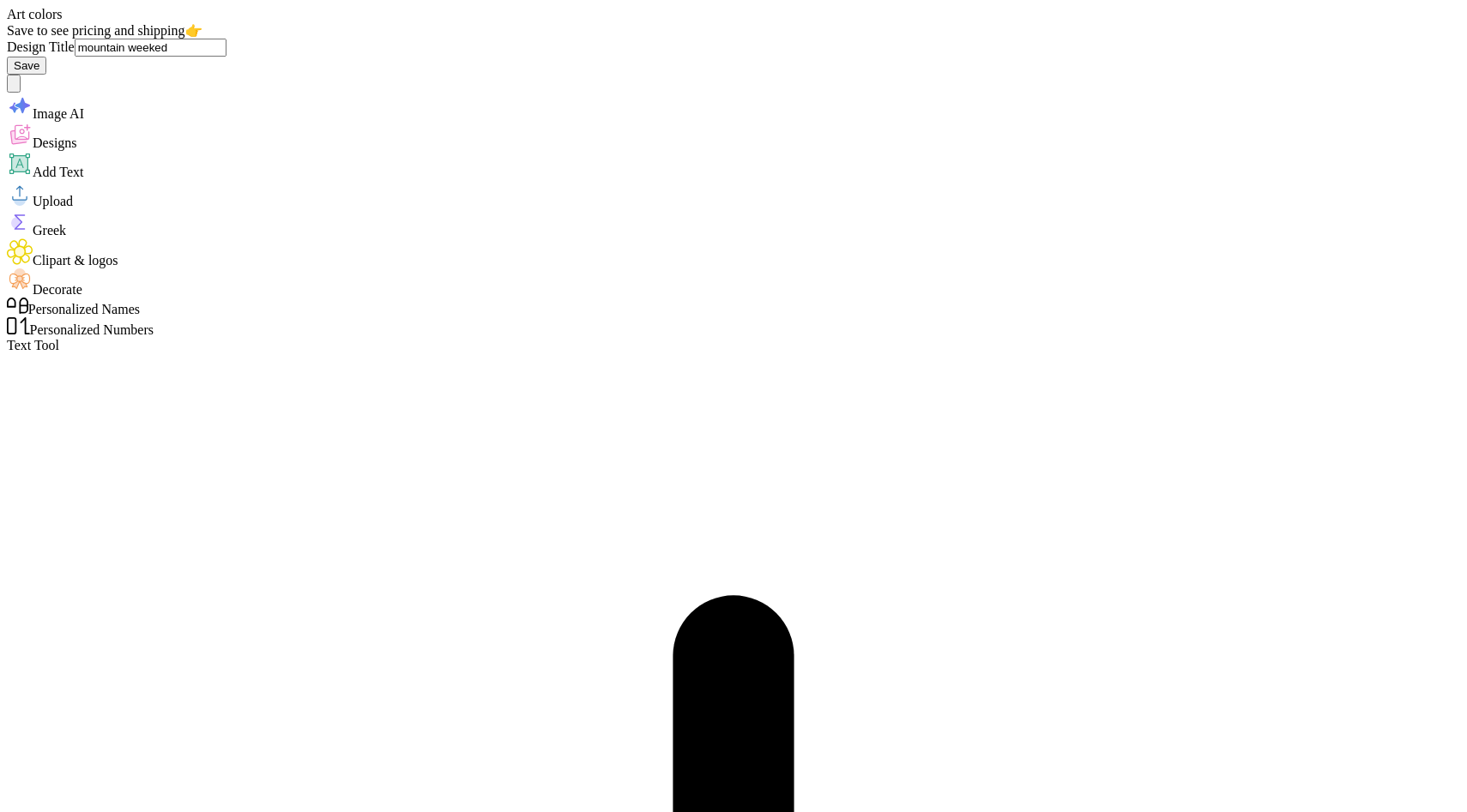
type textarea "x"
type input "mountain weeken"
type textarea "x"
type input "mountain weekend"
type textarea "x"
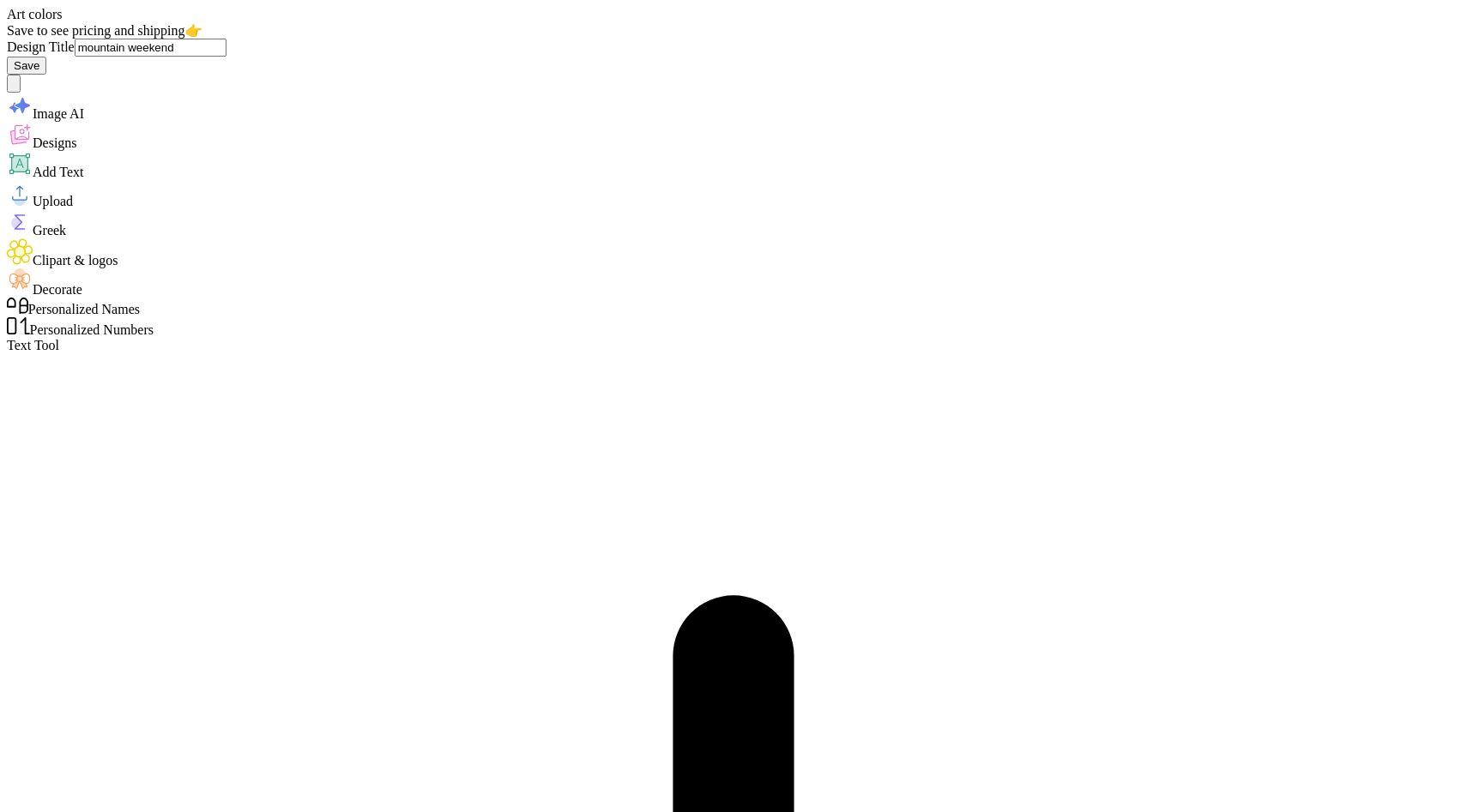
type input "mountain weekend"
click at [46, 56] on button "Save" at bounding box center [27, 65] width 39 height 18
type textarea "x"
type input "kaucoin@unc.edu"
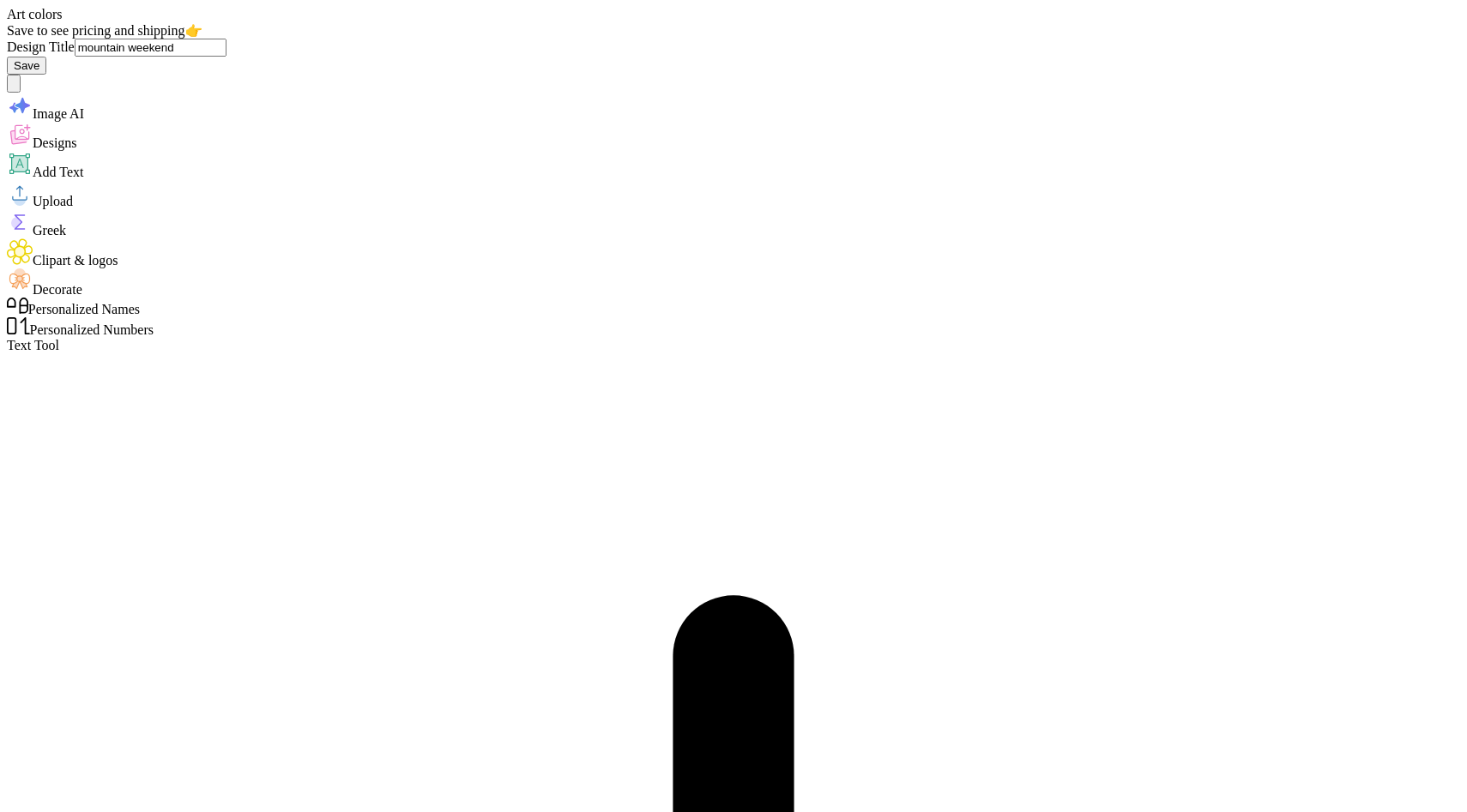
type input "(336) 542-8081"
type input "Keller Aucoin"
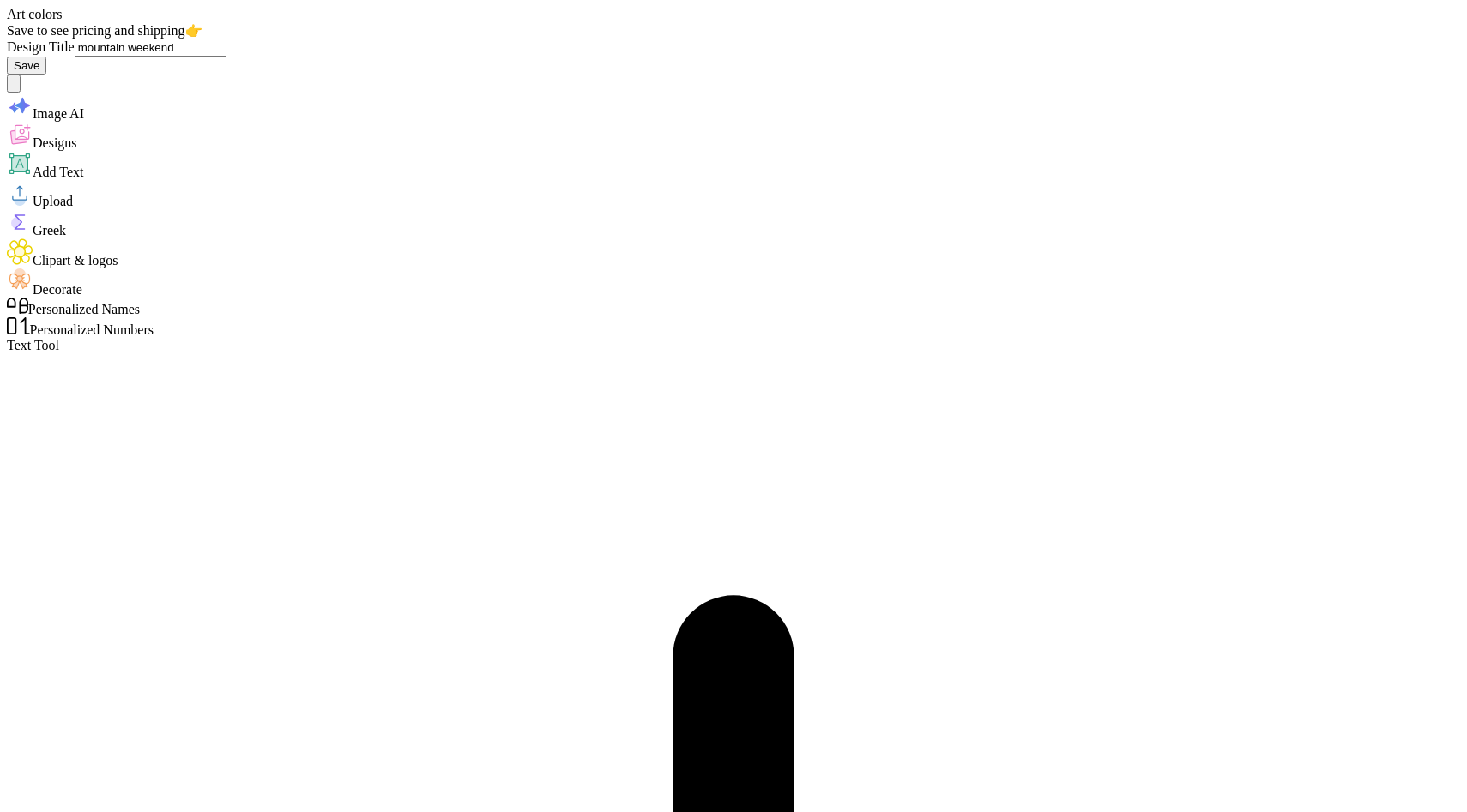
type input "university of north carolina"
type input "chapel"
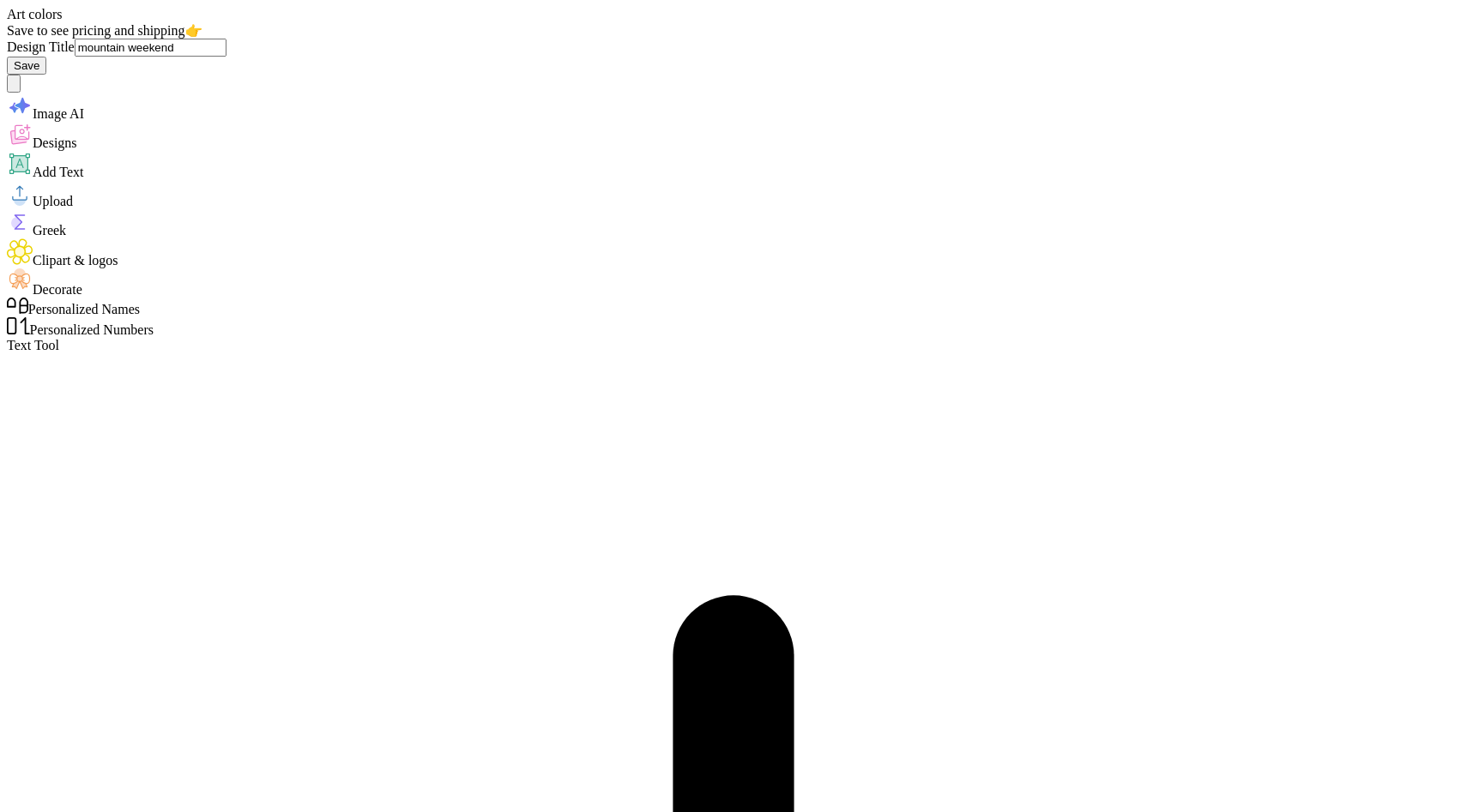
scroll to position [21, 0]
type textarea "x"
type input "chapel"
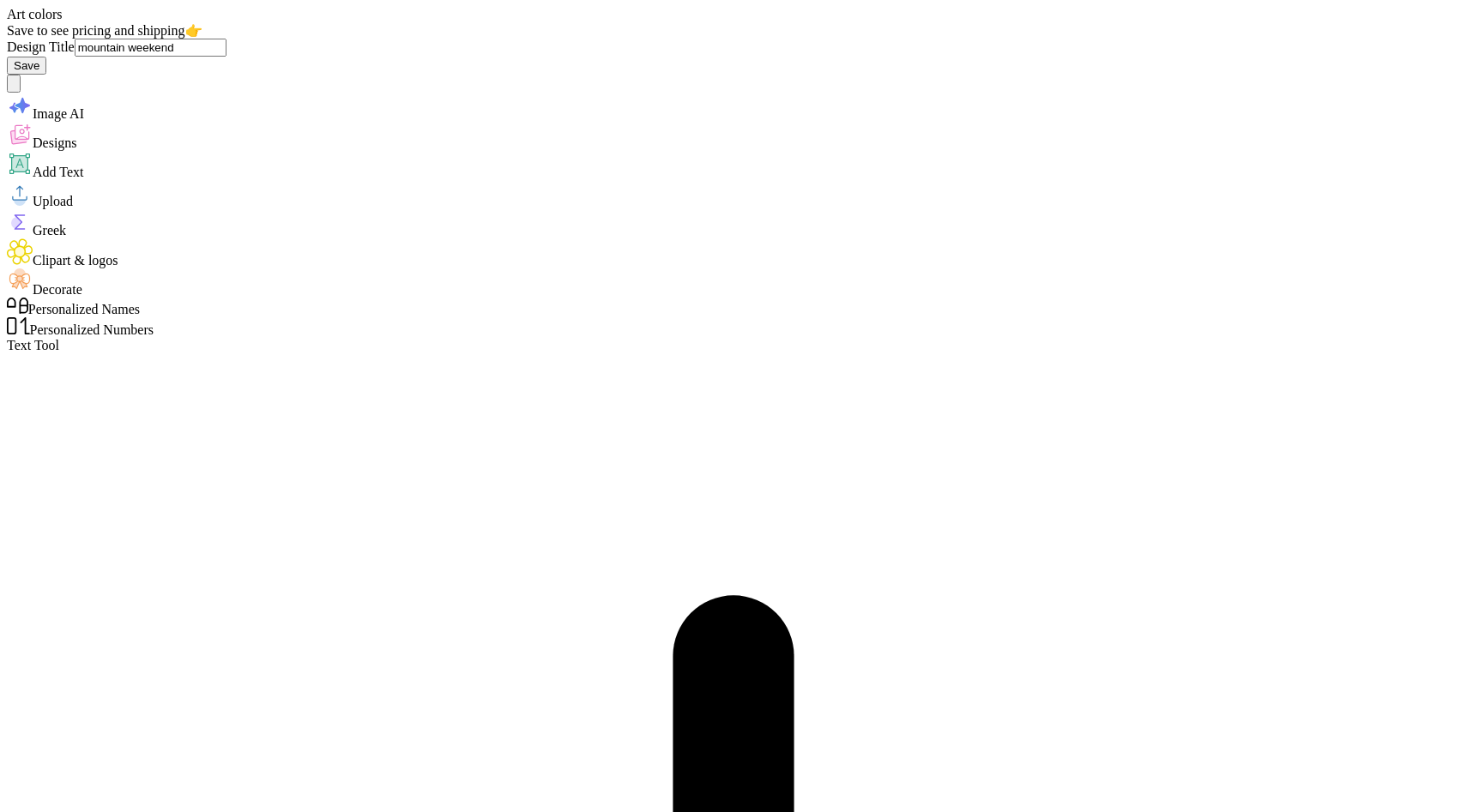
type input "alpha phi omega"
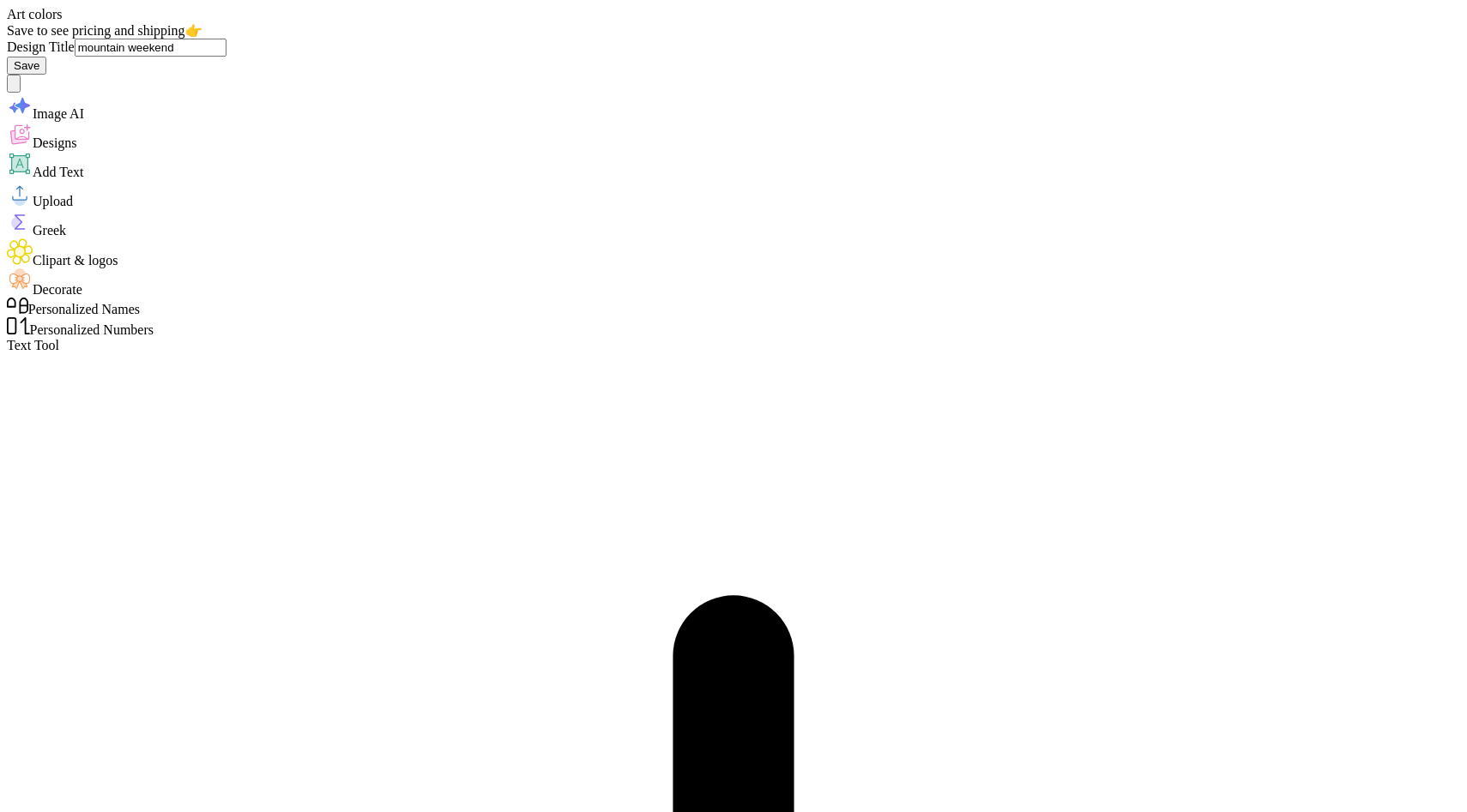
scroll to position [596, 0]
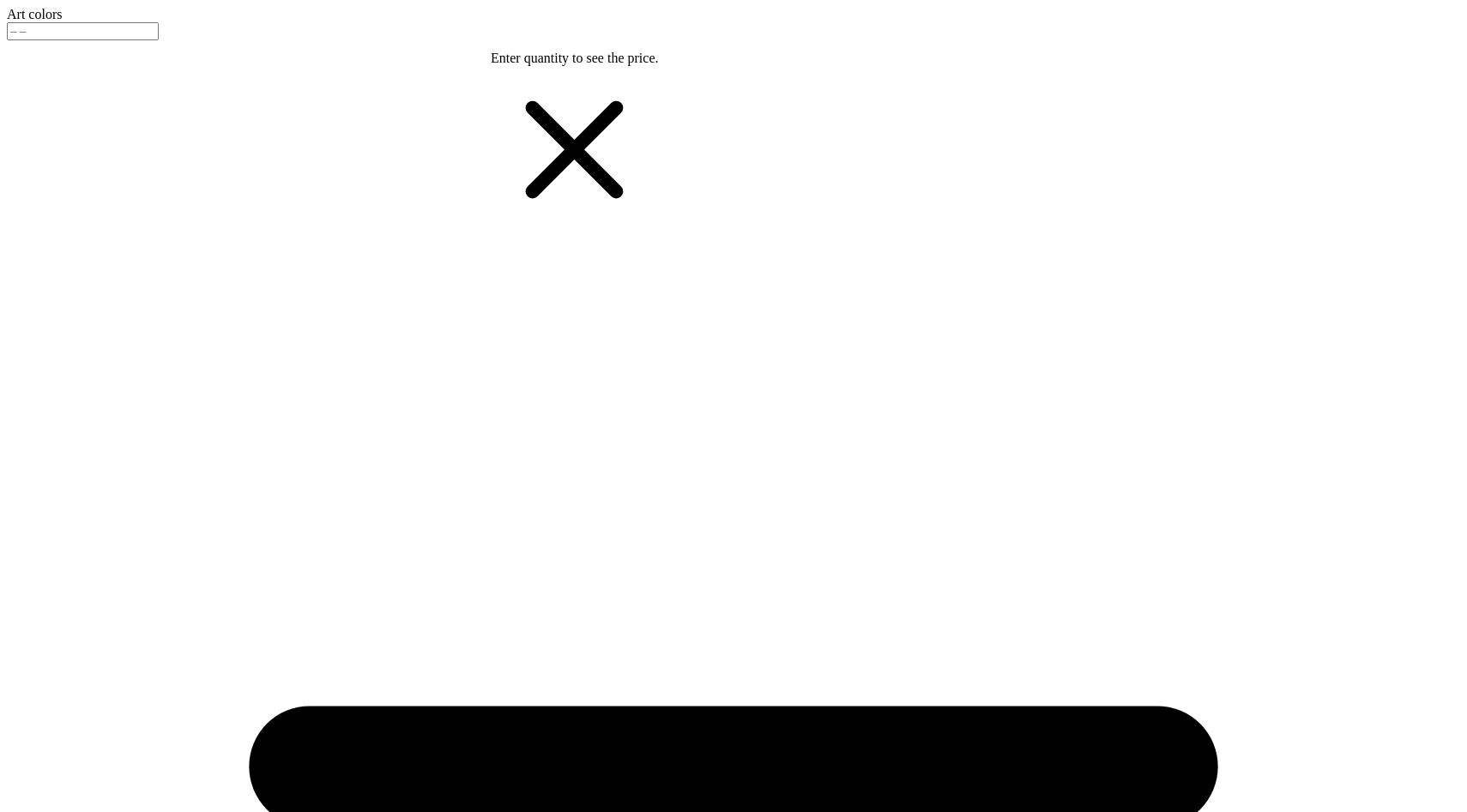
type textarea "x"
click at [159, 32] on input "number" at bounding box center [83, 32] width 152 height 18
type input "12"
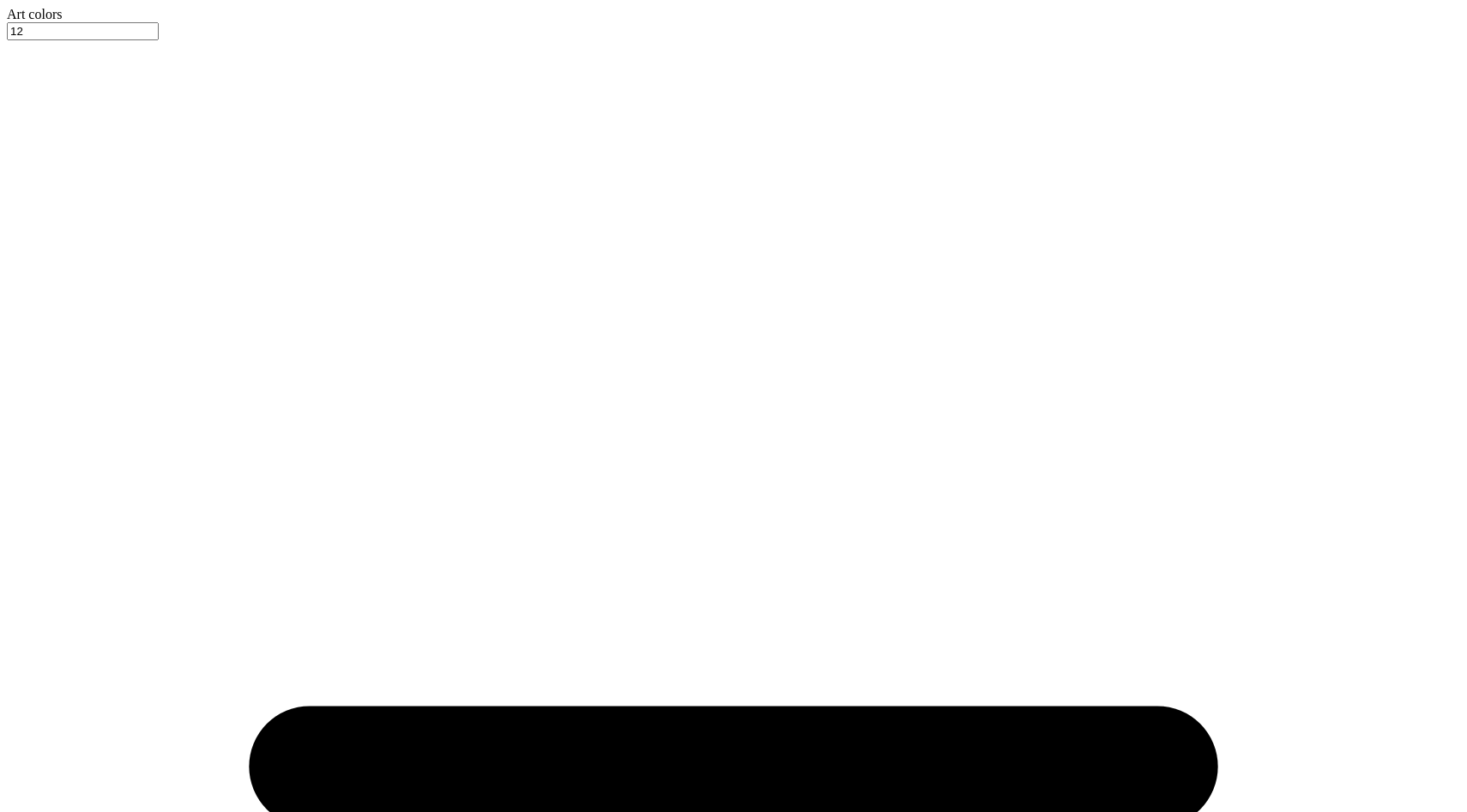
type textarea "x"
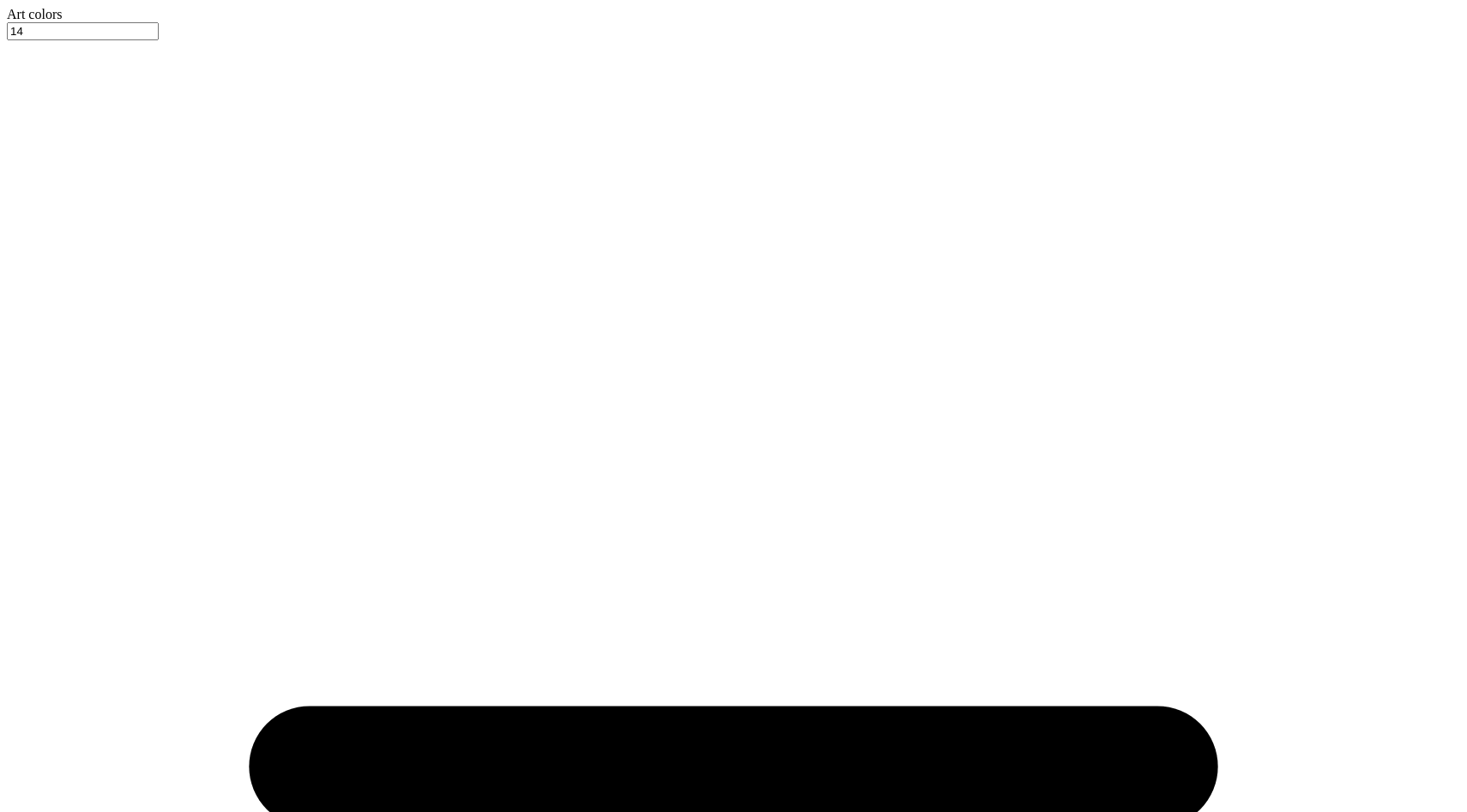
type input "18"
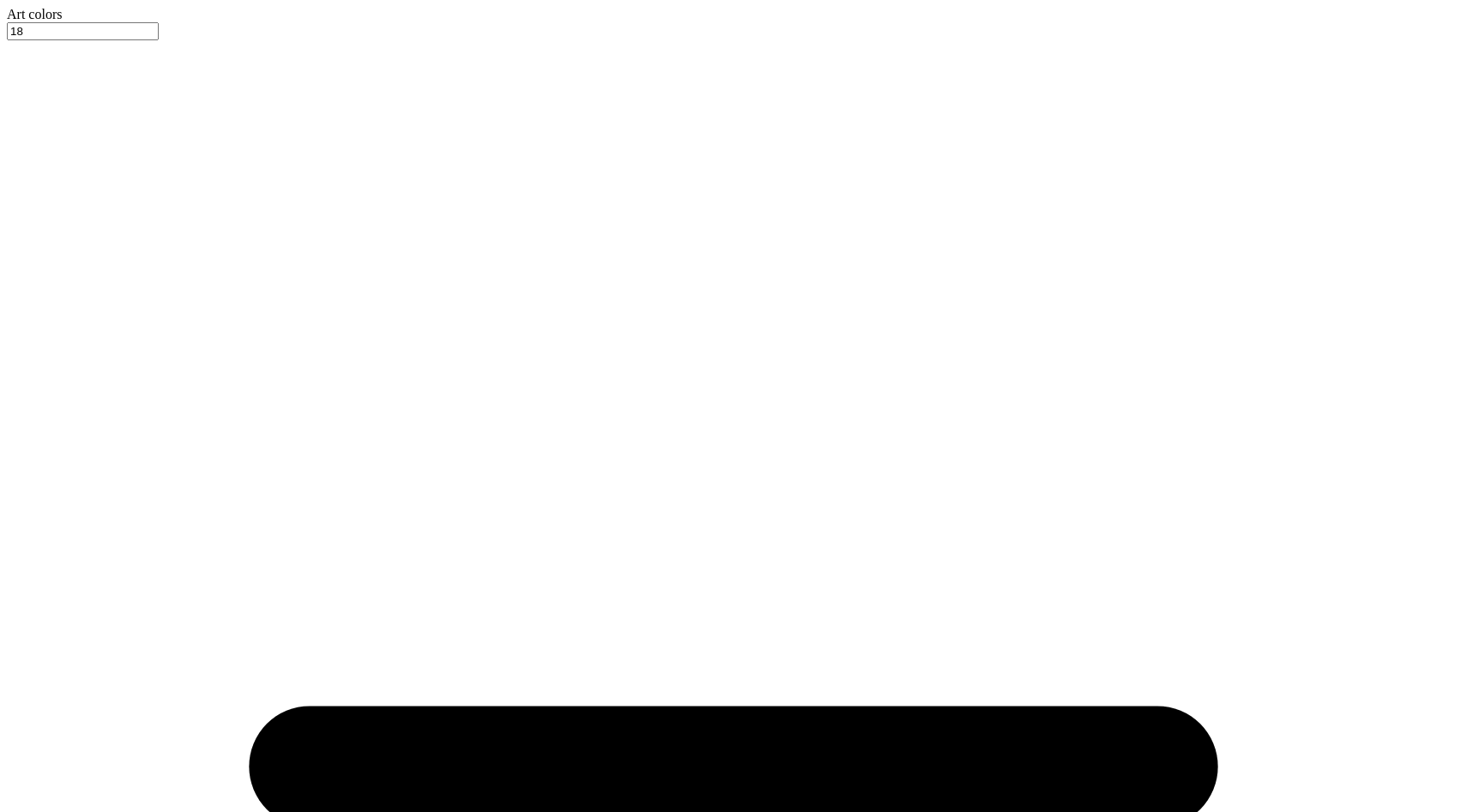
type textarea "x"
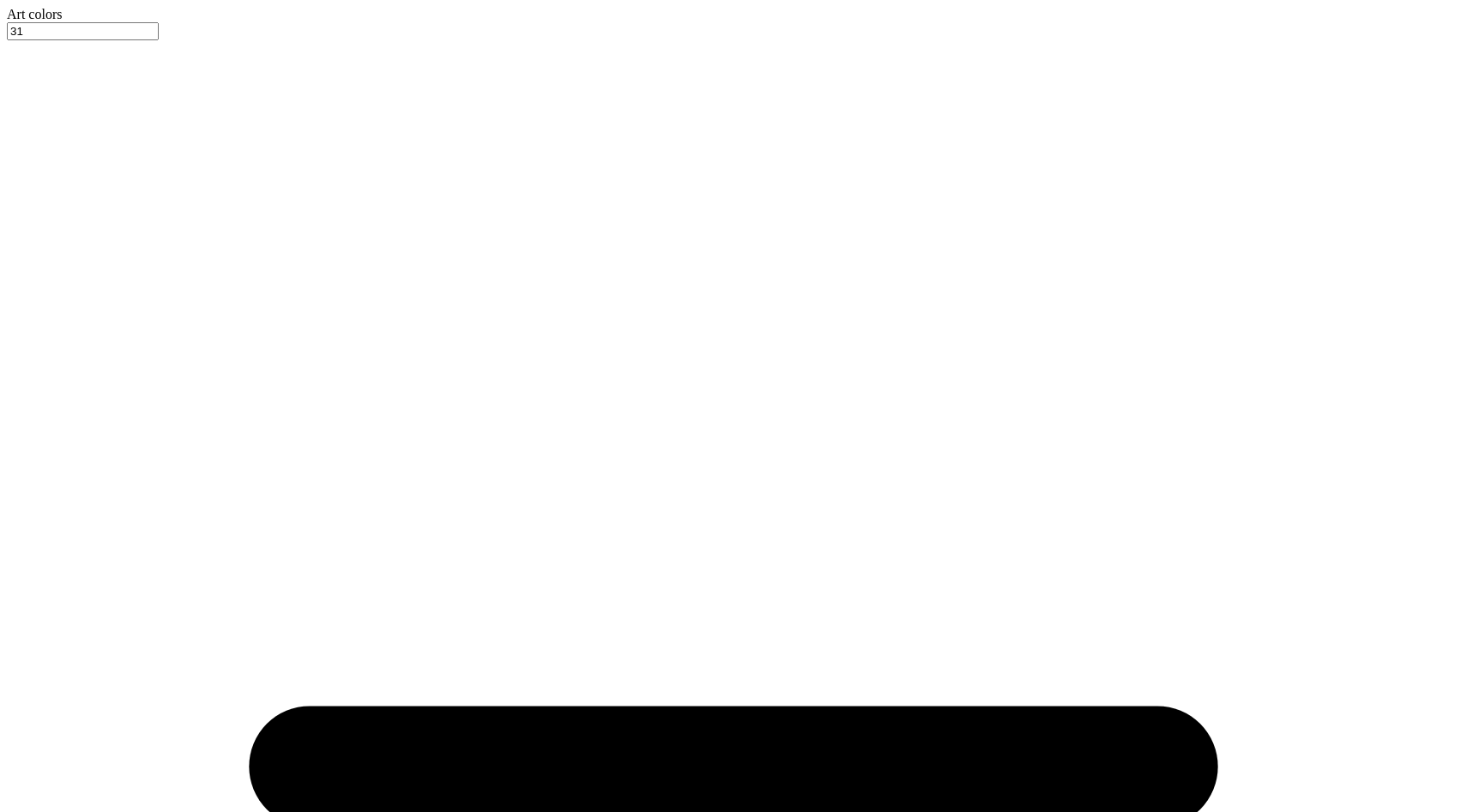
click at [384, 40] on icon at bounding box center [734, 767] width 1453 height 1453
type input "30"
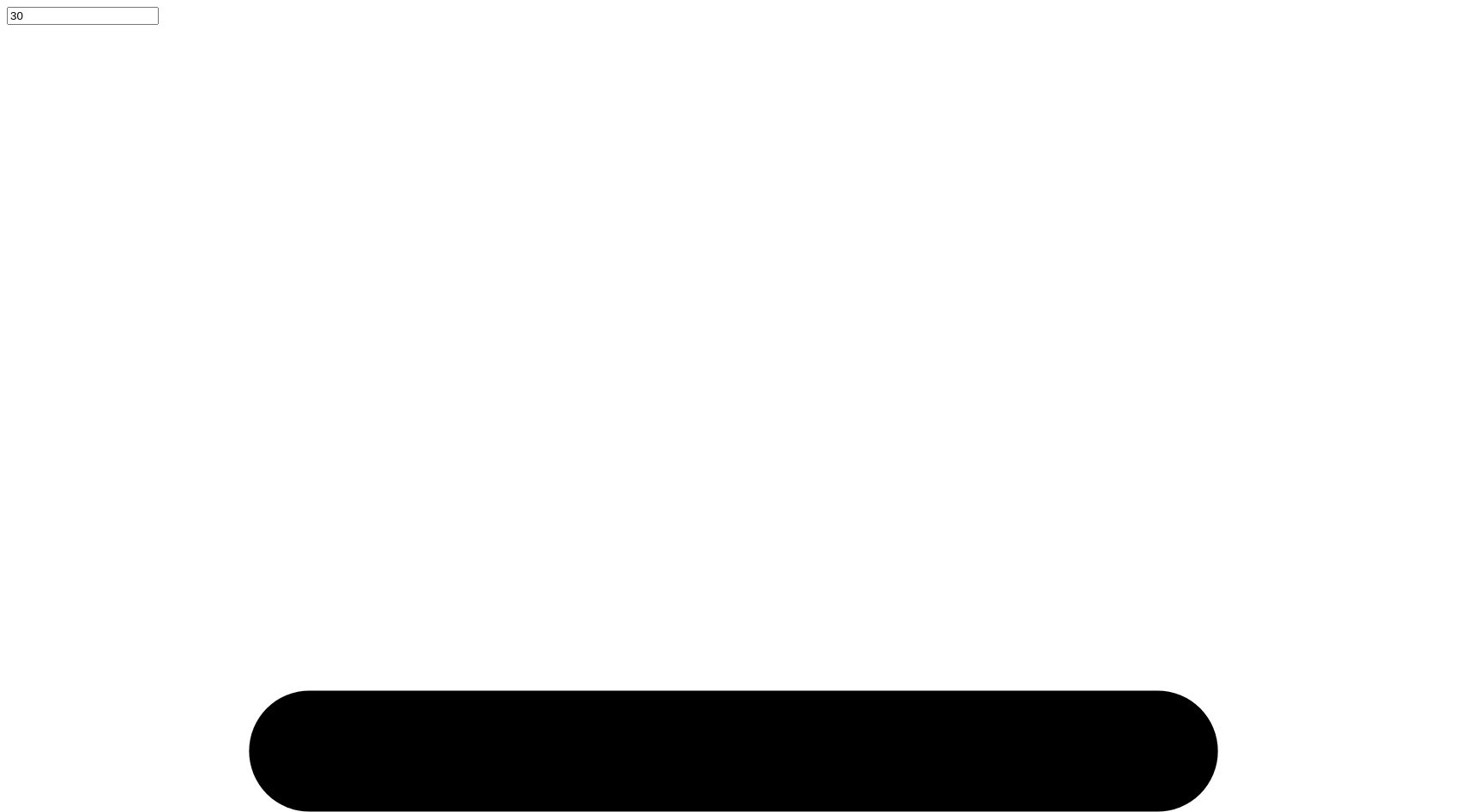
type textarea "x"
